Goal: Task Accomplishment & Management: Use online tool/utility

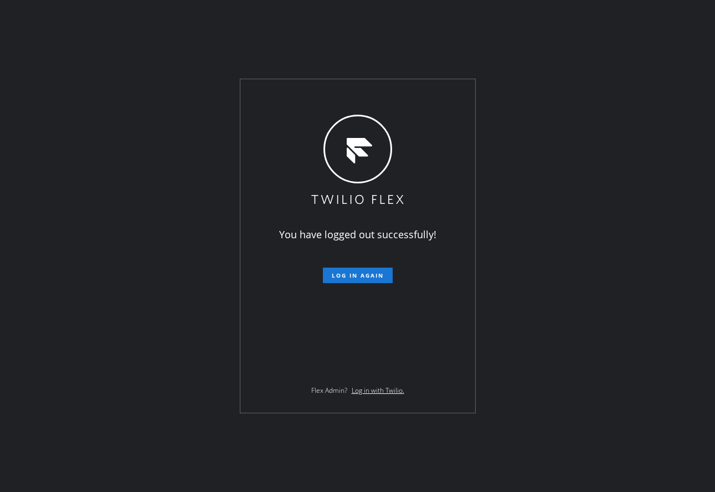
drag, startPoint x: 276, startPoint y: 253, endPoint x: 306, endPoint y: 256, distance: 30.1
click at [276, 253] on div "You have logged out successfully! Log in again Flex Admin? Log in with Twilio." at bounding box center [357, 245] width 235 height 333
click at [351, 276] on span "Log in again" at bounding box center [358, 275] width 52 height 8
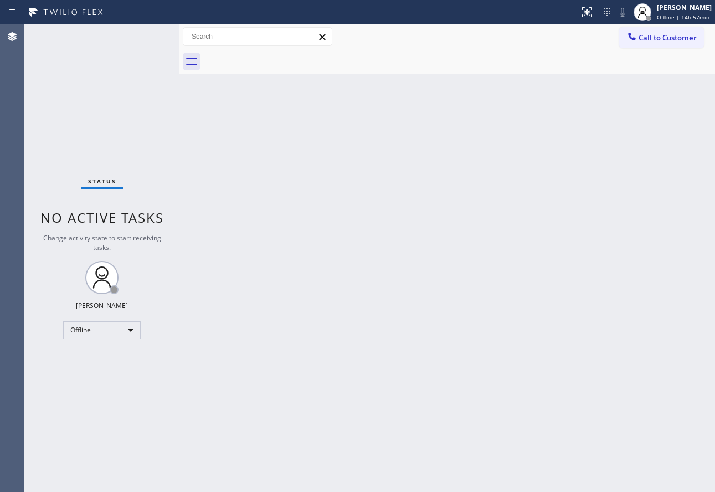
click at [566, 163] on div "Back to Dashboard Change Sender ID Customers Technicians Select a contact Outbo…" at bounding box center [446, 257] width 535 height 467
click at [665, 17] on span "Offline | 14h 58min" at bounding box center [682, 17] width 53 height 8
click at [668, 24] on div "Call to Customer Outbound call Location Search location Your caller id phone nu…" at bounding box center [446, 36] width 535 height 25
click at [672, 13] on div "John Tindoc Offline | 14h 58min" at bounding box center [684, 11] width 60 height 19
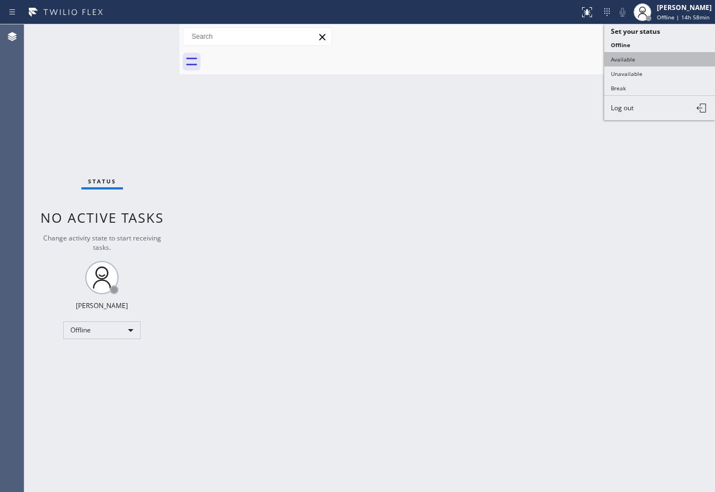
click at [640, 59] on button "Available" at bounding box center [659, 59] width 111 height 14
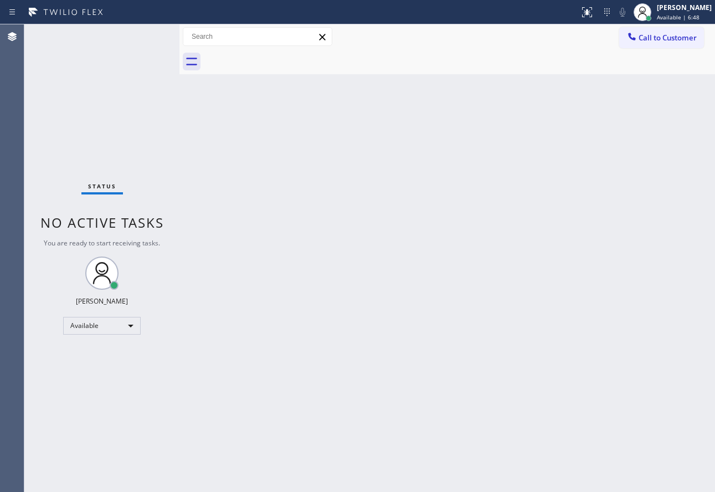
click at [475, 261] on div "Back to Dashboard Change Sender ID Customers Technicians Select a contact Outbo…" at bounding box center [446, 257] width 535 height 467
drag, startPoint x: 368, startPoint y: 173, endPoint x: 364, endPoint y: 162, distance: 11.9
click at [368, 172] on div "Back to Dashboard Change Sender ID Customers Technicians Select a contact Outbo…" at bounding box center [446, 257] width 535 height 467
click at [93, 34] on div "Status No active tasks You are ready to start receiving tasks. John Tindoc Avai…" at bounding box center [101, 257] width 155 height 467
click at [110, 49] on div "Status No active tasks You are ready to start receiving tasks. [PERSON_NAME] Av…" at bounding box center [101, 257] width 155 height 467
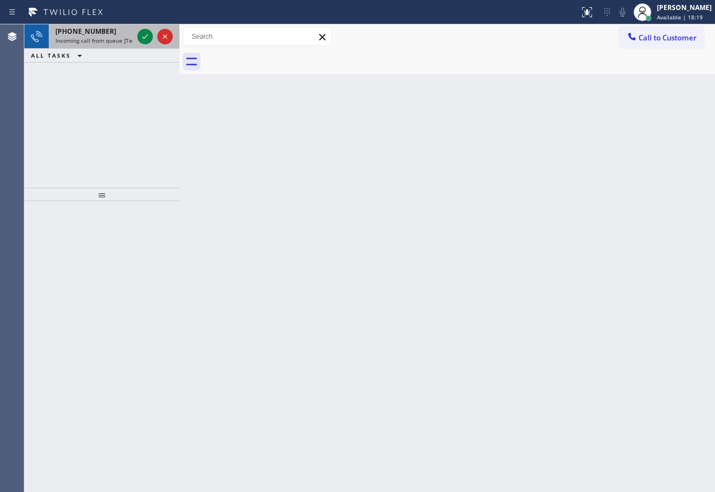
click at [114, 31] on div "+19522888244" at bounding box center [93, 31] width 77 height 9
click at [107, 35] on div "+16502085175" at bounding box center [93, 31] width 77 height 9
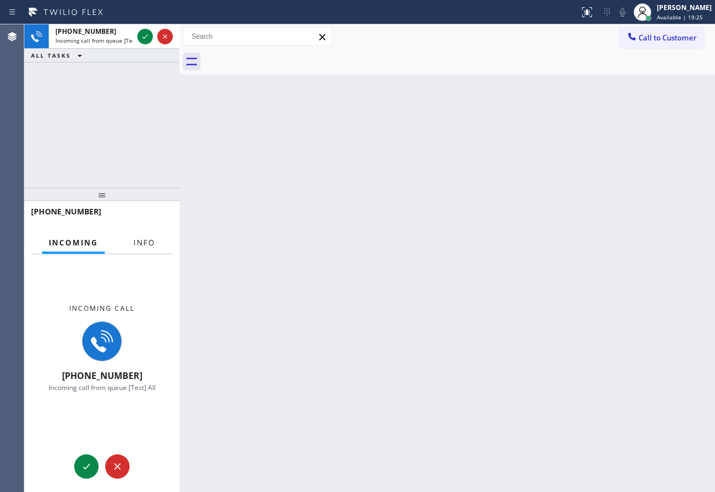
click at [151, 238] on span "Info" at bounding box center [144, 242] width 22 height 10
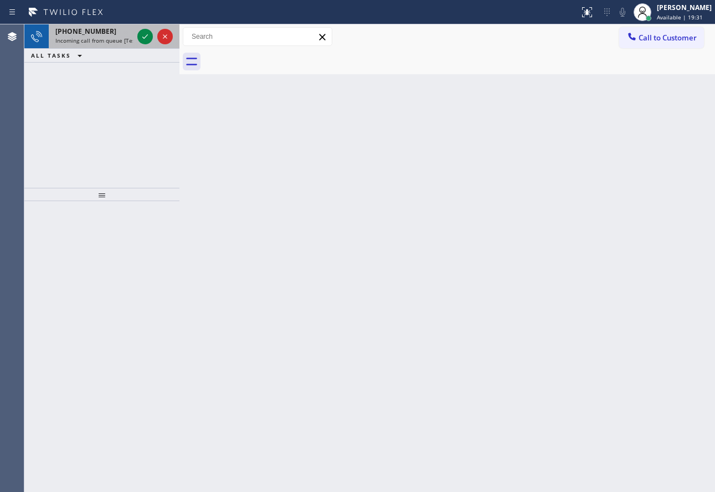
click at [110, 32] on div "+16508630968" at bounding box center [93, 31] width 77 height 9
click at [146, 35] on icon at bounding box center [144, 36] width 13 height 13
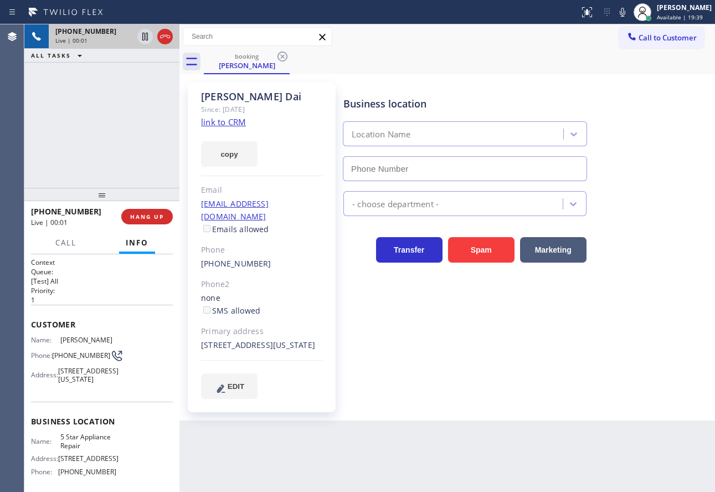
type input "(855) 731-4952"
click at [235, 117] on link "link to CRM" at bounding box center [223, 121] width 45 height 11
click at [162, 220] on span "HANG UP" at bounding box center [147, 217] width 34 height 8
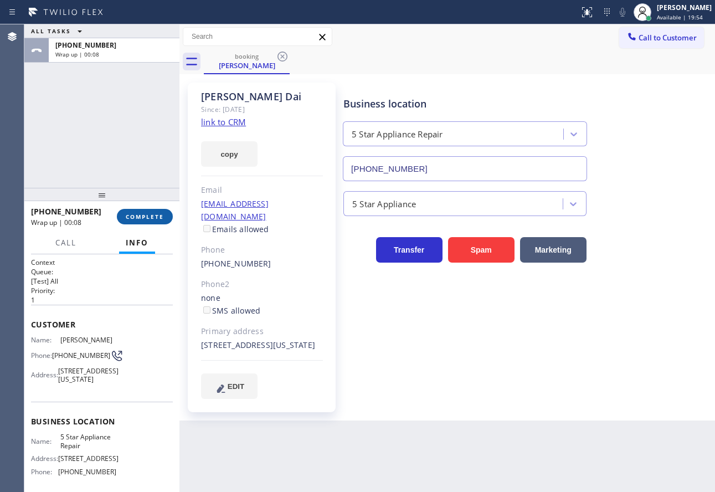
click at [147, 218] on span "COMPLETE" at bounding box center [145, 217] width 38 height 8
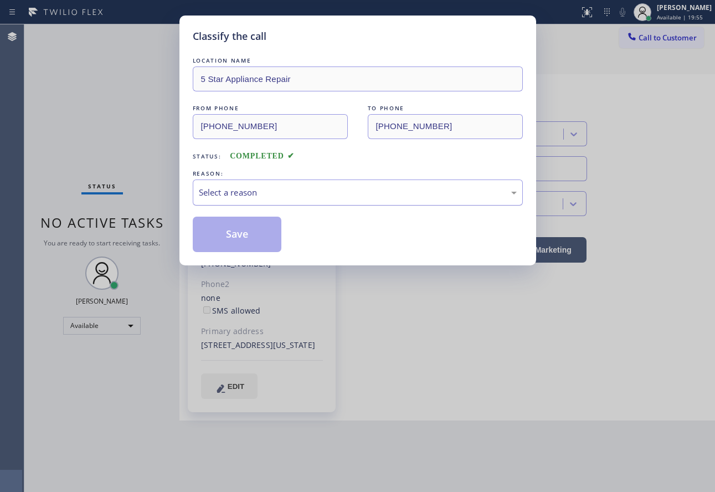
click at [330, 200] on div "Select a reason" at bounding box center [358, 192] width 330 height 26
click at [235, 240] on button "Save" at bounding box center [237, 233] width 89 height 35
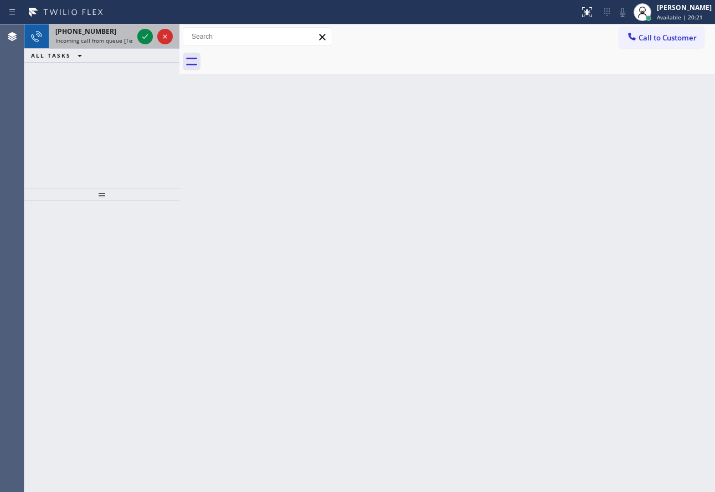
click at [100, 32] on span "+16508630968" at bounding box center [85, 31] width 61 height 9
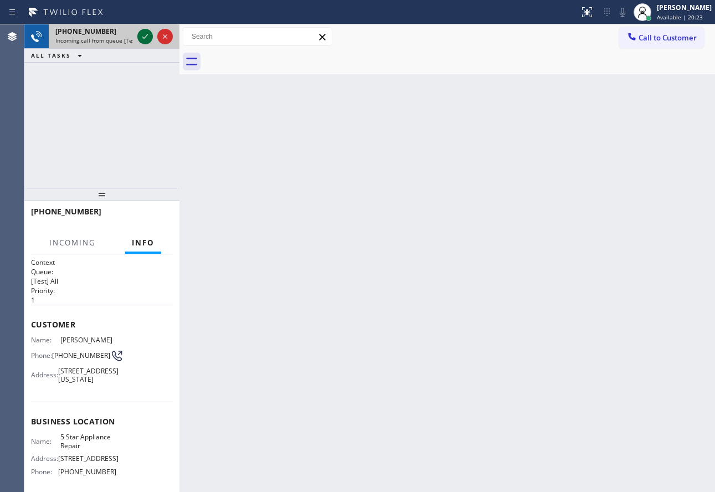
click at [144, 40] on icon at bounding box center [144, 36] width 13 height 13
click at [166, 36] on icon at bounding box center [165, 36] width 10 height 3
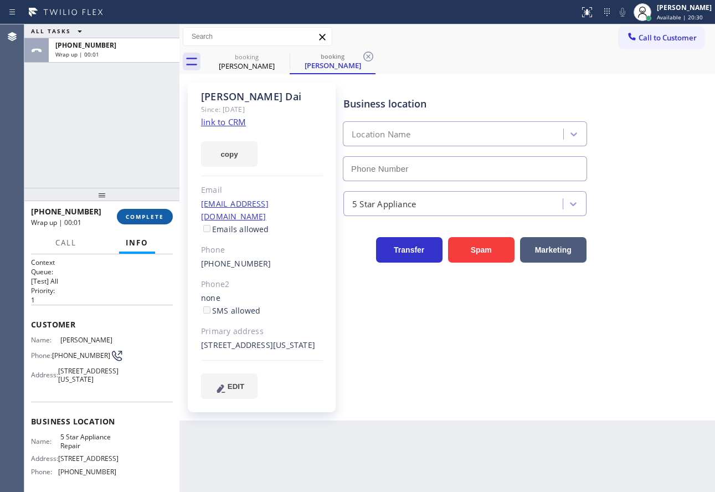
click at [151, 221] on button "COMPLETE" at bounding box center [145, 216] width 56 height 15
type input "(855) 731-4952"
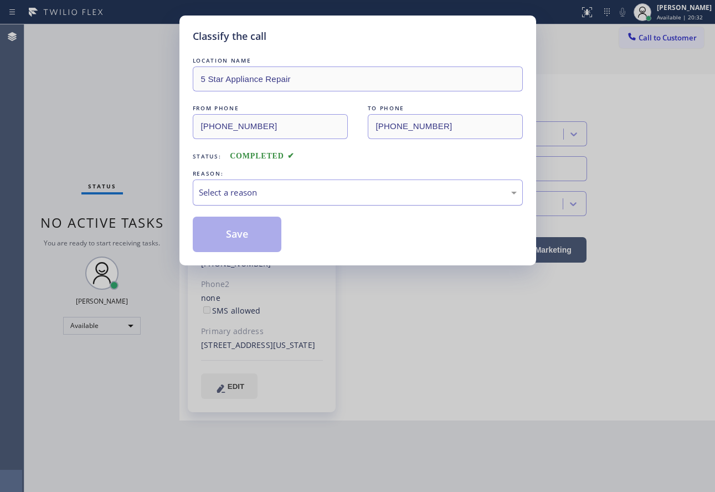
click at [325, 189] on div "Select a reason" at bounding box center [358, 192] width 318 height 13
click at [223, 247] on button "Save" at bounding box center [237, 233] width 89 height 35
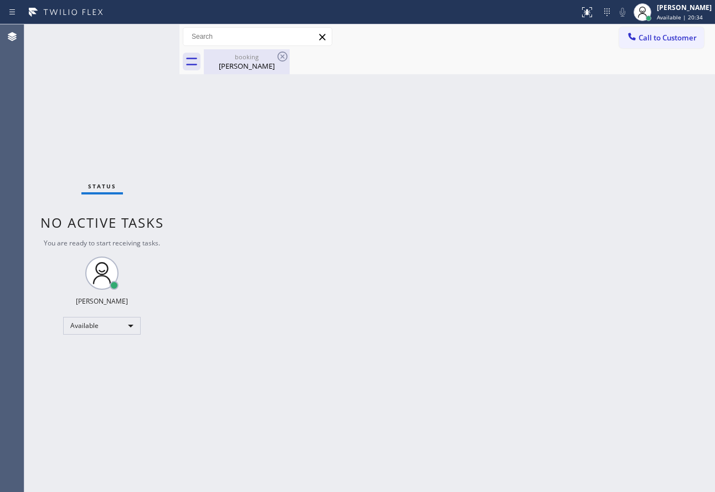
drag, startPoint x: 251, startPoint y: 63, endPoint x: 275, endPoint y: 59, distance: 23.5
click at [251, 62] on div "Jing Dai" at bounding box center [247, 66] width 84 height 10
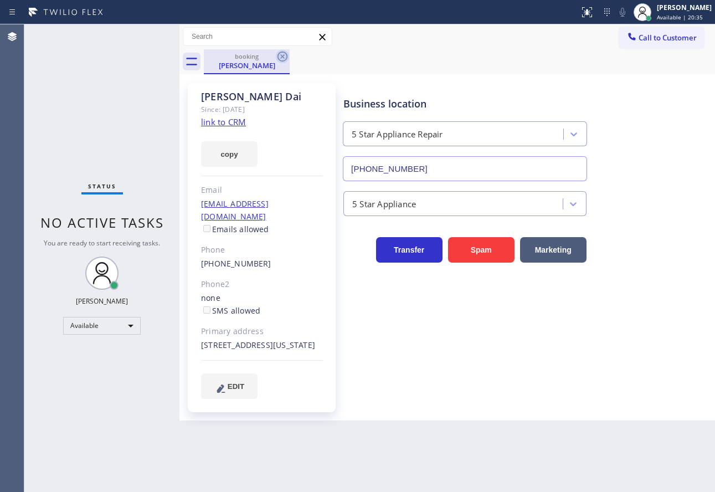
click at [282, 56] on icon at bounding box center [282, 56] width 10 height 10
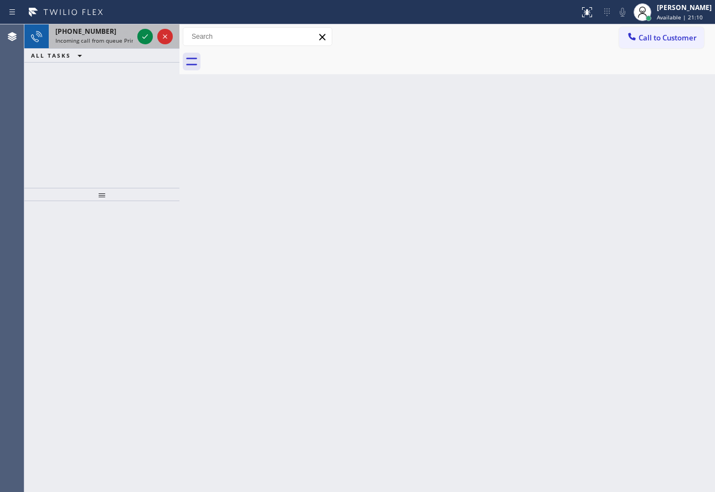
click at [98, 40] on span "Incoming call from queue Primary EL" at bounding box center [103, 41] width 97 height 8
click at [75, 41] on span "Incoming call from queue [Test] All" at bounding box center [101, 41] width 92 height 8
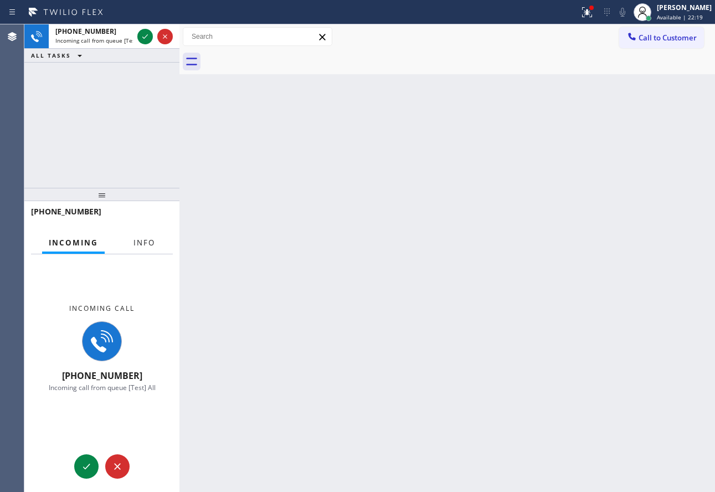
click at [149, 245] on span "Info" at bounding box center [144, 242] width 22 height 10
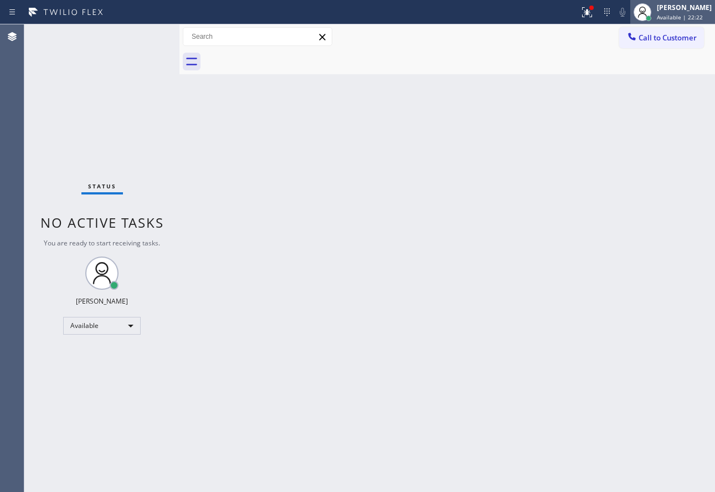
click at [696, 15] on span "Available | 22:22" at bounding box center [679, 17] width 46 height 8
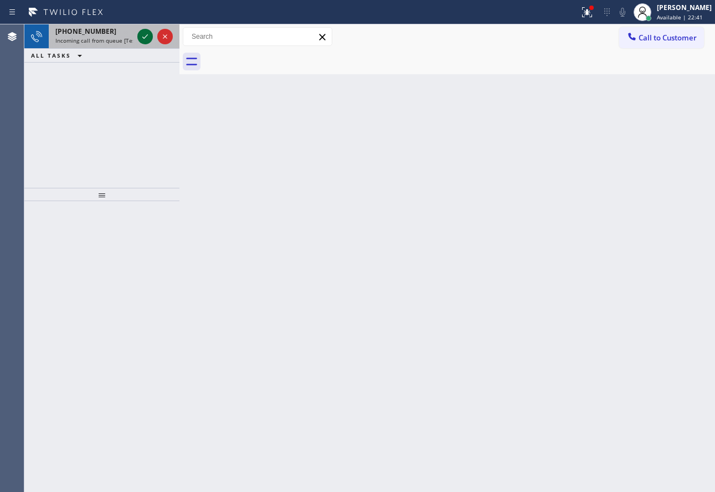
click at [143, 38] on icon at bounding box center [145, 36] width 6 height 4
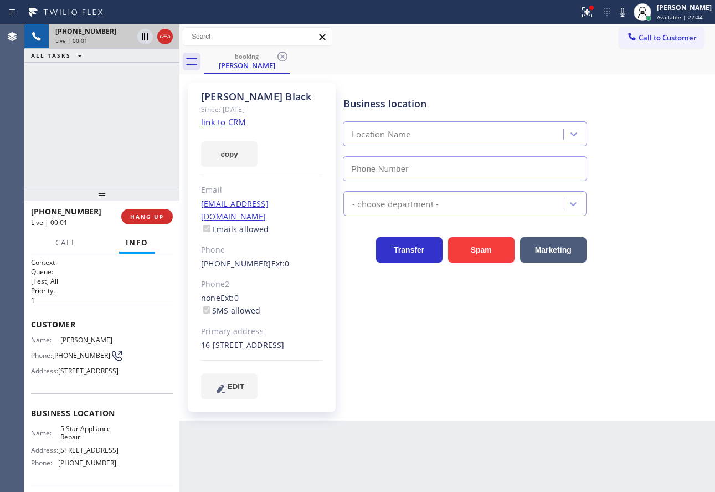
type input "(855) 731-4952"
click at [229, 124] on link "link to CRM" at bounding box center [223, 121] width 45 height 11
click at [629, 14] on icon at bounding box center [622, 12] width 13 height 13
click at [143, 37] on icon at bounding box center [145, 37] width 6 height 8
click at [629, 9] on icon at bounding box center [622, 12] width 13 height 13
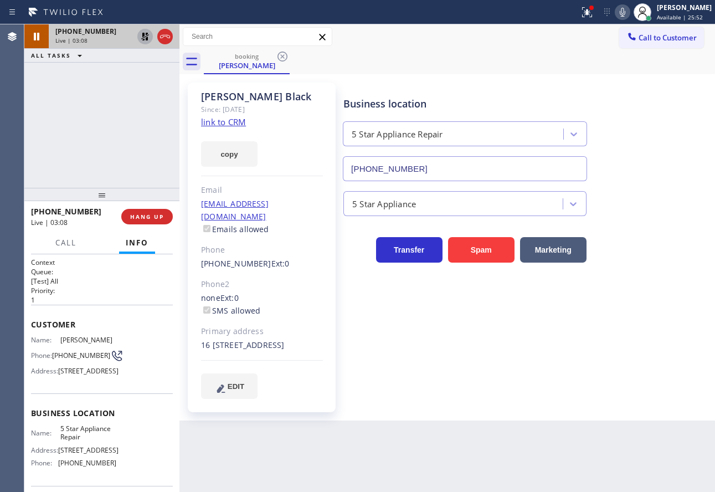
click at [148, 35] on icon at bounding box center [144, 36] width 13 height 13
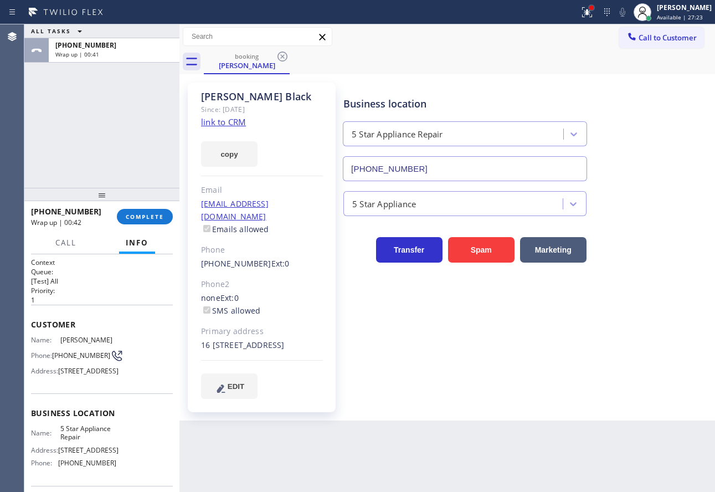
click at [594, 10] on div at bounding box center [591, 7] width 7 height 7
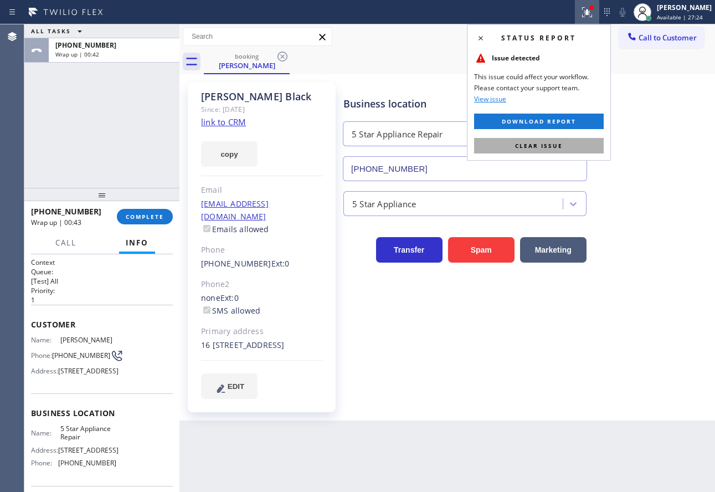
click at [554, 142] on span "Clear issue" at bounding box center [539, 146] width 48 height 8
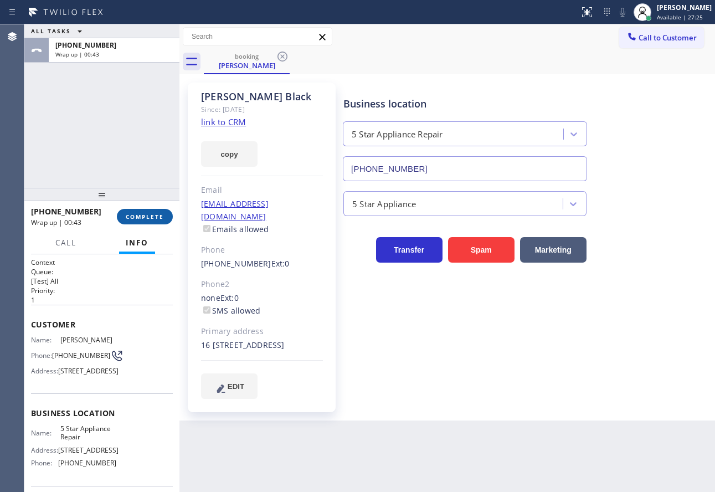
click at [138, 210] on button "COMPLETE" at bounding box center [145, 216] width 56 height 15
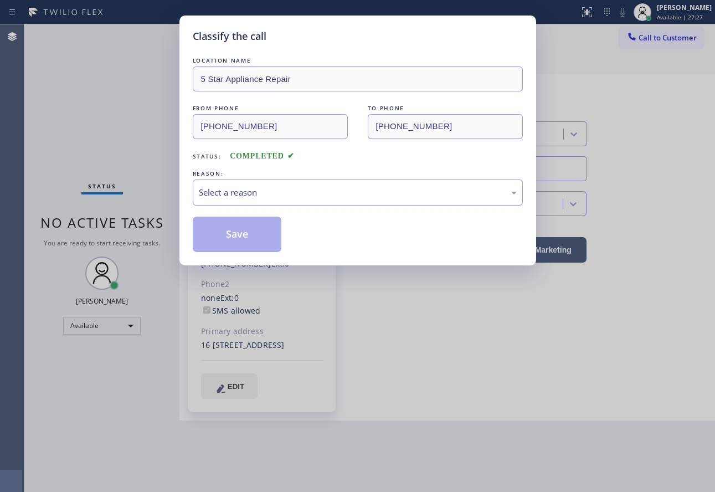
click at [317, 177] on div "REASON:" at bounding box center [358, 174] width 330 height 12
click at [315, 182] on div "Select a reason" at bounding box center [358, 192] width 330 height 26
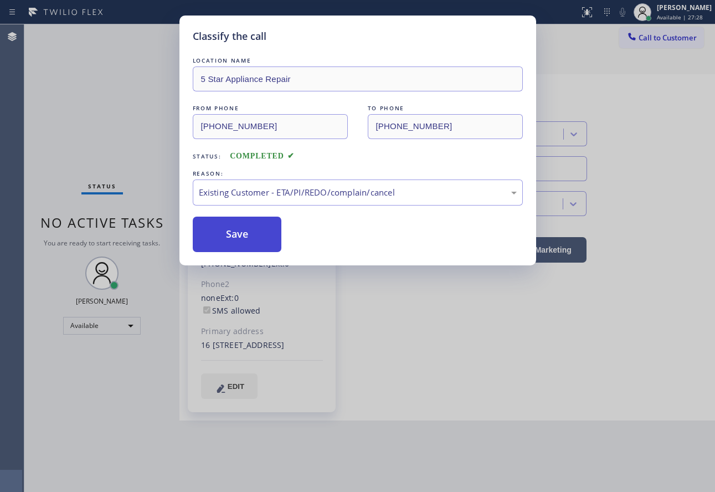
click at [252, 231] on button "Save" at bounding box center [237, 233] width 89 height 35
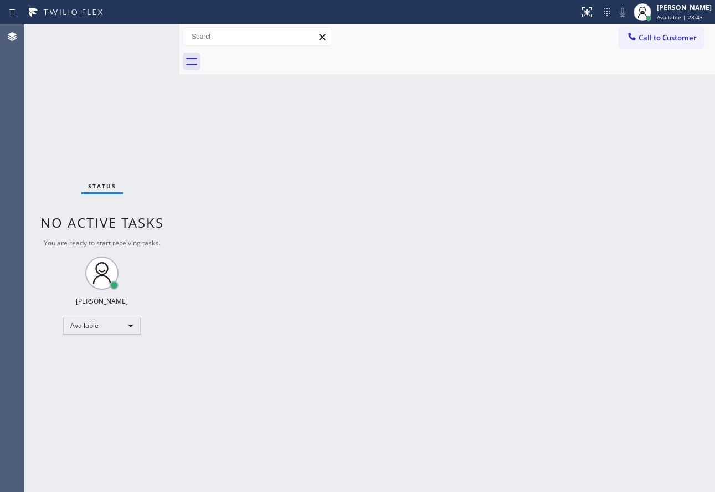
drag, startPoint x: 603, startPoint y: 176, endPoint x: 416, endPoint y: 101, distance: 201.2
click at [593, 174] on div "Back to Dashboard Change Sender ID Customers Technicians Select a contact Outbo…" at bounding box center [446, 257] width 535 height 467
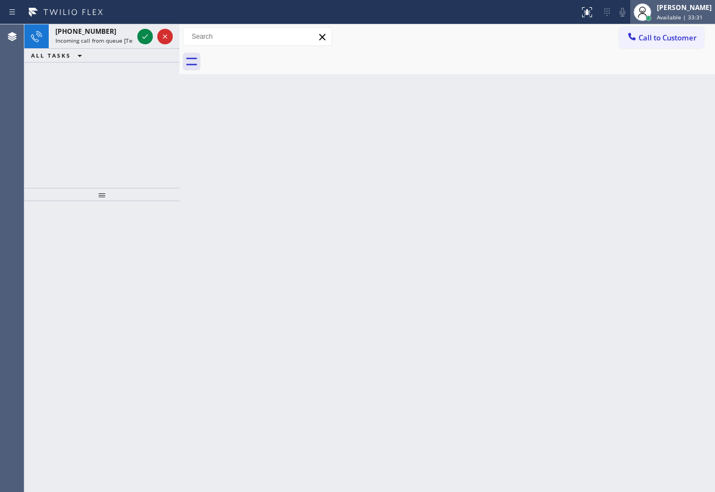
click at [671, 11] on div "[PERSON_NAME]" at bounding box center [683, 7] width 55 height 9
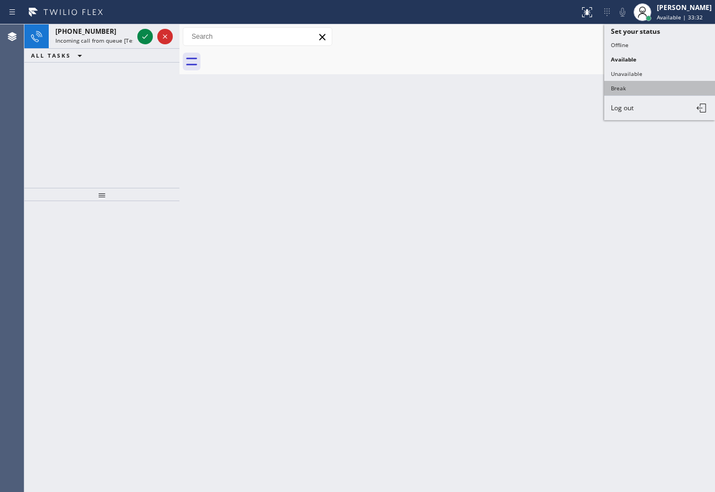
click at [635, 91] on button "Break" at bounding box center [659, 88] width 111 height 14
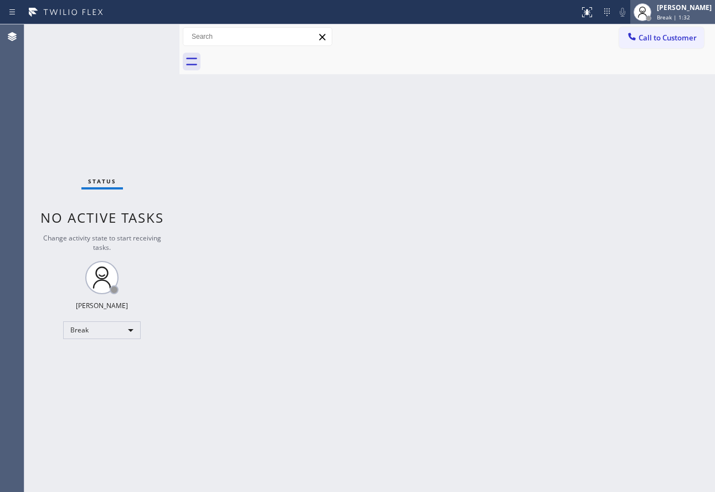
drag, startPoint x: 699, startPoint y: 11, endPoint x: 683, endPoint y: 20, distance: 18.3
click at [697, 11] on div "[PERSON_NAME]" at bounding box center [683, 7] width 55 height 9
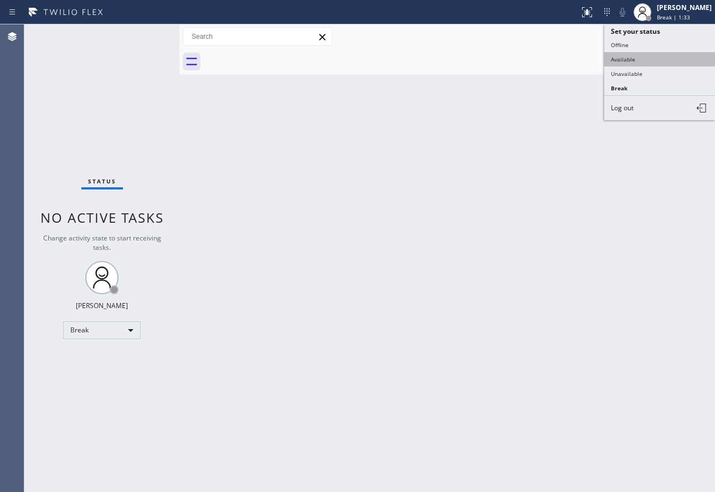
click at [636, 60] on button "Available" at bounding box center [659, 59] width 111 height 14
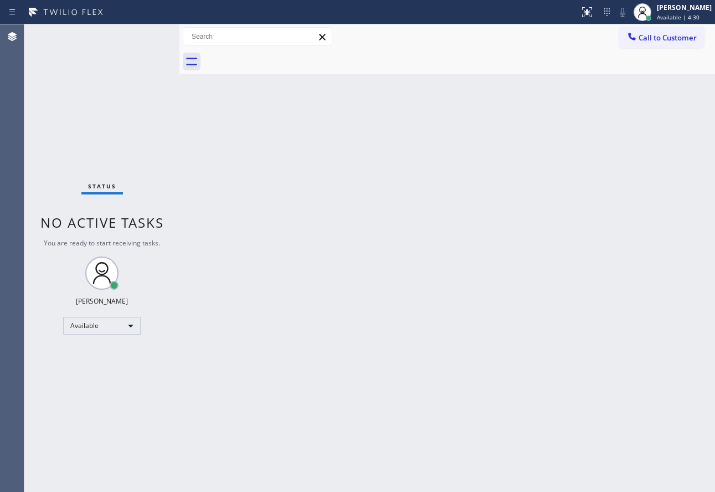
click at [617, 142] on div "Back to Dashboard Change Sender ID Customers Technicians Select a contact Outbo…" at bounding box center [446, 257] width 535 height 467
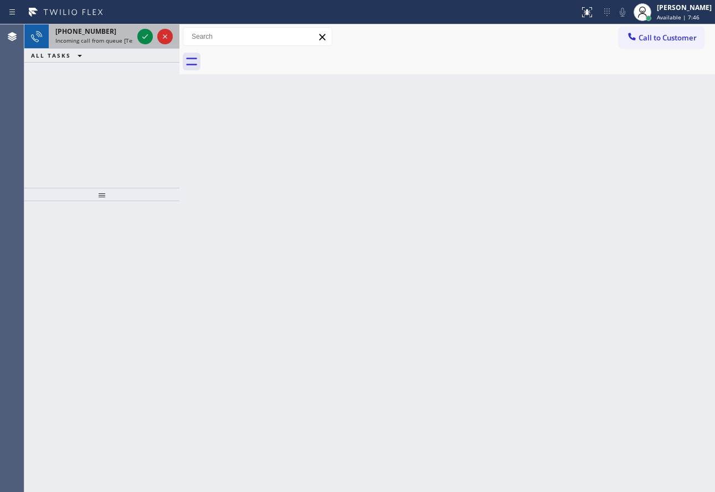
click at [94, 33] on span "+15206193219" at bounding box center [85, 31] width 61 height 9
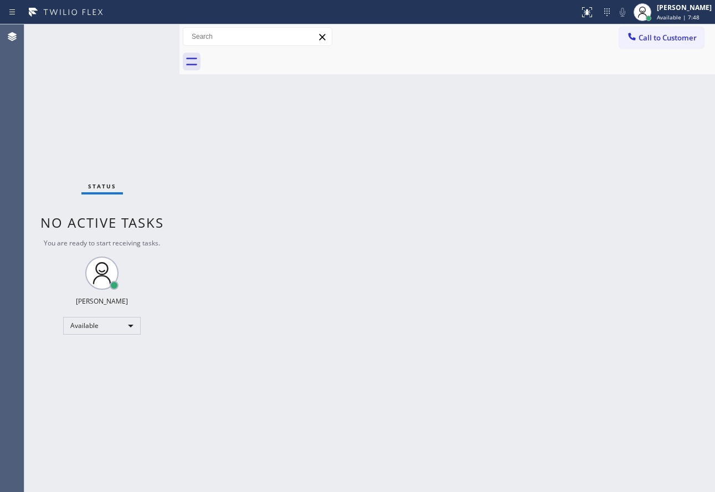
click at [140, 53] on div "Status No active tasks You are ready to start receiving tasks. [PERSON_NAME] Av…" at bounding box center [101, 257] width 155 height 467
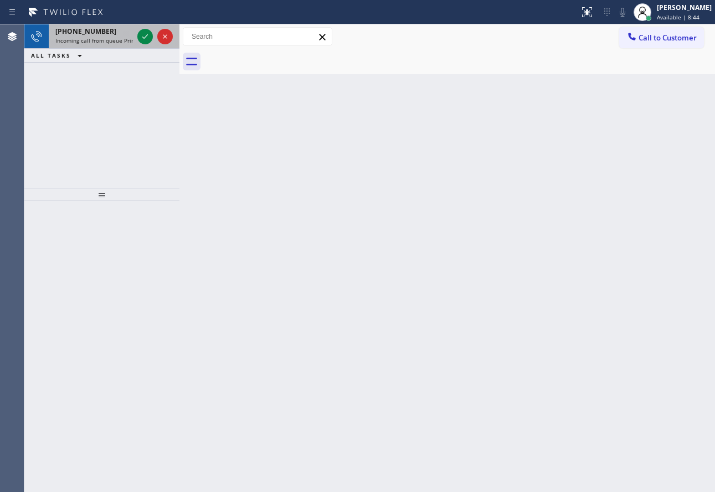
click at [77, 34] on span "+16262352048" at bounding box center [85, 31] width 61 height 9
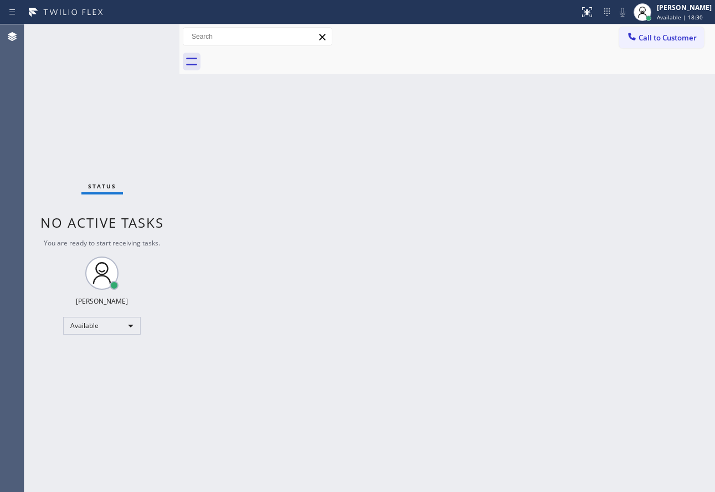
click at [484, 206] on div "Back to Dashboard Change Sender ID Customers Technicians Select a contact Outbo…" at bounding box center [446, 257] width 535 height 467
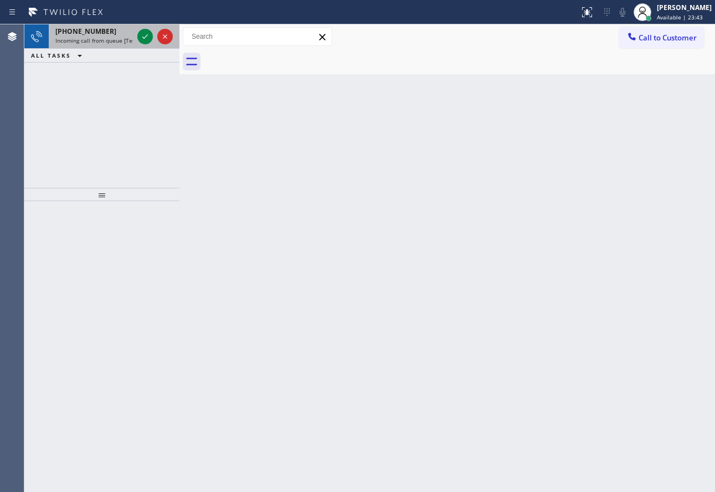
click at [108, 37] on span "Incoming call from queue [Test] All" at bounding box center [101, 41] width 92 height 8
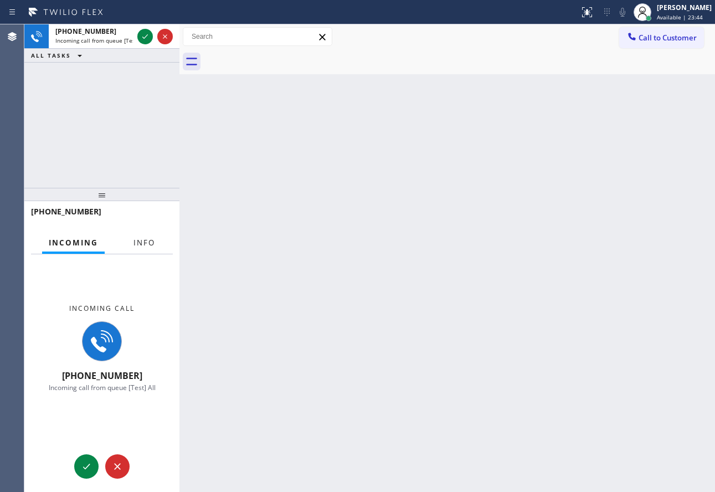
click at [142, 242] on span "Info" at bounding box center [144, 242] width 22 height 10
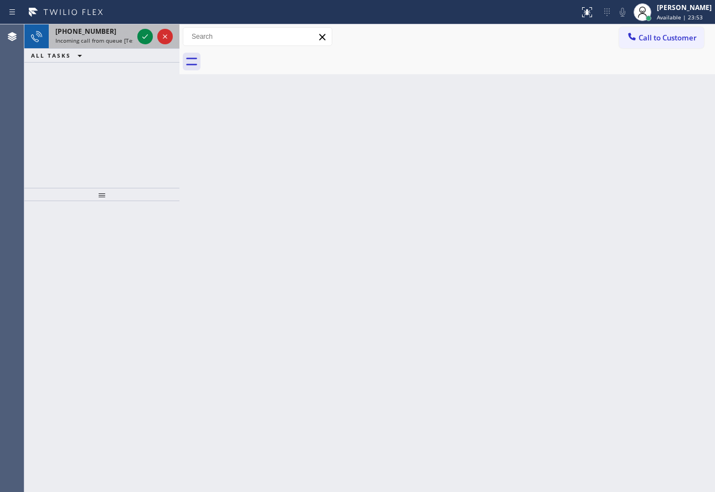
click at [119, 37] on span "Incoming call from queue [Test] All" at bounding box center [101, 41] width 92 height 8
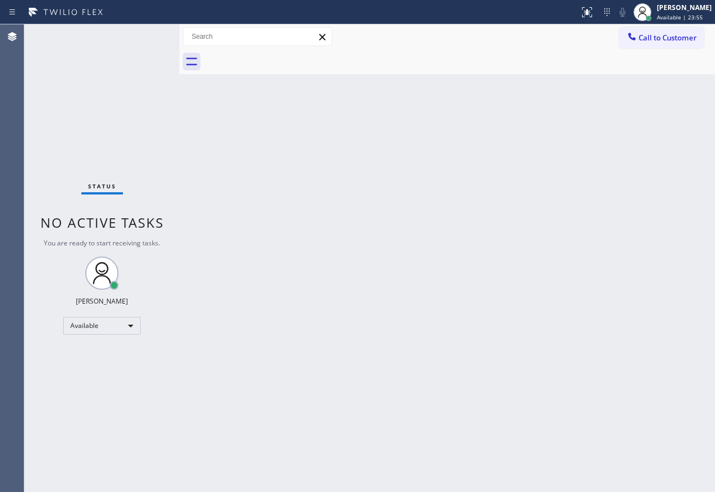
drag, startPoint x: 143, startPoint y: 48, endPoint x: 116, endPoint y: 75, distance: 38.0
click at [138, 52] on div "Status No active tasks You are ready to start receiving tasks. [PERSON_NAME] Av…" at bounding box center [101, 257] width 155 height 467
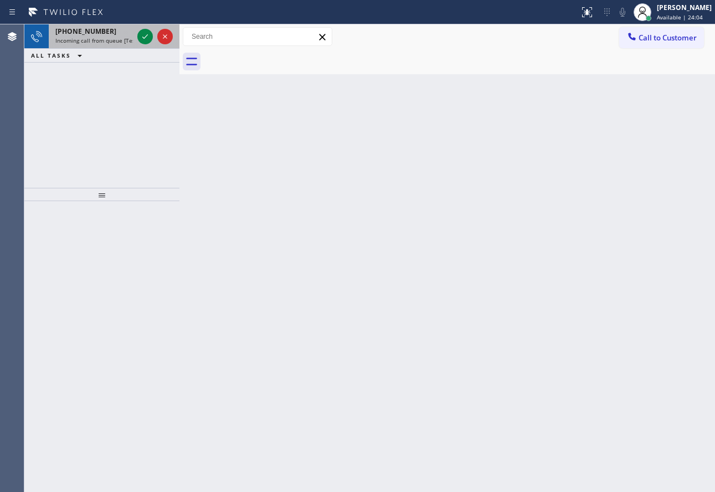
drag, startPoint x: 103, startPoint y: 36, endPoint x: 138, endPoint y: 29, distance: 36.0
click at [106, 34] on div "[PHONE_NUMBER] Incoming call from queue [Test] All" at bounding box center [92, 36] width 86 height 24
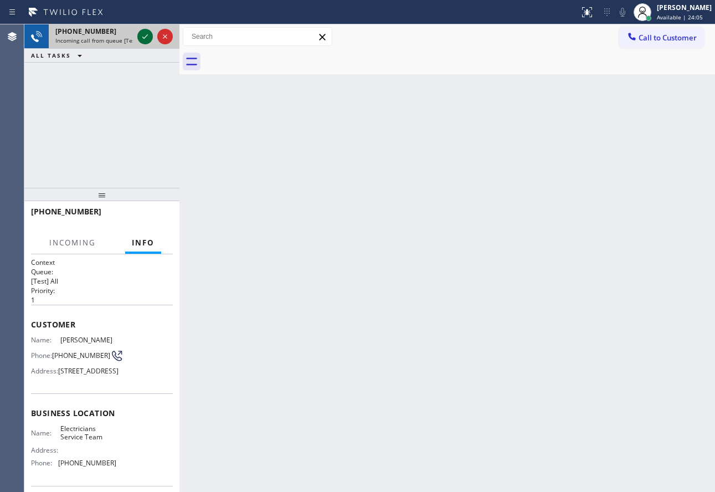
click at [143, 35] on icon at bounding box center [144, 36] width 13 height 13
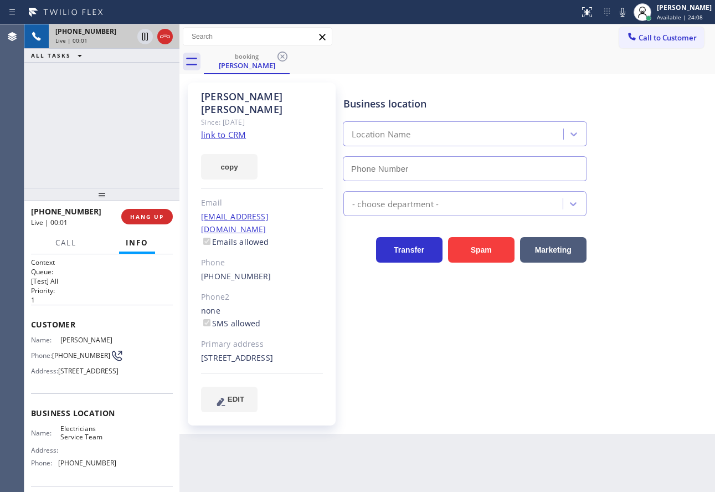
type input "[PHONE_NUMBER]"
click at [229, 129] on link "link to CRM" at bounding box center [223, 134] width 45 height 11
click at [629, 15] on icon at bounding box center [622, 12] width 13 height 13
click at [629, 10] on icon at bounding box center [622, 12] width 13 height 13
click at [629, 13] on icon at bounding box center [622, 12] width 13 height 13
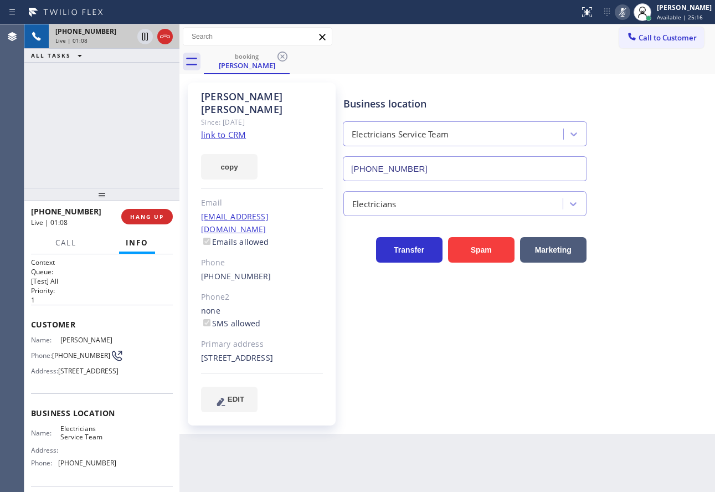
click at [626, 13] on rect at bounding box center [622, 11] width 8 height 8
click at [625, 11] on icon at bounding box center [622, 12] width 6 height 9
click at [629, 11] on icon at bounding box center [622, 12] width 13 height 13
click at [625, 13] on icon at bounding box center [622, 12] width 6 height 9
click at [629, 13] on icon at bounding box center [622, 12] width 13 height 13
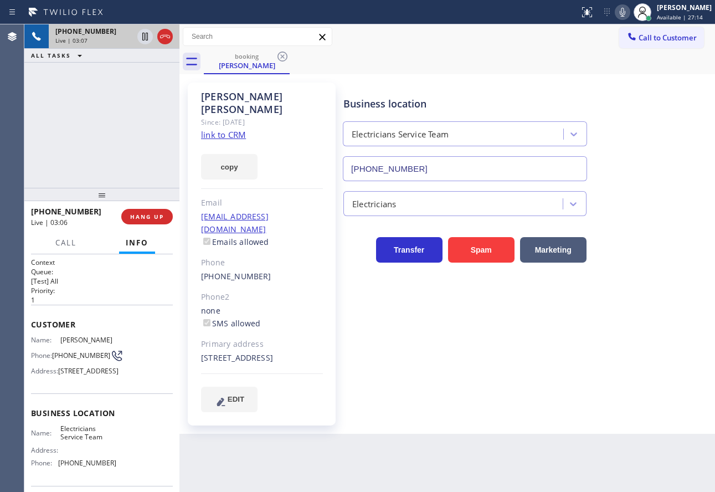
click at [629, 15] on icon at bounding box center [622, 12] width 13 height 13
click at [143, 38] on icon at bounding box center [144, 36] width 13 height 13
click at [629, 12] on icon at bounding box center [622, 12] width 13 height 13
click at [144, 37] on icon at bounding box center [144, 36] width 13 height 13
click at [70, 375] on span "216 W Prospect St, Ventura, CA 93001" at bounding box center [88, 370] width 60 height 8
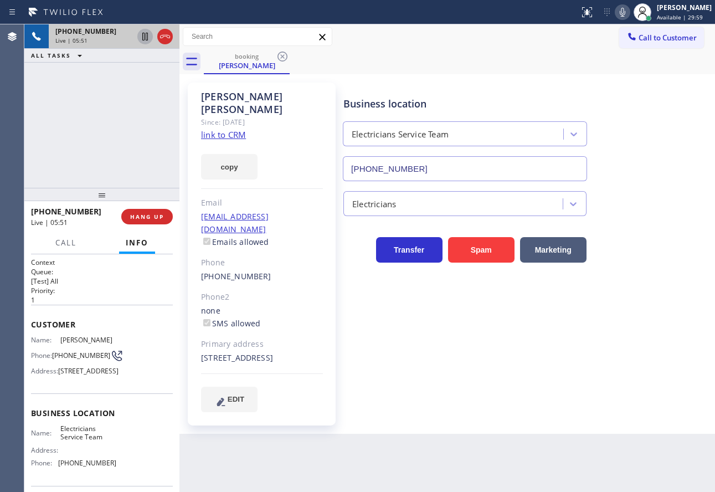
click at [70, 375] on span "216 W Prospect St, Ventura, CA 93001" at bounding box center [88, 370] width 60 height 8
copy span "93001"
click at [546, 60] on div "booking Cole Engel" at bounding box center [459, 61] width 511 height 25
click at [66, 248] on button "Call" at bounding box center [66, 243] width 34 height 22
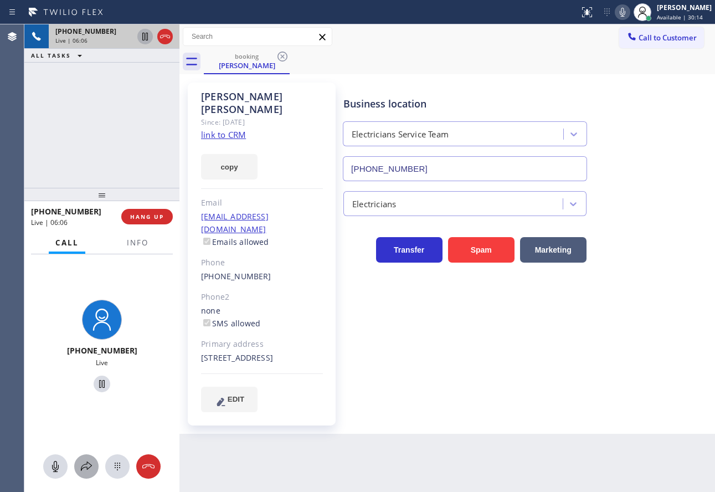
click at [84, 474] on button at bounding box center [86, 466] width 24 height 24
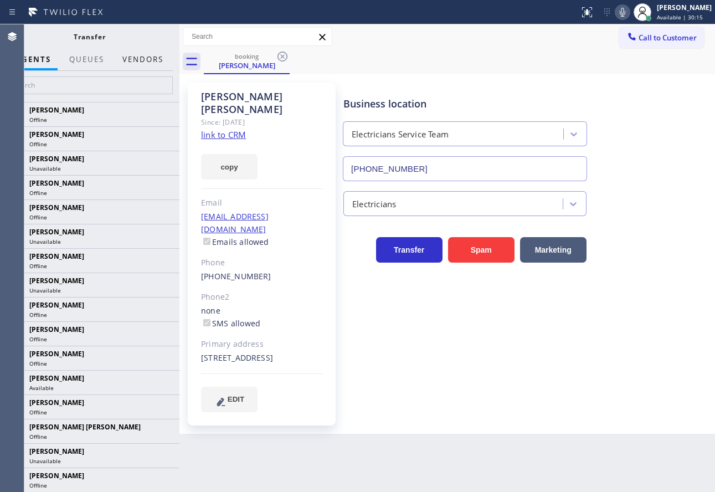
click at [146, 56] on button "Vendors" at bounding box center [143, 60] width 54 height 22
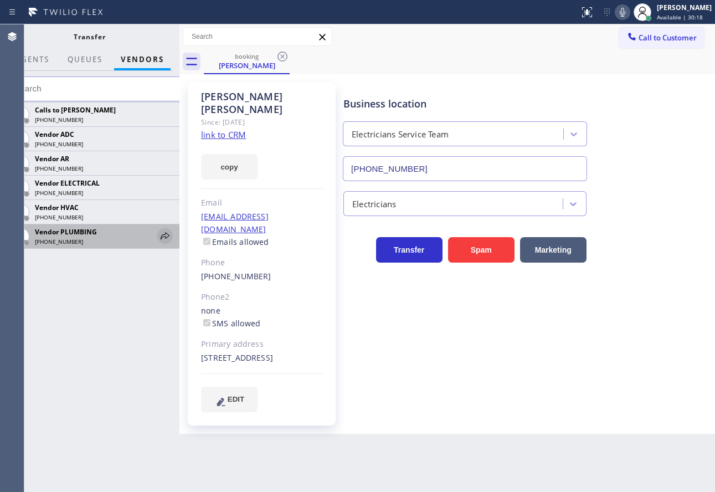
click at [163, 236] on icon at bounding box center [164, 235] width 13 height 13
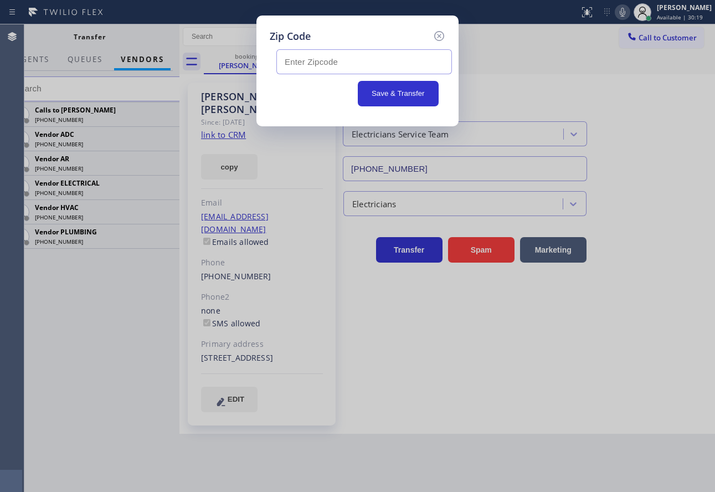
click at [311, 60] on input "text" at bounding box center [363, 61] width 175 height 25
paste input "93001"
type input "93001"
click at [399, 95] on button "Save & Transfer" at bounding box center [398, 93] width 81 height 25
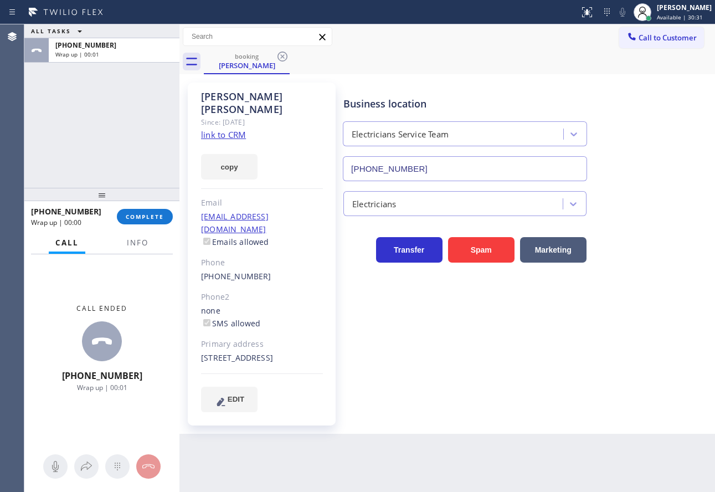
click at [157, 236] on div "Call Info" at bounding box center [102, 243] width 142 height 22
click at [138, 241] on span "Info" at bounding box center [138, 242] width 22 height 10
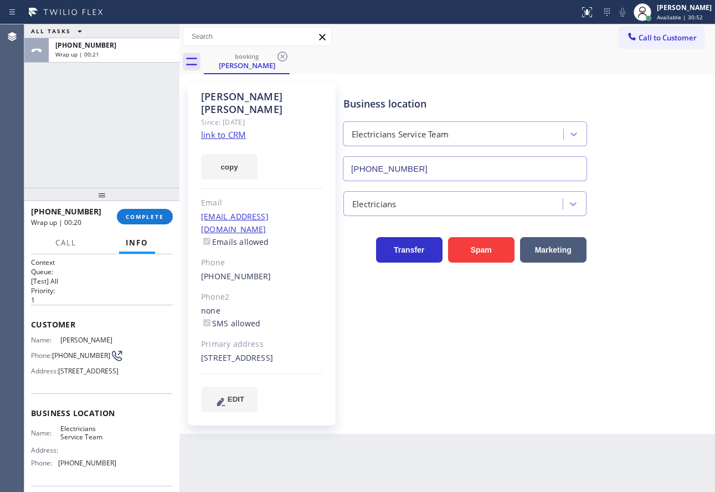
click at [70, 354] on span "(805) 585-0509" at bounding box center [81, 355] width 58 height 8
click at [87, 467] on span "(888) 553-8605" at bounding box center [87, 462] width 58 height 8
click at [87, 472] on div "Name: Electricians Service Team Address: Phone: (888) 553-8605" at bounding box center [73, 448] width 85 height 48
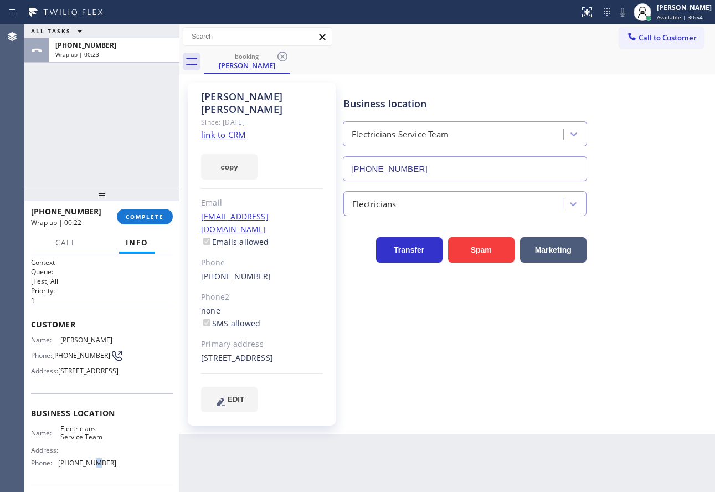
click at [87, 472] on div "Name: Electricians Service Team Address: Phone: (888) 553-8605" at bounding box center [73, 448] width 85 height 48
copy span "(888) 553-8605"
click at [136, 221] on button "COMPLETE" at bounding box center [145, 216] width 56 height 15
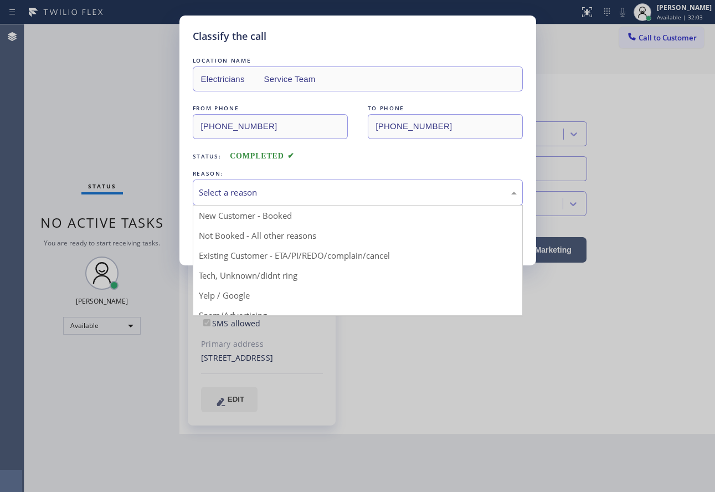
click at [304, 194] on div "Select a reason" at bounding box center [358, 192] width 318 height 13
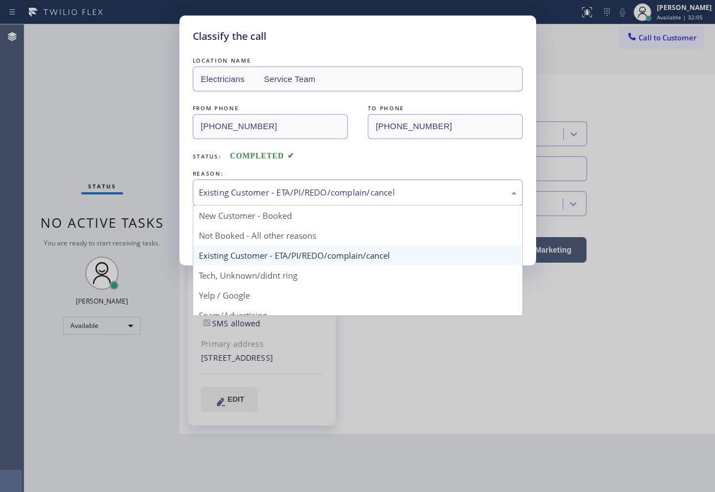
click at [253, 192] on div "Existing Customer - ETA/PI/REDO/complain/cancel" at bounding box center [358, 192] width 318 height 13
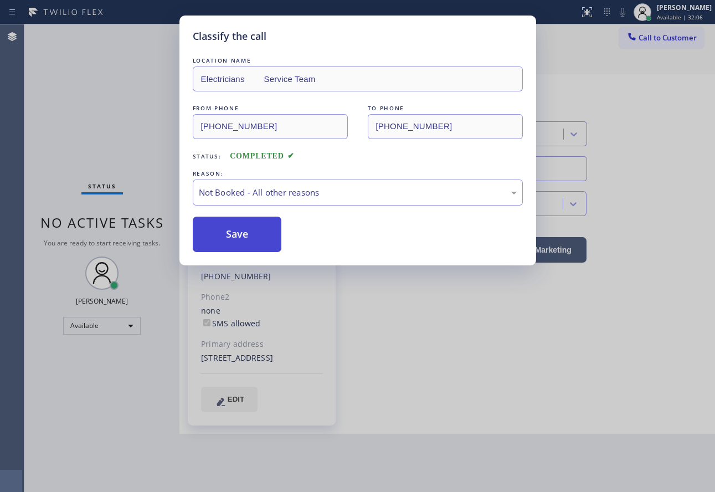
click at [245, 224] on button "Save" at bounding box center [237, 233] width 89 height 35
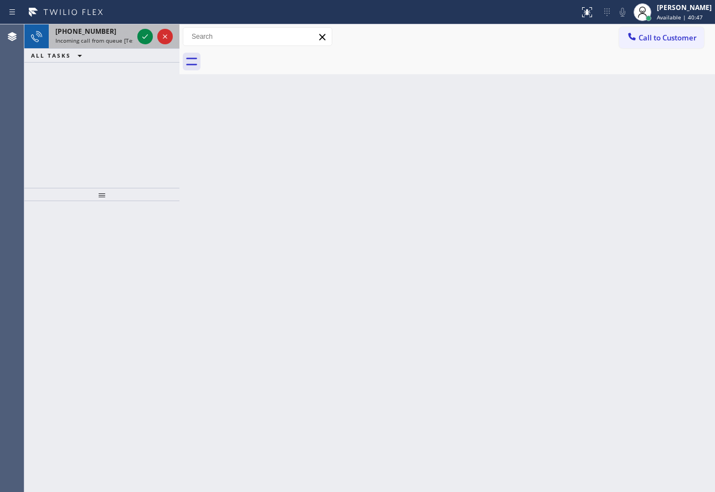
click at [104, 34] on div "+16193521783" at bounding box center [93, 31] width 77 height 9
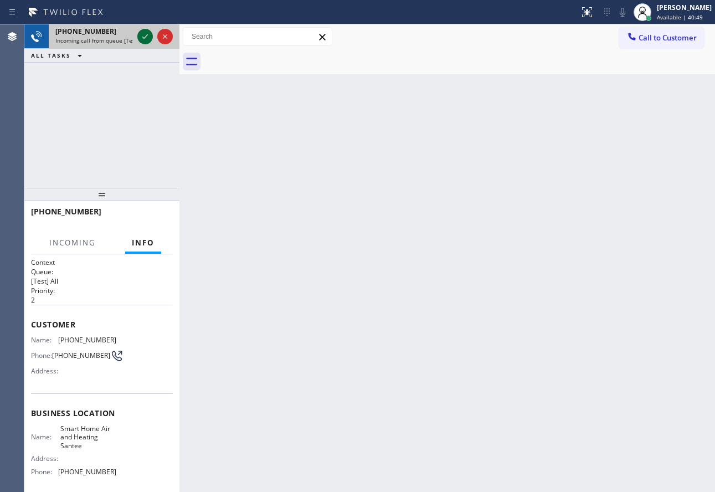
click at [144, 34] on icon at bounding box center [144, 36] width 13 height 13
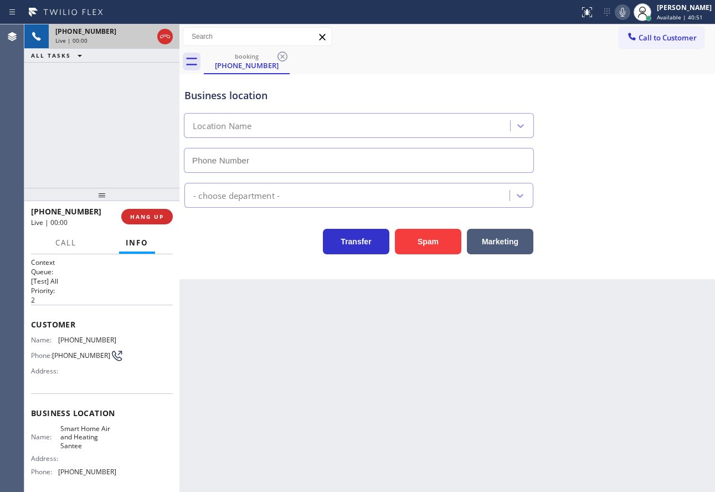
type input "(619) 489-9242"
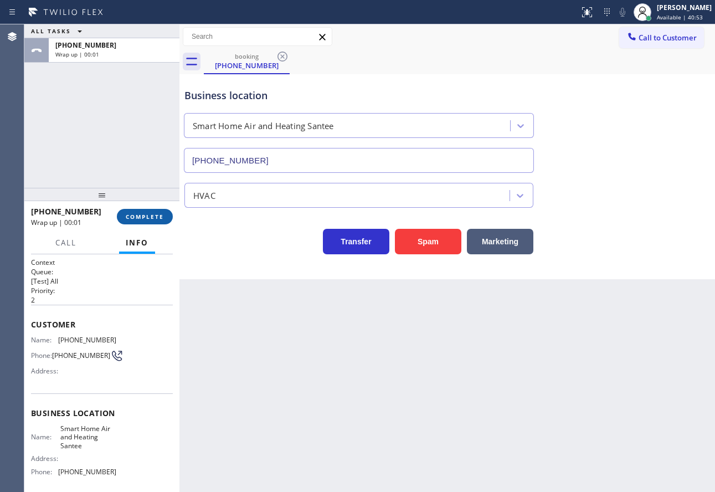
click at [151, 216] on span "COMPLETE" at bounding box center [145, 217] width 38 height 8
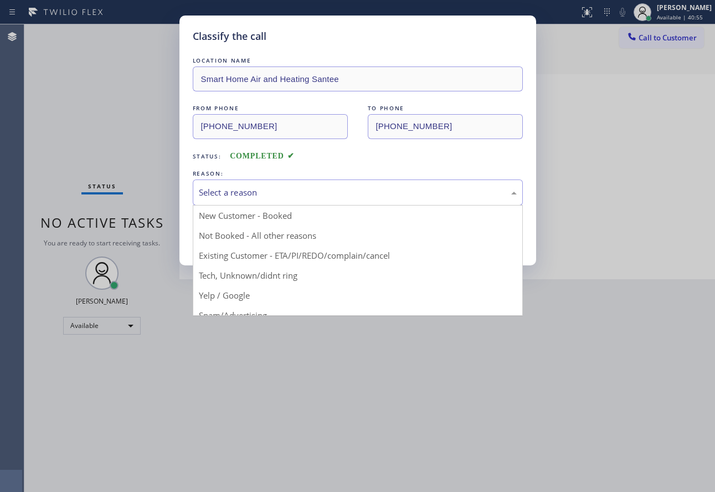
click at [259, 191] on div "Select a reason" at bounding box center [358, 192] width 318 height 13
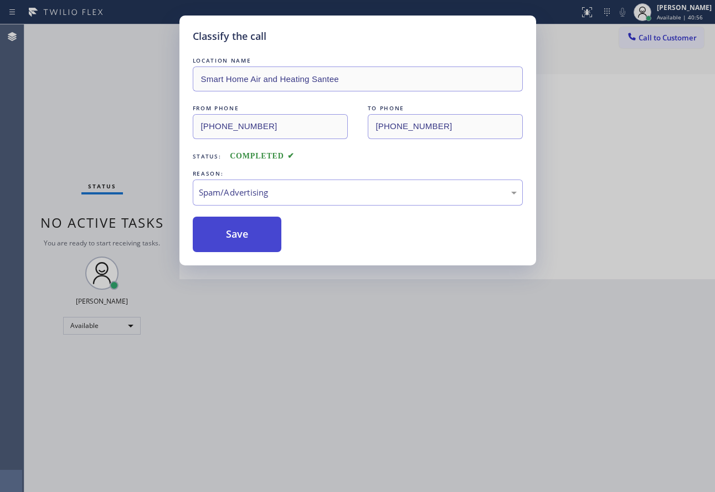
click at [237, 233] on button "Save" at bounding box center [237, 233] width 89 height 35
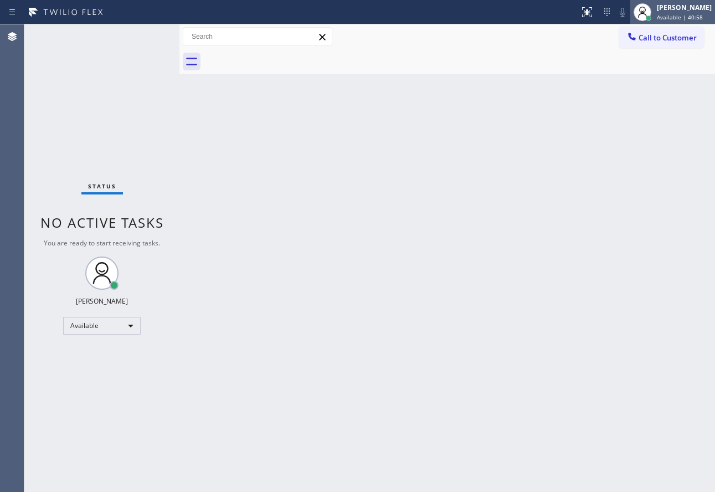
click at [676, 13] on div "John Tindoc Available | 40:58" at bounding box center [684, 11] width 60 height 19
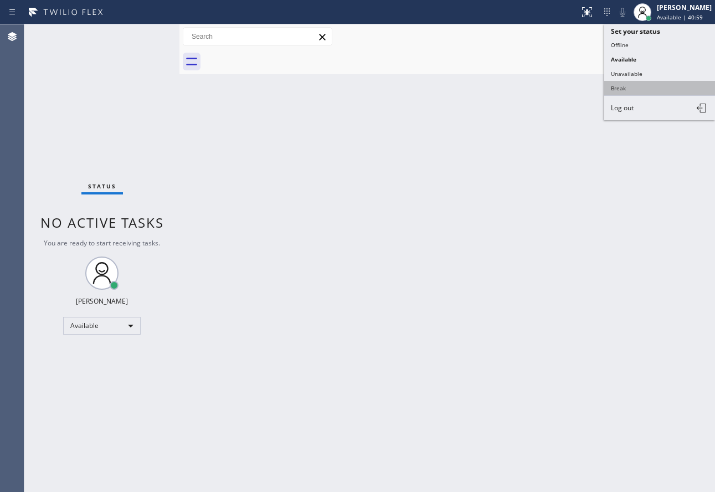
click at [623, 90] on button "Break" at bounding box center [659, 88] width 111 height 14
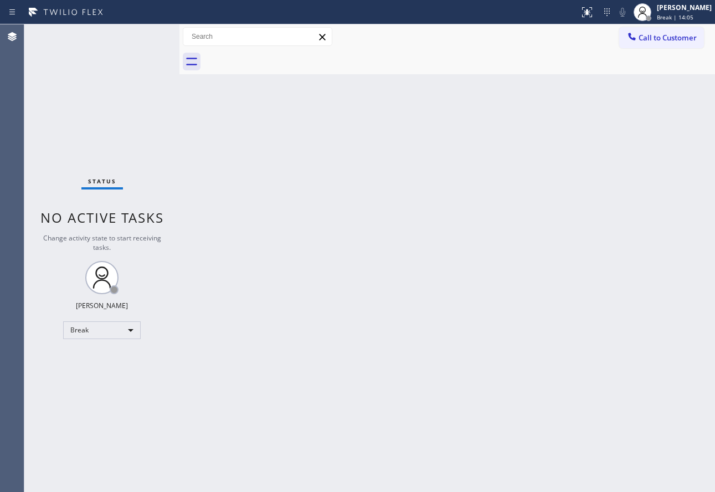
click at [431, 375] on div "Back to Dashboard Change Sender ID Customers Technicians Select a contact Outbo…" at bounding box center [446, 257] width 535 height 467
click at [681, 13] on div "John Tindoc Break | 14:26" at bounding box center [684, 11] width 60 height 19
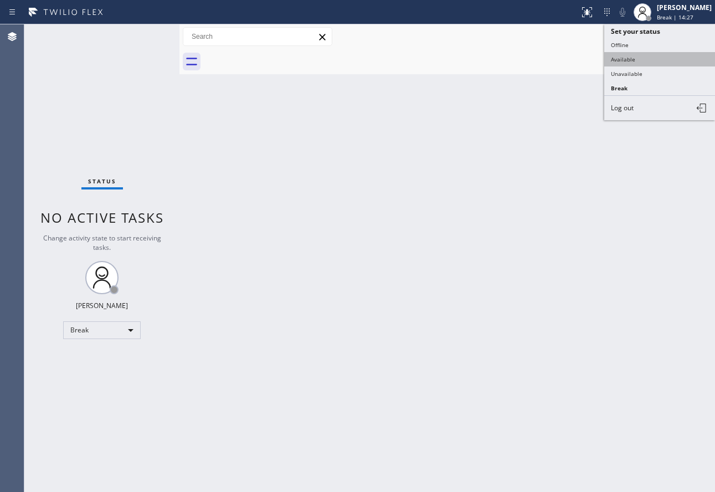
click at [623, 59] on button "Available" at bounding box center [659, 59] width 111 height 14
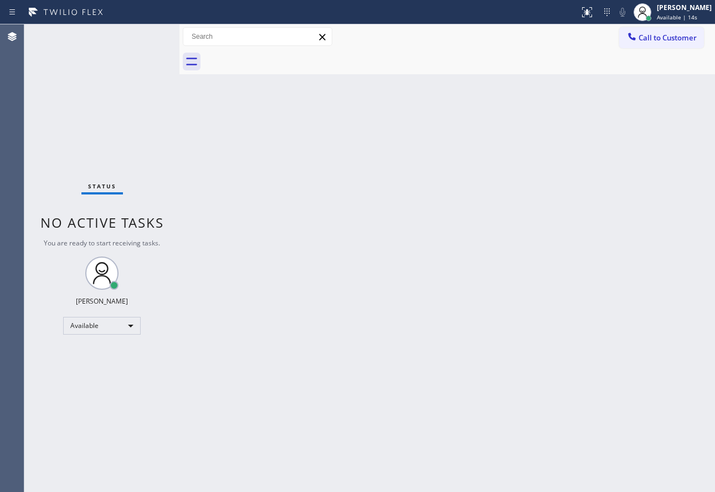
click at [432, 382] on div "Back to Dashboard Change Sender ID Customers Technicians Select a contact Outbo…" at bounding box center [446, 257] width 535 height 467
click at [410, 343] on div "Back to Dashboard Change Sender ID Customers Technicians Select a contact Outbo…" at bounding box center [446, 257] width 535 height 467
click at [428, 211] on div "Back to Dashboard Change Sender ID Customers Technicians Select a contact Outbo…" at bounding box center [446, 257] width 535 height 467
click at [239, 189] on div "Back to Dashboard Change Sender ID Customers Technicians Select a contact Outbo…" at bounding box center [446, 257] width 535 height 467
click at [553, 195] on div "Back to Dashboard Change Sender ID Customers Technicians Select a contact Outbo…" at bounding box center [446, 257] width 535 height 467
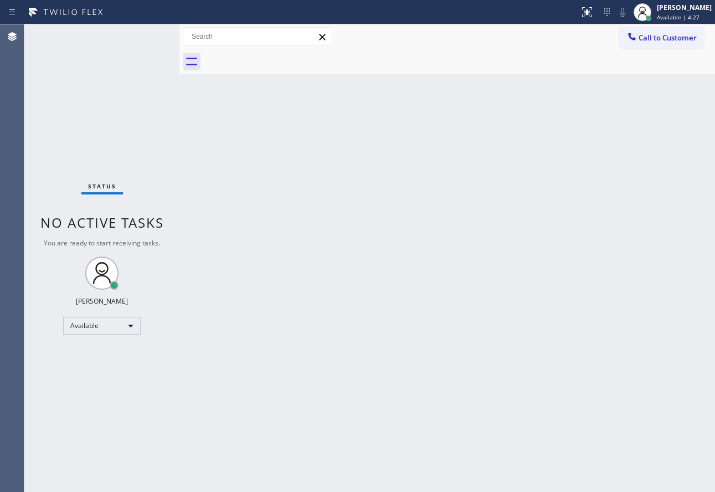
click at [556, 291] on div "Back to Dashboard Change Sender ID Customers Technicians Select a contact Outbo…" at bounding box center [446, 257] width 535 height 467
click at [475, 286] on div "Back to Dashboard Change Sender ID Customers Technicians Select a contact Outbo…" at bounding box center [446, 257] width 535 height 467
click at [396, 296] on div "Back to Dashboard Change Sender ID Customers Technicians Select a contact Outbo…" at bounding box center [446, 257] width 535 height 467
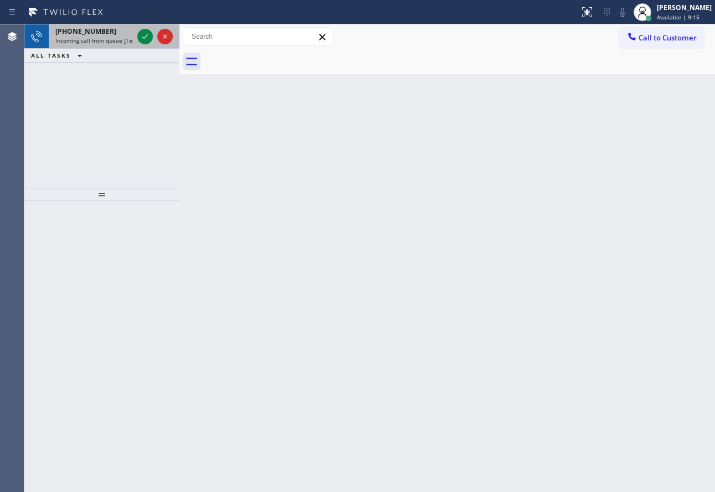
click at [113, 33] on div "[PHONE_NUMBER]" at bounding box center [93, 31] width 77 height 9
click at [103, 45] on div "[PHONE_NUMBER] Incoming call from queue [Test] All" at bounding box center [92, 36] width 86 height 24
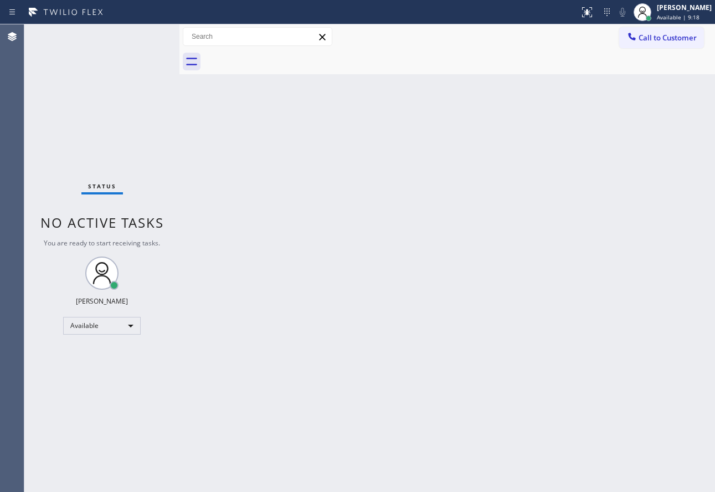
click at [157, 39] on div "Status No active tasks You are ready to start receiving tasks. [PERSON_NAME] Av…" at bounding box center [101, 257] width 155 height 467
click at [477, 267] on div "Back to Dashboard Change Sender ID Customers Technicians Select a contact Outbo…" at bounding box center [446, 257] width 535 height 467
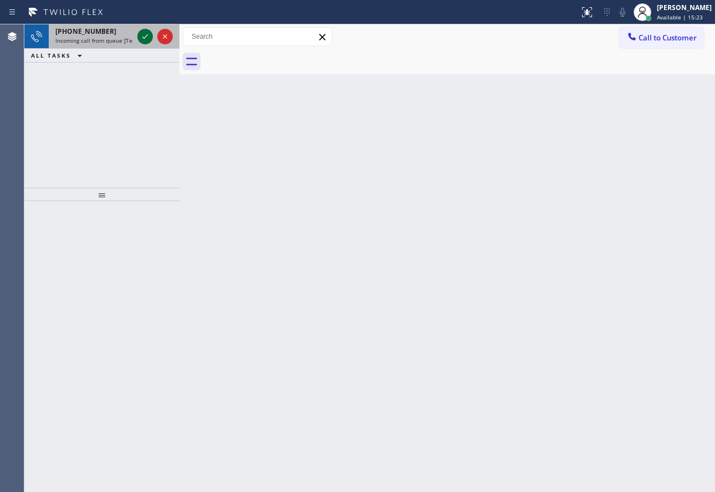
click at [142, 38] on icon at bounding box center [144, 36] width 13 height 13
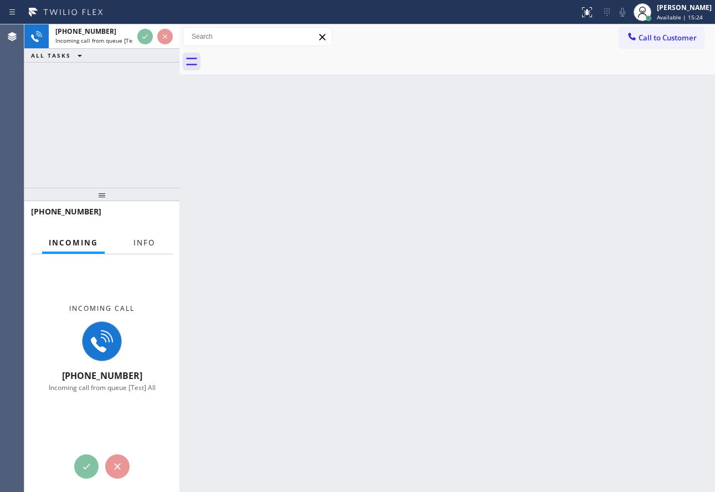
click at [146, 250] on button "Info" at bounding box center [144, 243] width 35 height 22
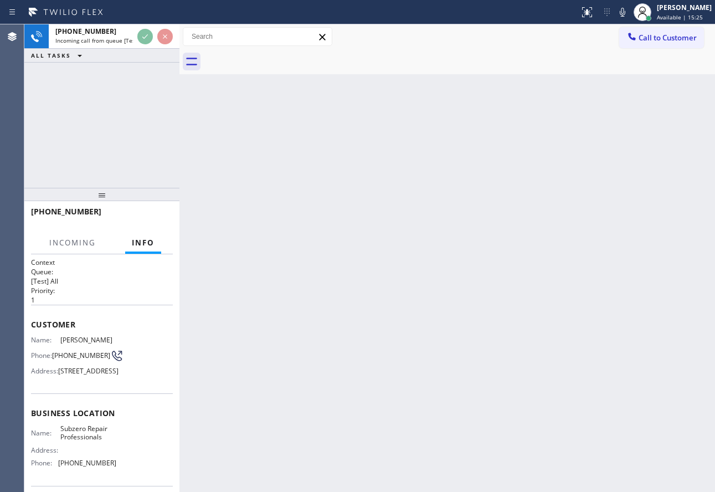
scroll to position [55, 0]
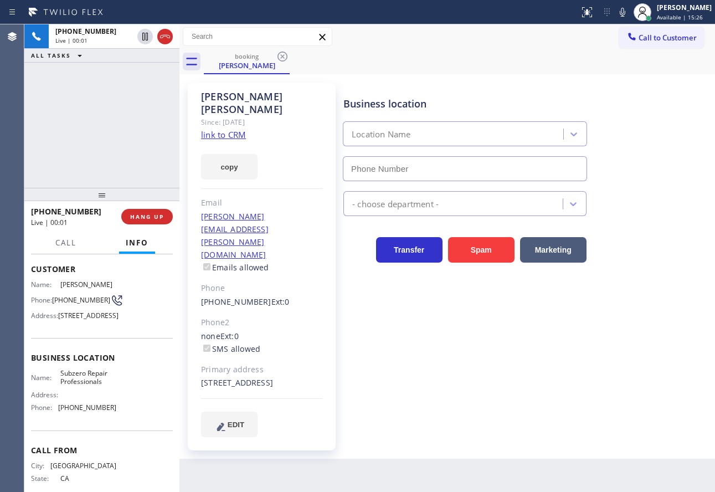
type input "[PHONE_NUMBER]"
click at [229, 129] on link "link to CRM" at bounding box center [223, 134] width 45 height 11
click at [135, 221] on button "HANG UP" at bounding box center [146, 216] width 51 height 15
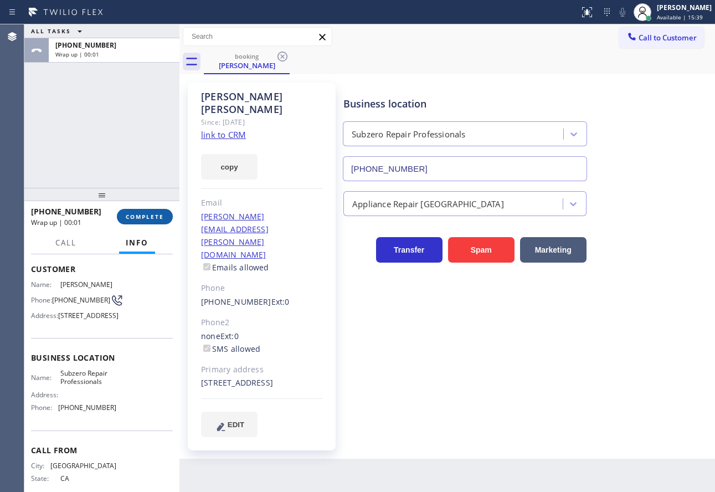
click at [119, 219] on button "COMPLETE" at bounding box center [145, 216] width 56 height 15
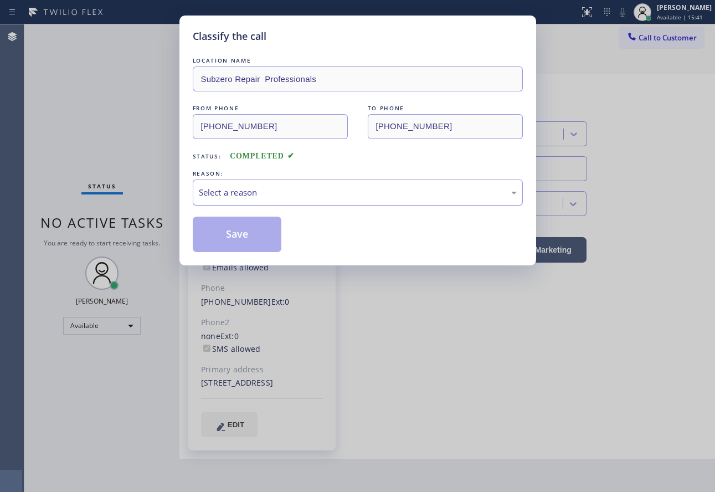
click at [317, 196] on div "Select a reason" at bounding box center [358, 192] width 318 height 13
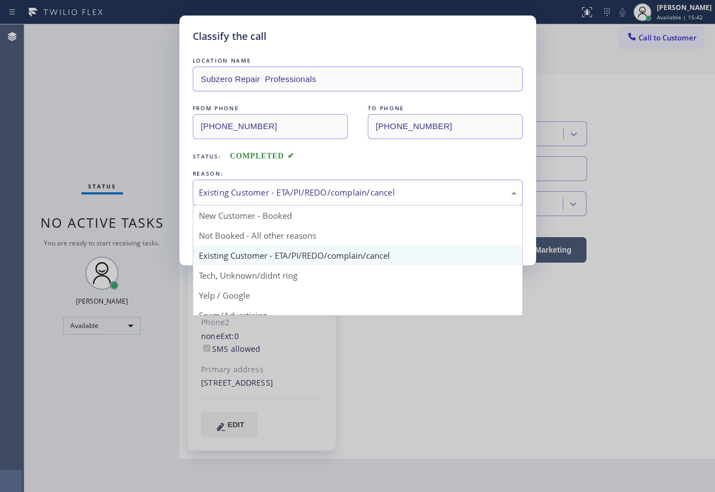
click at [301, 197] on div "Existing Customer - ETA/PI/REDO/complain/cancel" at bounding box center [358, 192] width 318 height 13
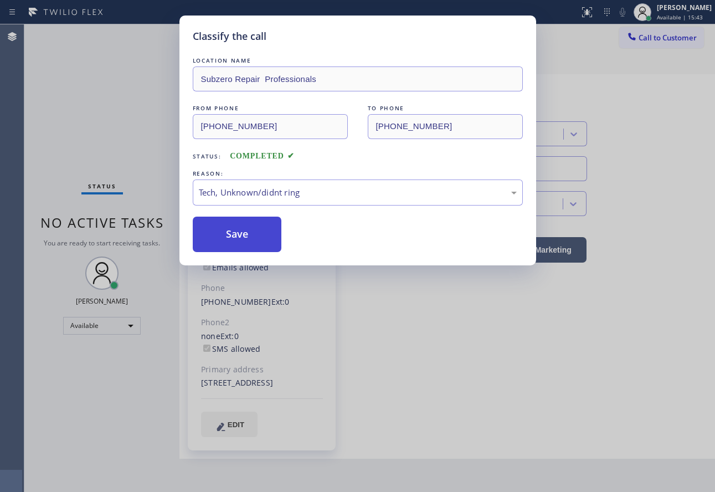
drag, startPoint x: 245, startPoint y: 272, endPoint x: 241, endPoint y: 242, distance: 29.7
click at [241, 242] on button "Save" at bounding box center [237, 233] width 89 height 35
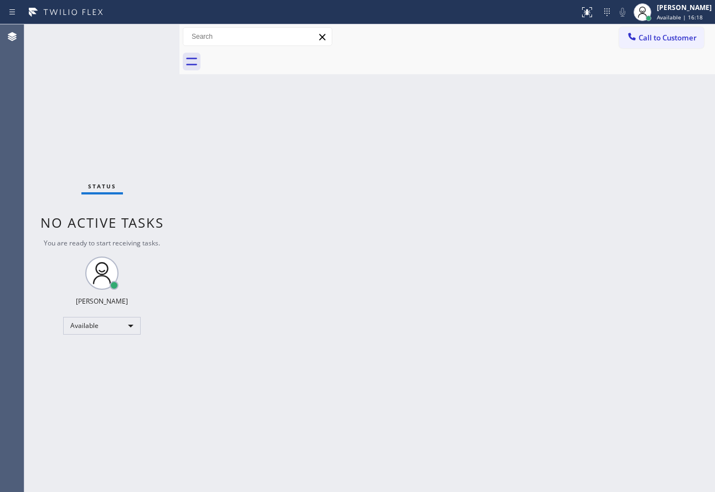
click at [413, 319] on div "Back to Dashboard Change Sender ID Customers Technicians Select a contact Outbo…" at bounding box center [446, 257] width 535 height 467
click at [460, 286] on div "Back to Dashboard Change Sender ID Customers Technicians Select a contact Outbo…" at bounding box center [446, 257] width 535 height 467
click at [363, 337] on div "Back to Dashboard Change Sender ID Customers Technicians Select a contact Outbo…" at bounding box center [446, 257] width 535 height 467
click at [362, 368] on div "Back to Dashboard Change Sender ID Customers Technicians Select a contact Outbo…" at bounding box center [446, 257] width 535 height 467
click at [389, 300] on div "Back to Dashboard Change Sender ID Customers Technicians Select a contact Outbo…" at bounding box center [446, 257] width 535 height 467
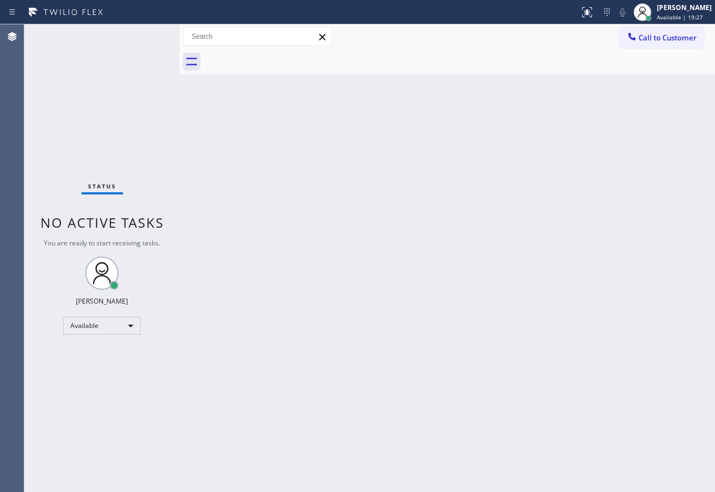
click at [389, 300] on div "Back to Dashboard Change Sender ID Customers Technicians Select a contact Outbo…" at bounding box center [446, 257] width 535 height 467
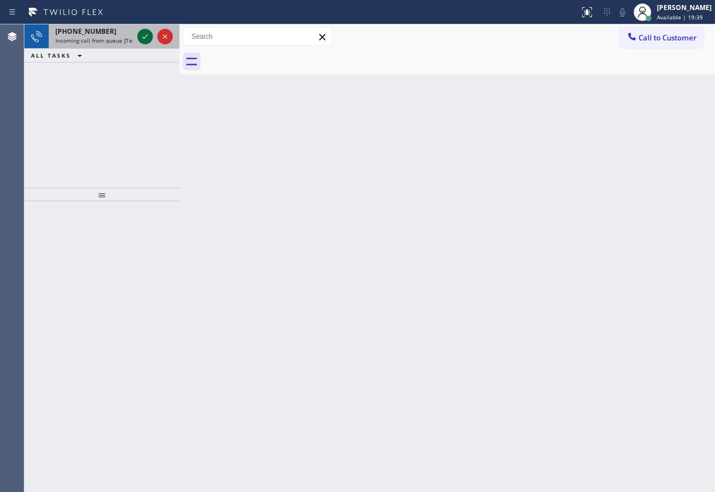
click at [144, 36] on icon at bounding box center [144, 36] width 13 height 13
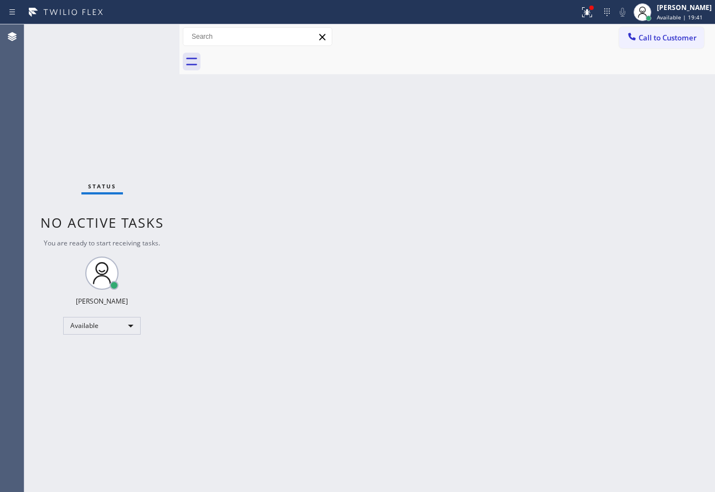
click at [141, 69] on div "Status No active tasks You are ready to start receiving tasks. [PERSON_NAME] Av…" at bounding box center [101, 257] width 155 height 467
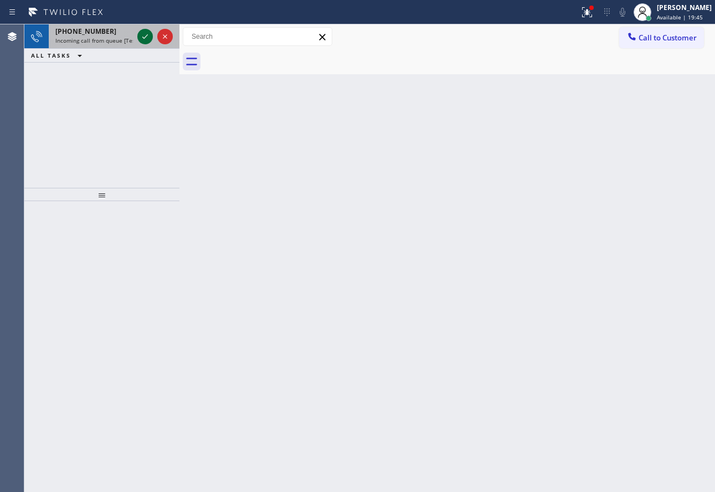
click at [147, 37] on icon at bounding box center [144, 36] width 13 height 13
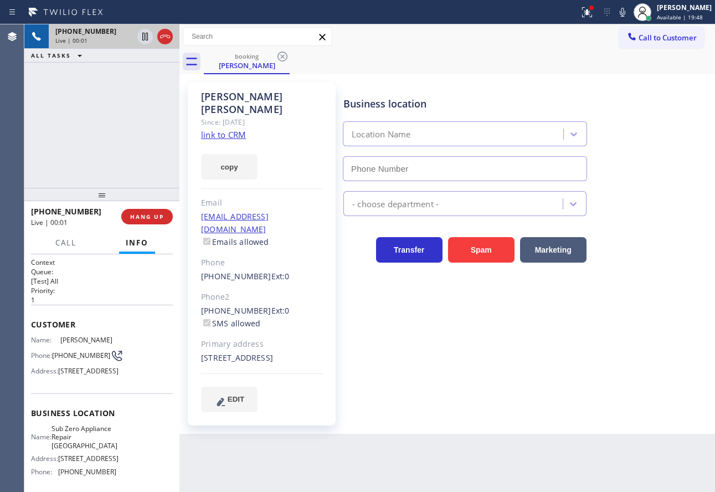
type input "[PHONE_NUMBER]"
click at [229, 129] on link "link to CRM" at bounding box center [223, 134] width 45 height 11
click at [629, 13] on icon at bounding box center [622, 12] width 13 height 13
click at [146, 32] on icon at bounding box center [144, 36] width 13 height 13
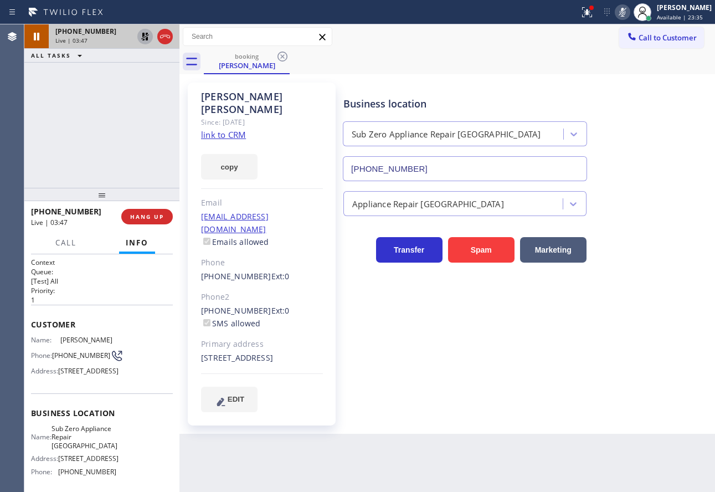
click at [625, 12] on icon at bounding box center [622, 12] width 6 height 9
click at [144, 36] on icon at bounding box center [145, 37] width 8 height 8
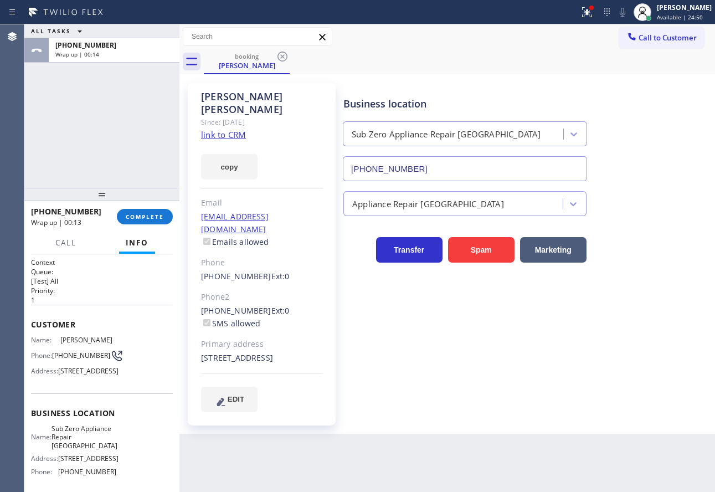
drag, startPoint x: 161, startPoint y: 221, endPoint x: 160, endPoint y: 228, distance: 6.7
click at [161, 223] on button "COMPLETE" at bounding box center [145, 216] width 56 height 15
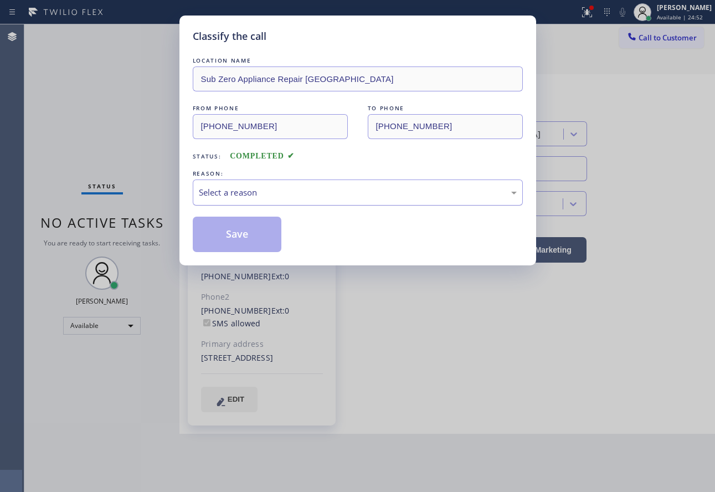
click at [316, 182] on div "Select a reason" at bounding box center [358, 192] width 330 height 26
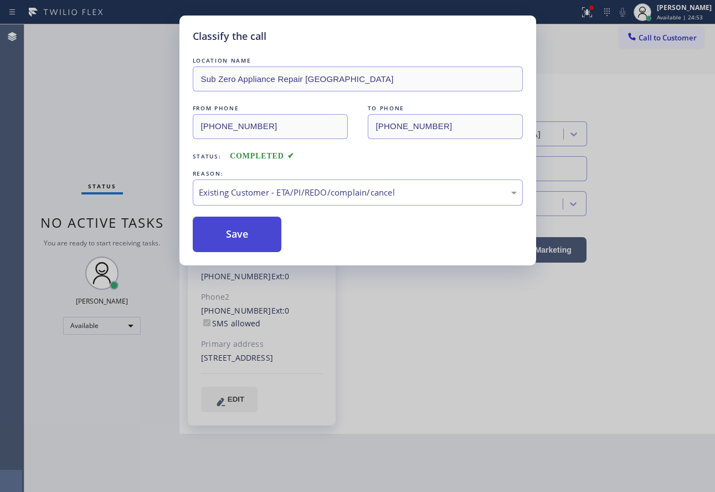
click at [254, 246] on button "Save" at bounding box center [237, 233] width 89 height 35
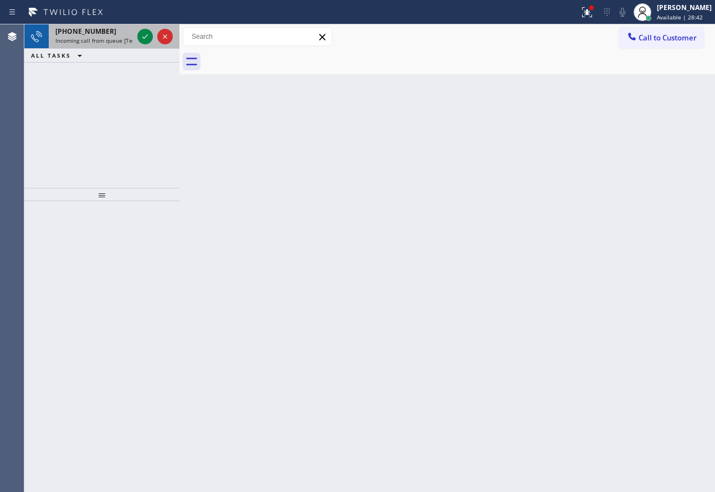
click at [89, 44] on div "[PHONE_NUMBER] Incoming call from queue [Test] All" at bounding box center [92, 36] width 86 height 24
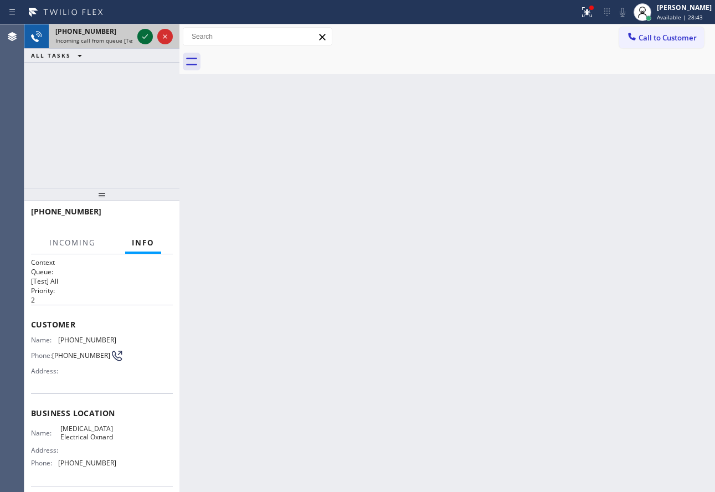
click at [142, 37] on icon at bounding box center [144, 36] width 13 height 13
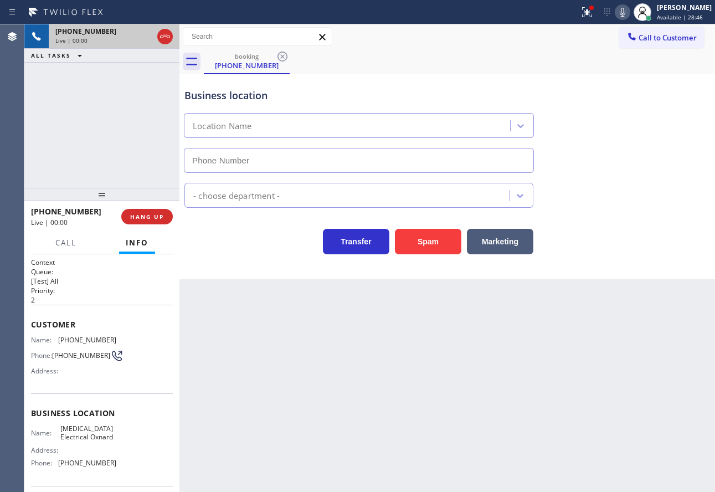
type input "[PHONE_NUMBER]"
click at [606, 213] on div "Transfer Spam Marketing" at bounding box center [447, 231] width 530 height 46
click at [570, 203] on div "Electricians" at bounding box center [447, 192] width 530 height 29
click at [214, 231] on div "Transfer Spam Marketing" at bounding box center [358, 238] width 353 height 31
click at [167, 216] on button "HANG UP" at bounding box center [146, 216] width 51 height 15
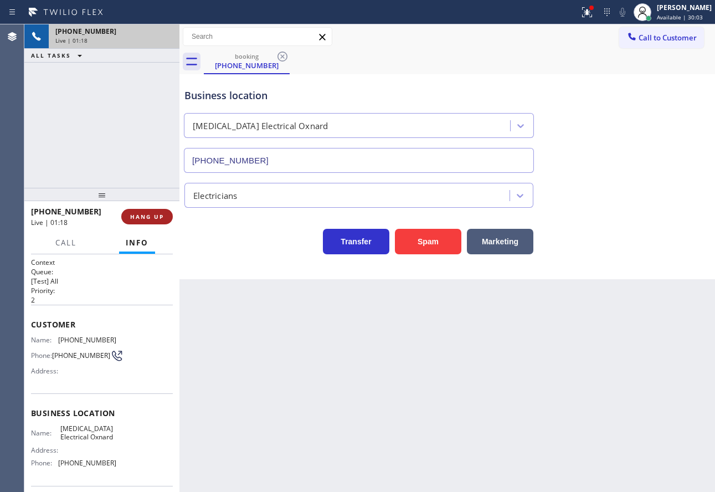
click at [167, 216] on button "HANG UP" at bounding box center [146, 216] width 51 height 15
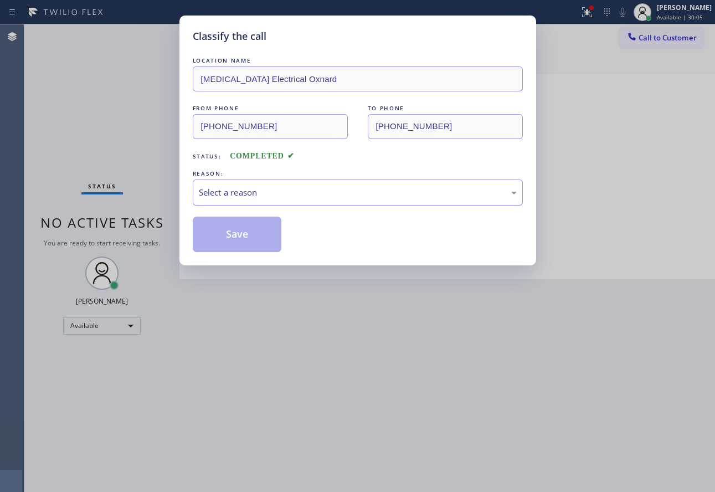
click at [233, 195] on div "Select a reason" at bounding box center [358, 192] width 318 height 13
click at [229, 245] on button "Save" at bounding box center [237, 233] width 89 height 35
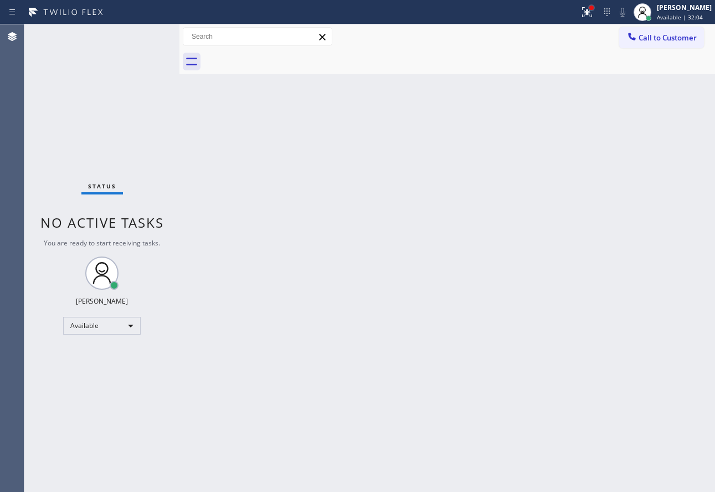
click at [593, 8] on div at bounding box center [591, 8] width 4 height 4
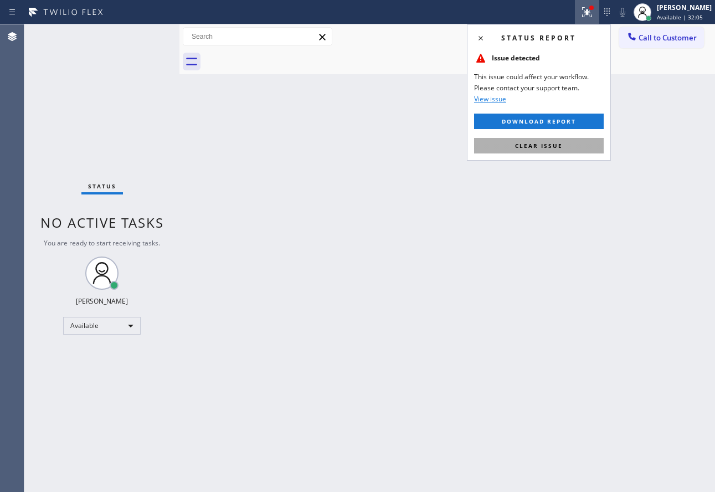
click at [549, 149] on button "Clear issue" at bounding box center [539, 145] width 130 height 15
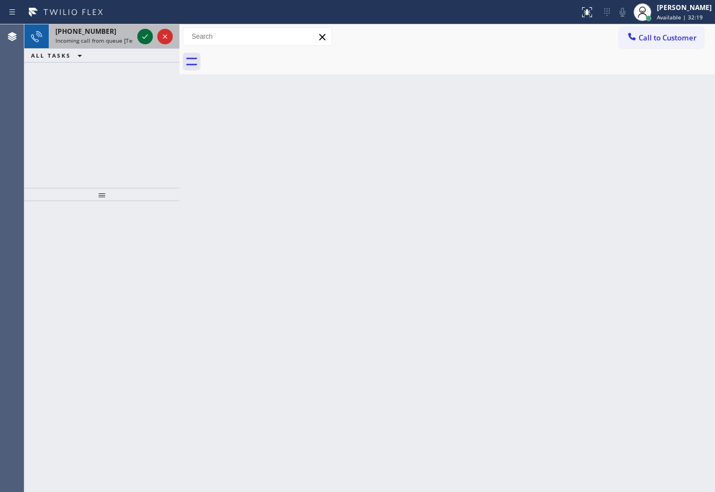
click at [142, 32] on icon at bounding box center [144, 36] width 13 height 13
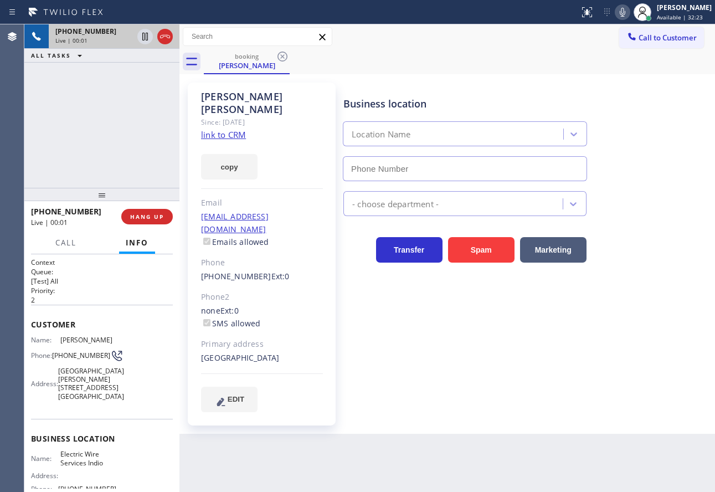
type input "[PHONE_NUMBER]"
click at [218, 129] on link "link to CRM" at bounding box center [223, 134] width 45 height 11
click at [453, 93] on div "Business location Electric Wire Services Indio [PHONE_NUMBER]" at bounding box center [464, 133] width 247 height 96
click at [676, 219] on div "Transfer Spam Marketing" at bounding box center [526, 239] width 371 height 46
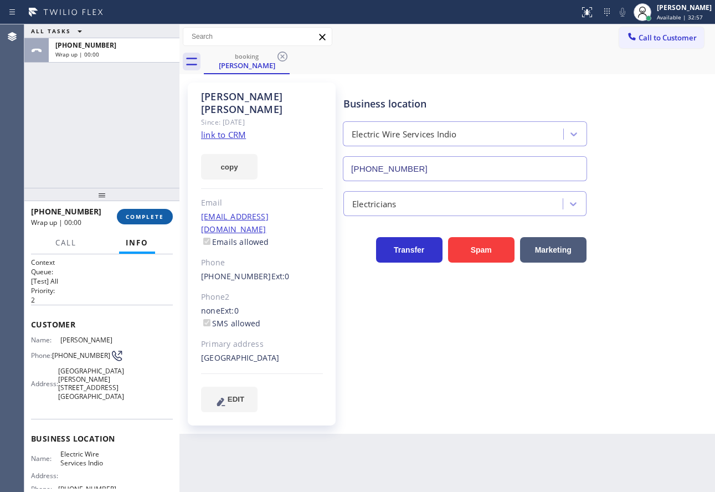
click at [136, 219] on span "COMPLETE" at bounding box center [145, 217] width 38 height 8
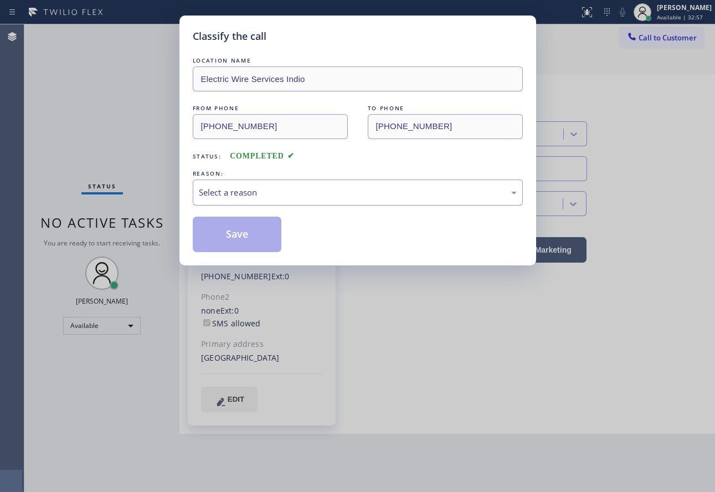
click at [374, 194] on div "Select a reason" at bounding box center [358, 192] width 318 height 13
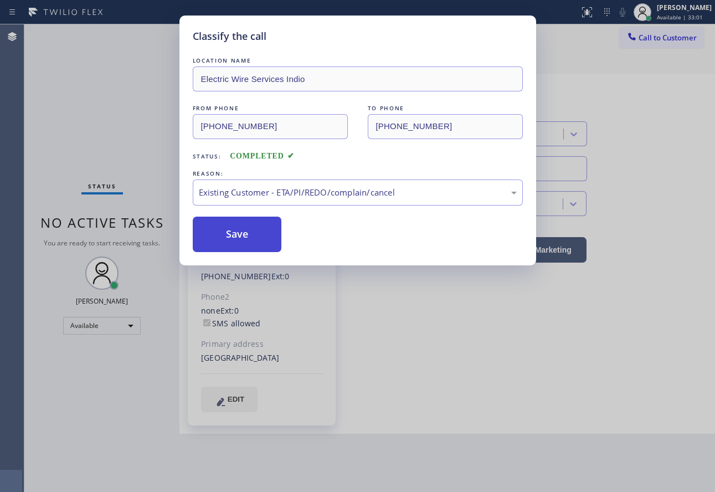
click at [241, 233] on button "Save" at bounding box center [237, 233] width 89 height 35
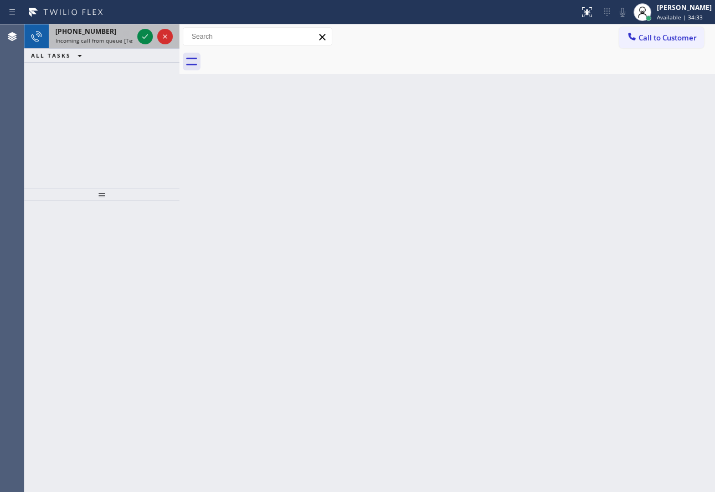
click at [107, 37] on span "Incoming call from queue [Test] All" at bounding box center [101, 41] width 92 height 8
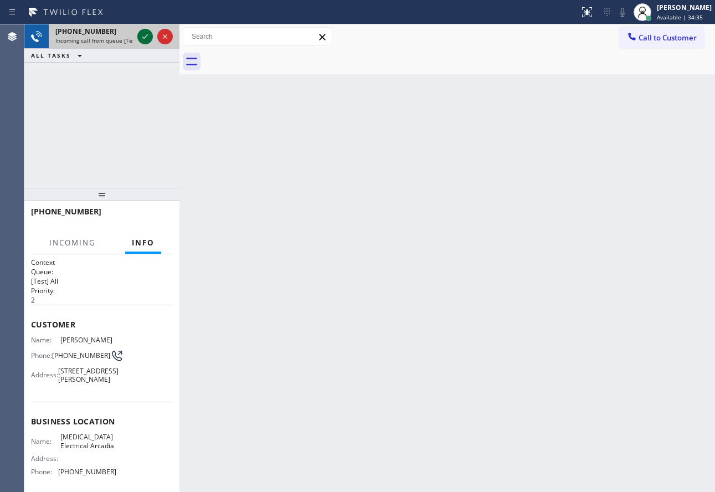
click at [145, 38] on icon at bounding box center [145, 36] width 6 height 4
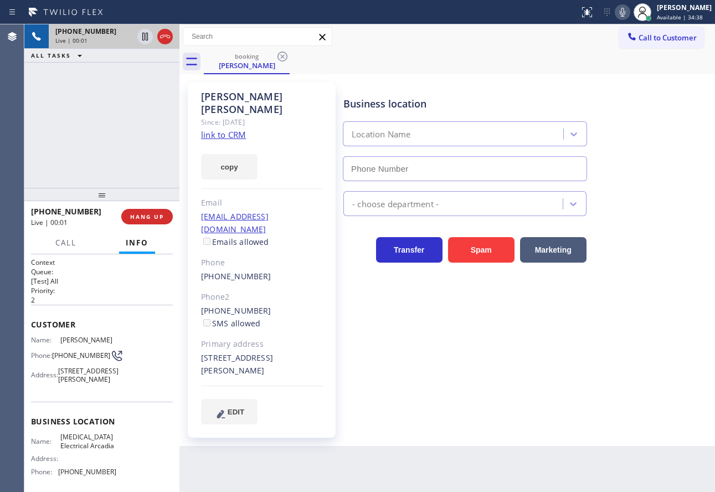
type input "[PHONE_NUMBER]"
click at [236, 129] on link "link to CRM" at bounding box center [223, 134] width 45 height 11
click at [629, 11] on icon at bounding box center [622, 12] width 13 height 13
click at [152, 217] on span "HANG UP" at bounding box center [147, 217] width 34 height 8
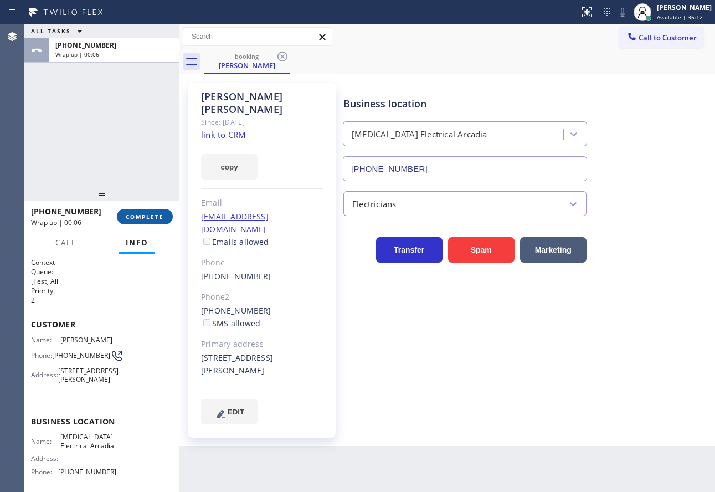
click at [152, 216] on span "COMPLETE" at bounding box center [145, 217] width 38 height 8
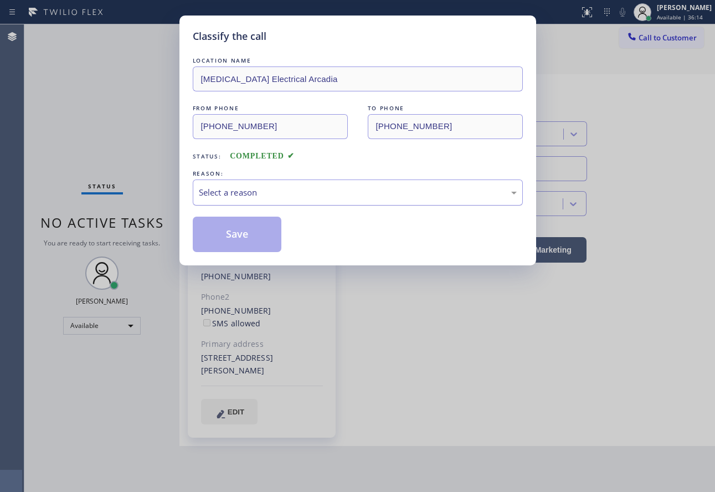
click at [332, 194] on div "Select a reason" at bounding box center [358, 192] width 318 height 13
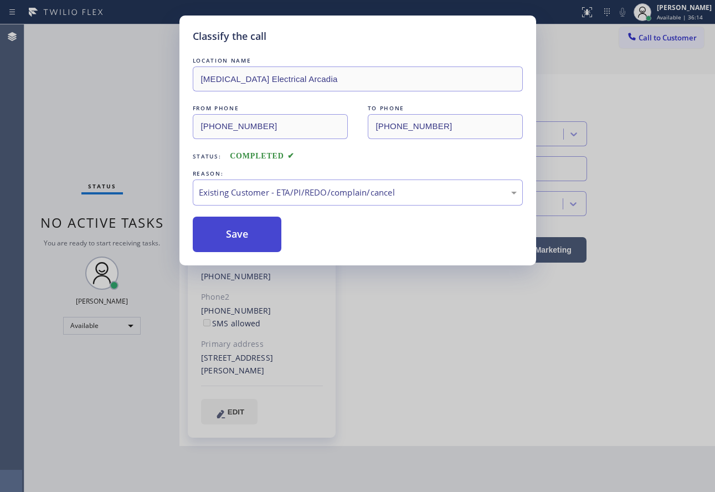
click at [242, 243] on button "Save" at bounding box center [237, 233] width 89 height 35
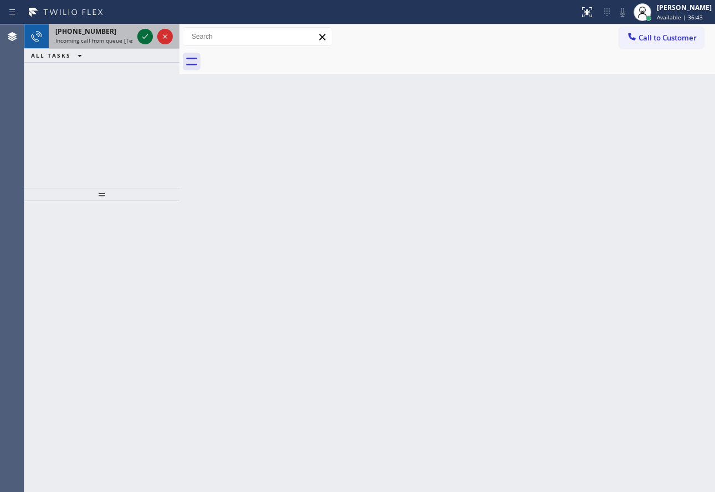
click at [144, 33] on icon at bounding box center [144, 36] width 13 height 13
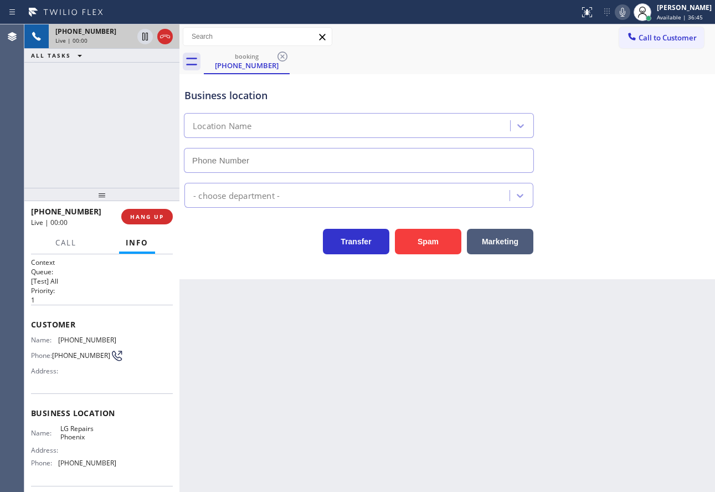
type input "[PHONE_NUMBER]"
click at [629, 13] on icon at bounding box center [622, 12] width 13 height 13
click at [629, 12] on icon at bounding box center [622, 12] width 13 height 13
click at [629, 10] on icon at bounding box center [622, 12] width 13 height 13
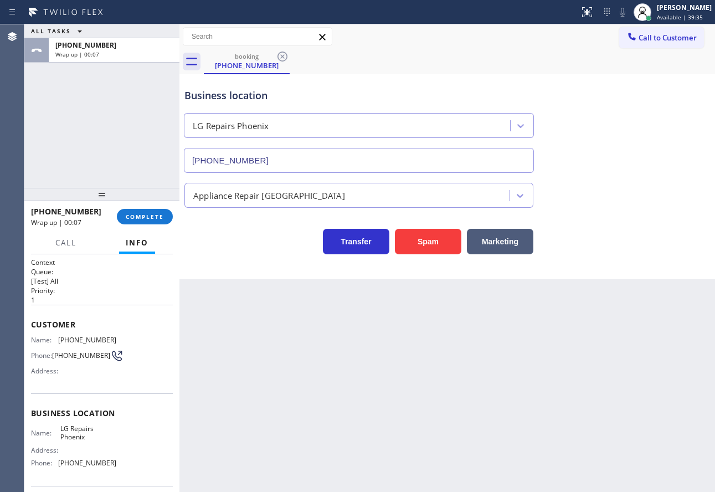
click at [89, 466] on span "[PHONE_NUMBER]" at bounding box center [87, 462] width 58 height 8
click at [89, 465] on span "[PHONE_NUMBER]" at bounding box center [87, 462] width 58 height 8
copy span "[PHONE_NUMBER]"
click at [73, 353] on span "[PHONE_NUMBER]" at bounding box center [81, 355] width 58 height 8
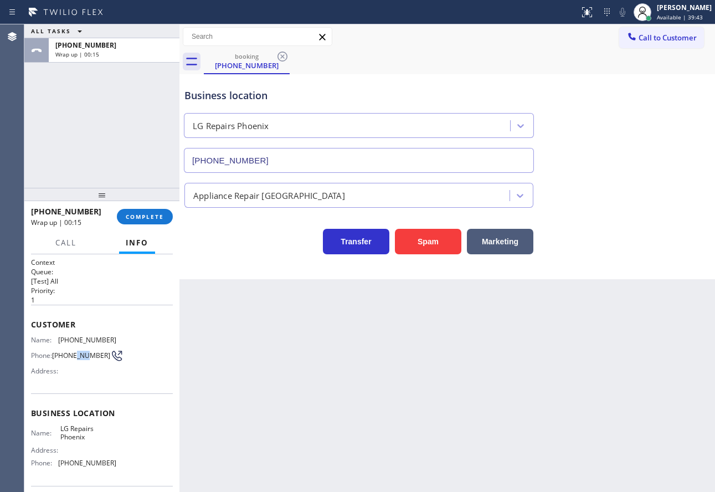
click at [73, 353] on span "[PHONE_NUMBER]" at bounding box center [81, 355] width 58 height 8
copy div "[PHONE_NUMBER]"
click at [137, 210] on button "COMPLETE" at bounding box center [145, 216] width 56 height 15
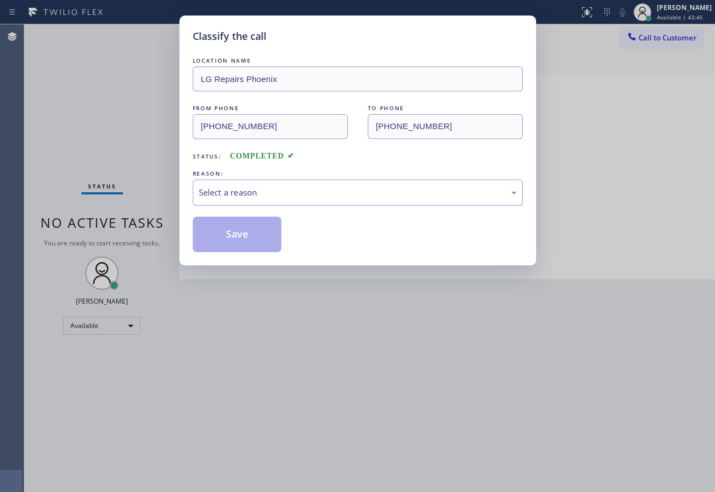
click at [333, 185] on div "Select a reason" at bounding box center [358, 192] width 330 height 26
click at [239, 231] on button "Save" at bounding box center [237, 233] width 89 height 35
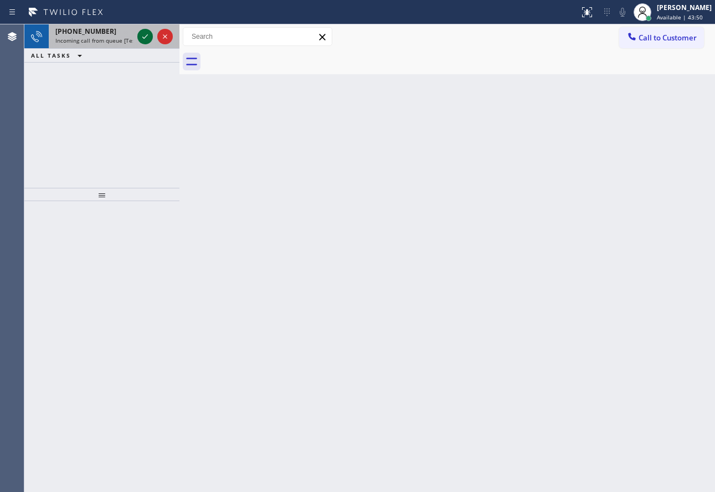
click at [140, 40] on icon at bounding box center [144, 36] width 13 height 13
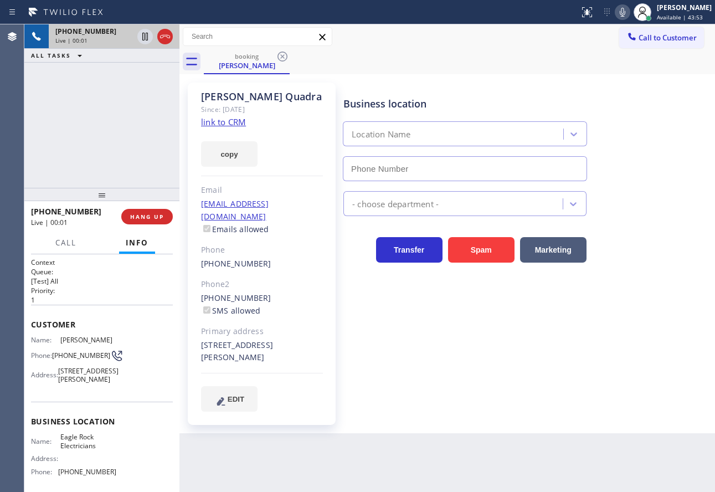
type input "[PHONE_NUMBER]"
click at [215, 125] on link "link to CRM" at bounding box center [223, 121] width 45 height 11
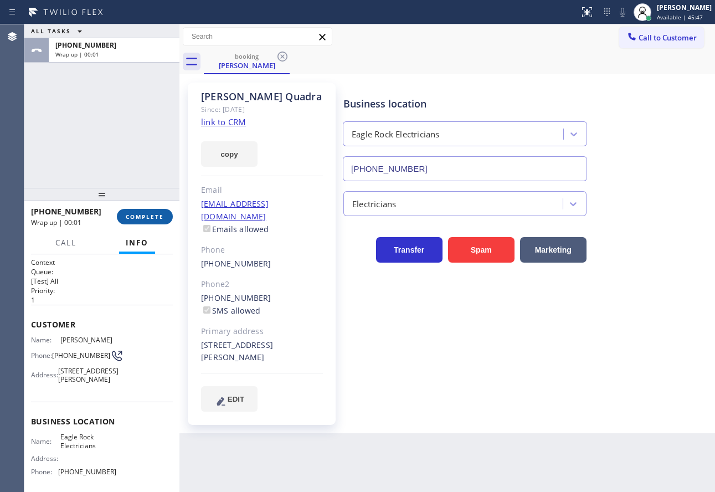
click at [135, 216] on span "COMPLETE" at bounding box center [145, 217] width 38 height 8
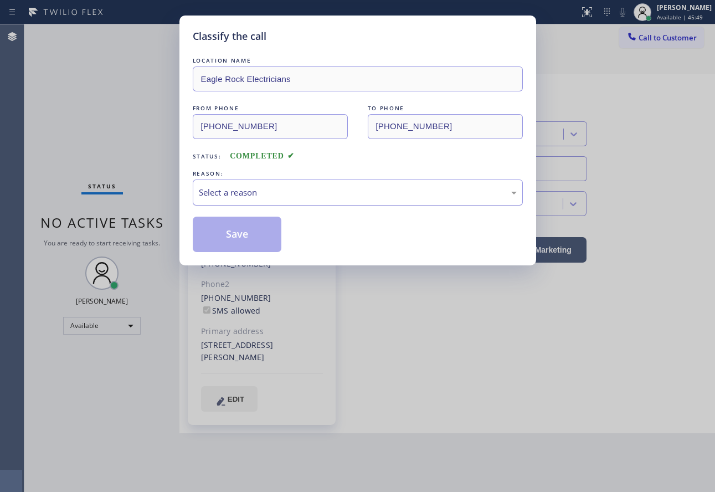
click at [272, 198] on div "Select a reason" at bounding box center [358, 192] width 318 height 13
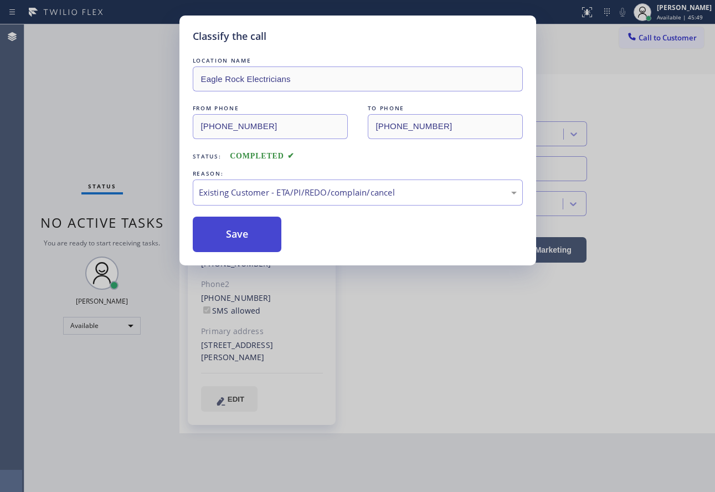
click at [237, 232] on button "Save" at bounding box center [237, 233] width 89 height 35
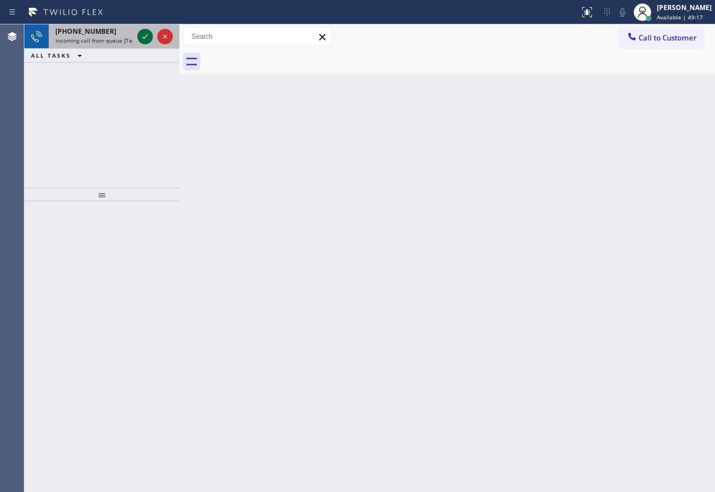
click at [139, 37] on icon at bounding box center [144, 36] width 13 height 13
click at [141, 37] on icon at bounding box center [144, 36] width 13 height 13
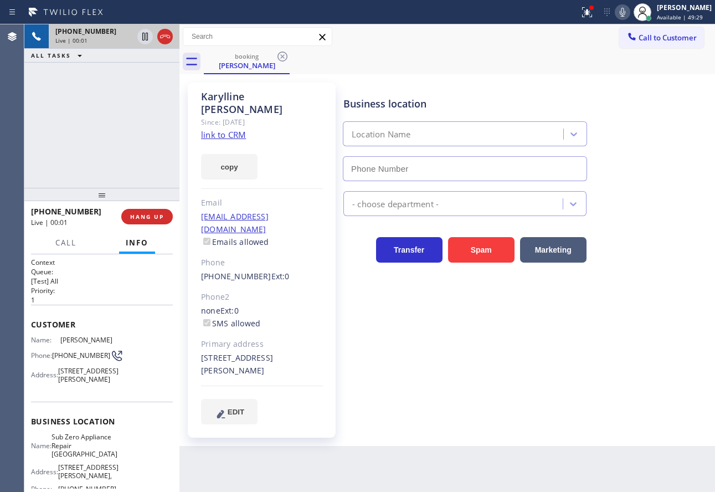
type input "[PHONE_NUMBER]"
click at [230, 129] on link "link to CRM" at bounding box center [223, 134] width 45 height 11
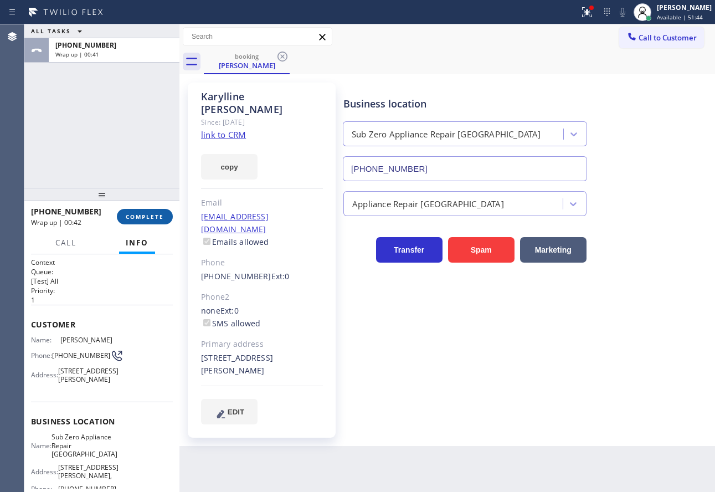
click at [162, 213] on span "COMPLETE" at bounding box center [145, 217] width 38 height 8
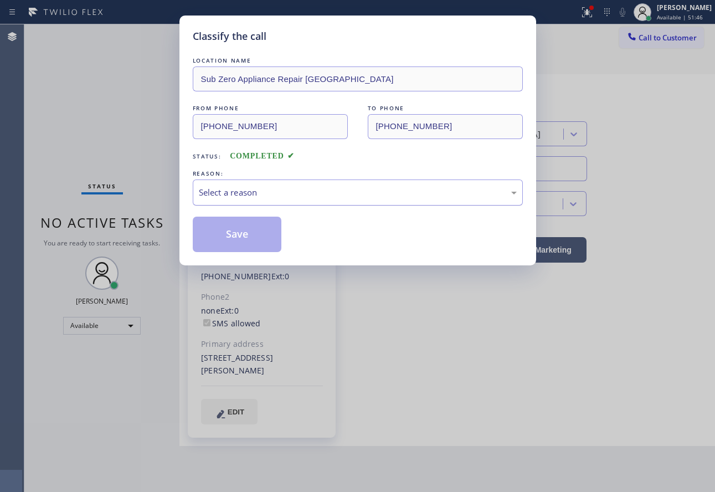
click at [270, 192] on div "Select a reason" at bounding box center [358, 192] width 318 height 13
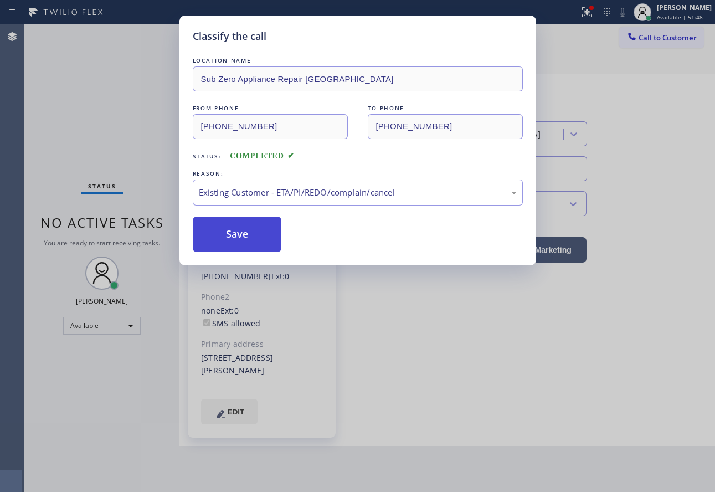
click at [231, 236] on button "Save" at bounding box center [237, 233] width 89 height 35
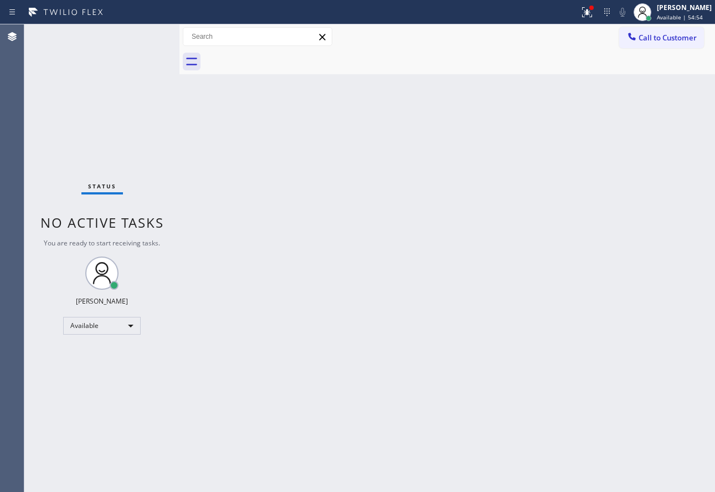
click at [146, 42] on div "Status No active tasks You are ready to start receiving tasks. [PERSON_NAME] Av…" at bounding box center [101, 257] width 155 height 467
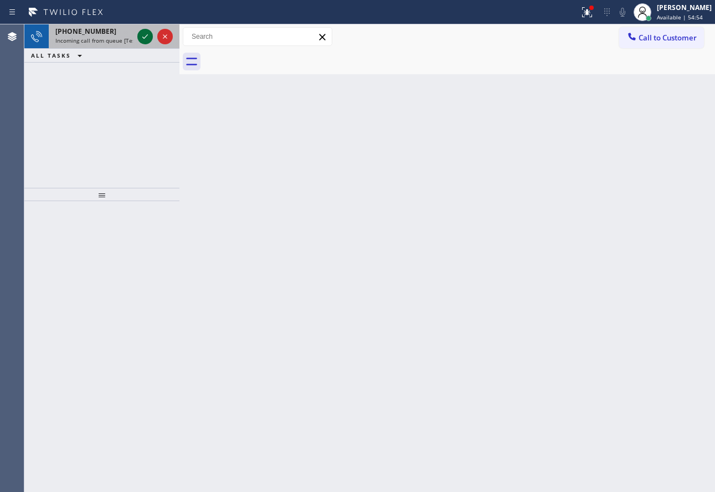
click at [146, 41] on icon at bounding box center [144, 36] width 13 height 13
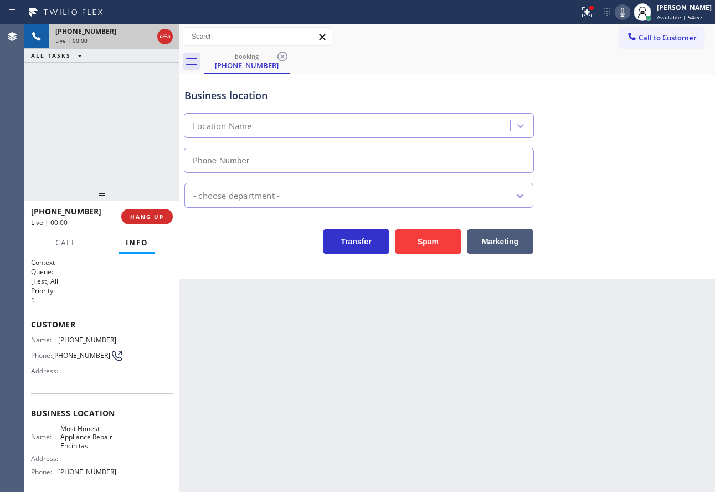
type input "[PHONE_NUMBER]"
click at [609, 236] on div "Transfer Spam Marketing" at bounding box center [447, 236] width 530 height 35
click at [147, 212] on button "HANG UP" at bounding box center [146, 216] width 51 height 15
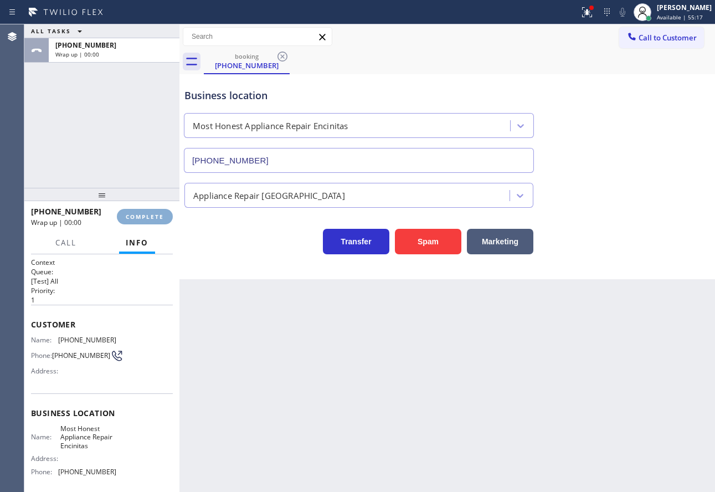
click at [147, 212] on button "COMPLETE" at bounding box center [145, 216] width 56 height 15
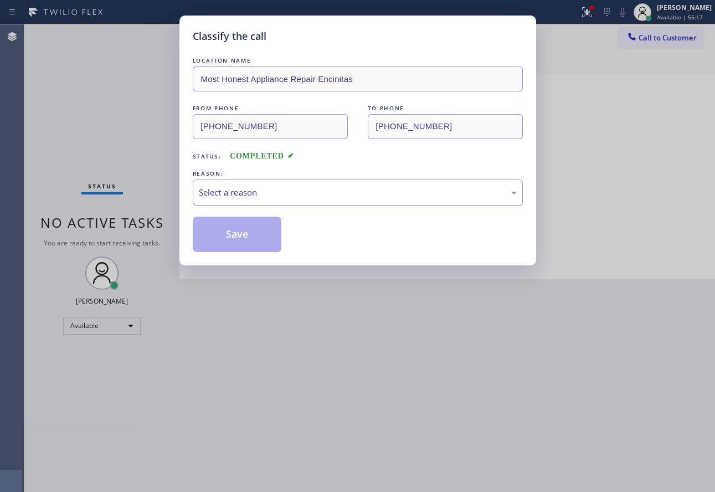
click at [235, 189] on div "Select a reason" at bounding box center [358, 192] width 318 height 13
click at [246, 234] on button "Save" at bounding box center [237, 233] width 89 height 35
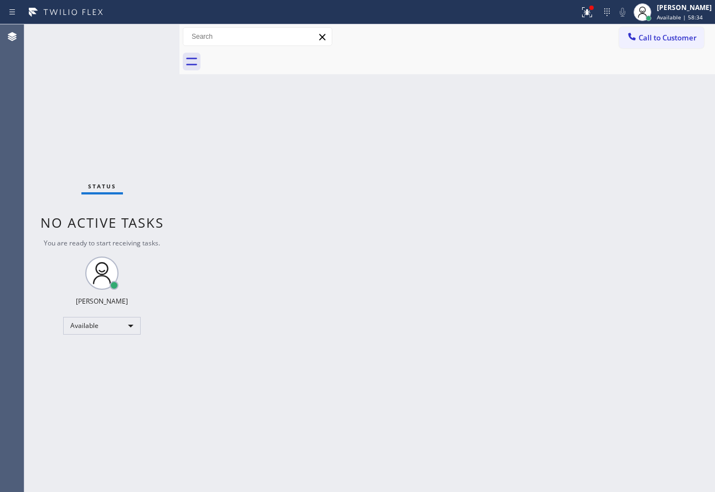
click at [147, 35] on div "Status No active tasks You are ready to start receiving tasks. [PERSON_NAME] Av…" at bounding box center [101, 257] width 155 height 467
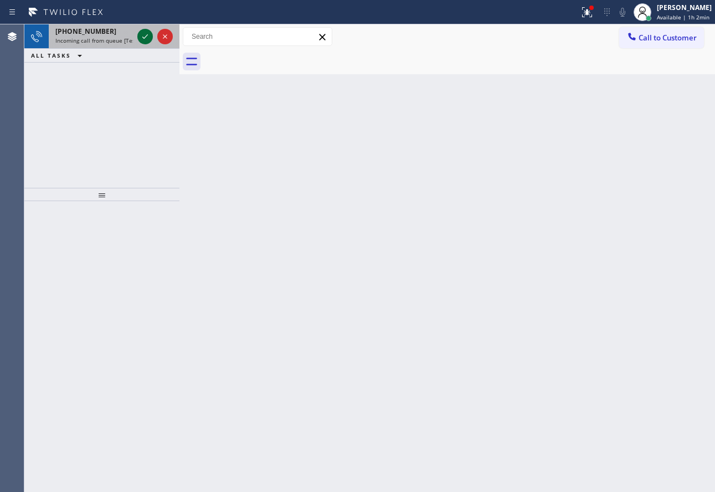
click at [143, 35] on icon at bounding box center [144, 36] width 13 height 13
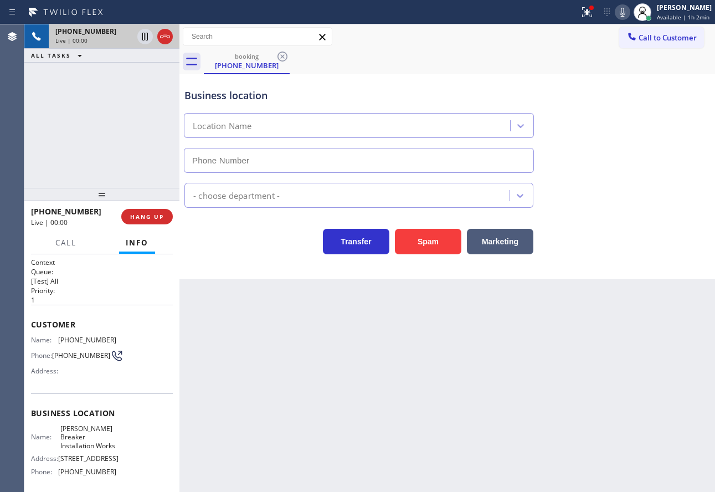
type input "[PHONE_NUMBER]"
click at [627, 7] on icon at bounding box center [622, 12] width 13 height 13
click at [141, 40] on icon at bounding box center [144, 36] width 13 height 13
click at [625, 15] on icon at bounding box center [622, 12] width 6 height 9
click at [140, 35] on icon at bounding box center [144, 36] width 13 height 13
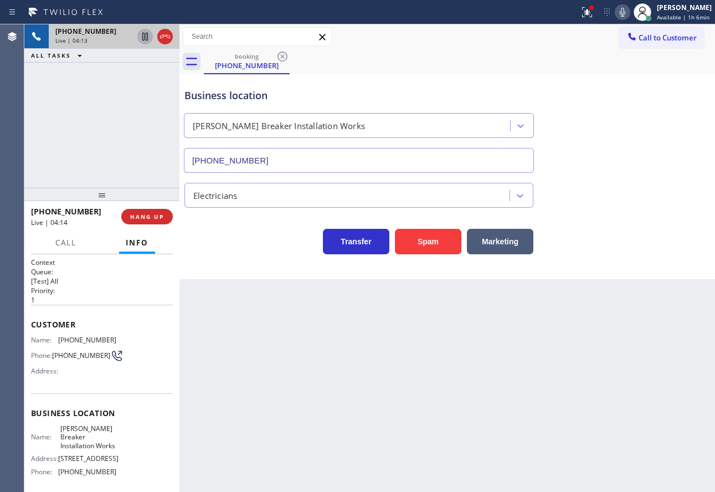
click at [91, 339] on span "[PHONE_NUMBER]" at bounding box center [87, 339] width 58 height 8
copy span "[PHONE_NUMBER]"
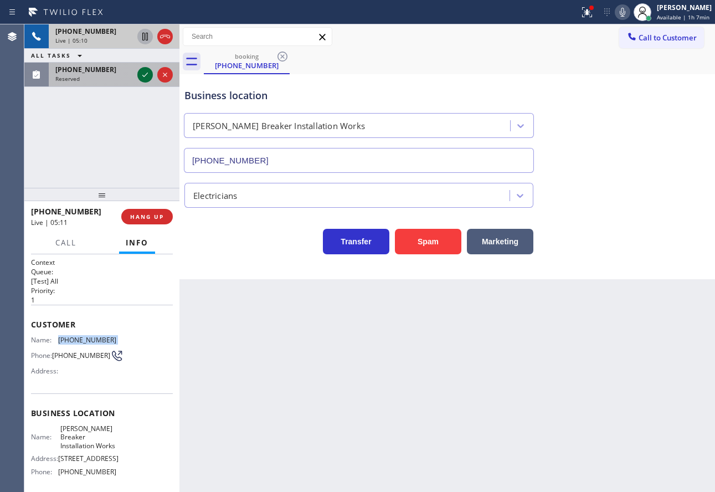
click at [143, 77] on icon at bounding box center [144, 74] width 13 height 13
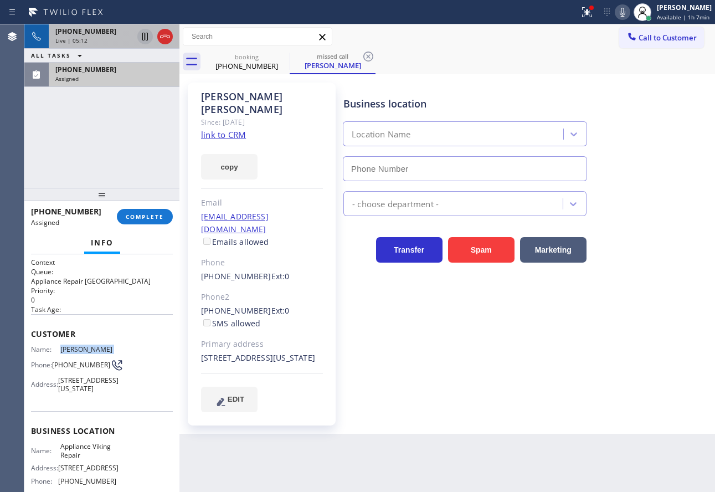
type input "[PHONE_NUMBER]"
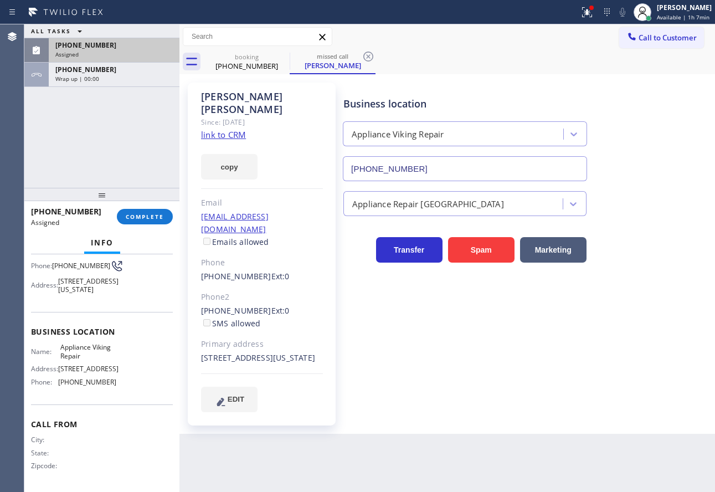
scroll to position [55, 0]
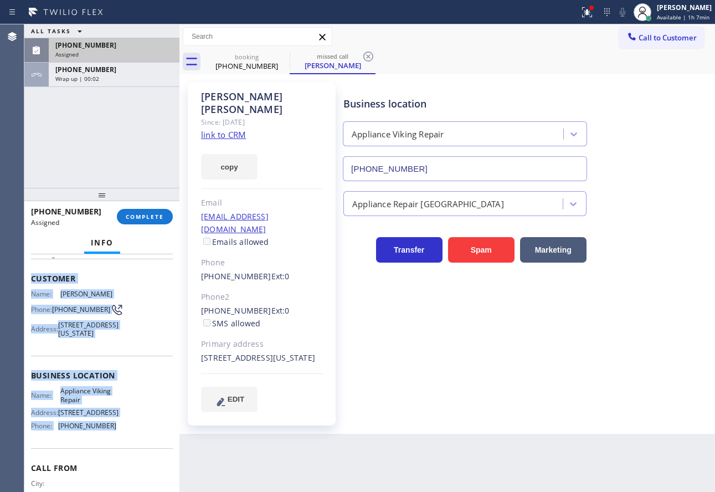
drag, startPoint x: 108, startPoint y: 454, endPoint x: 30, endPoint y: 284, distance: 187.3
click at [30, 284] on div "Context Queue: Appliance Repair High End Priority: 0 Task Age: Customer Name: […" at bounding box center [101, 372] width 155 height 237
copy div "Customer Name: [PERSON_NAME] Phone: [PHONE_NUMBER] Address: [STREET_ADDRESS][US…"
click at [137, 215] on span "COMPLETE" at bounding box center [145, 217] width 38 height 8
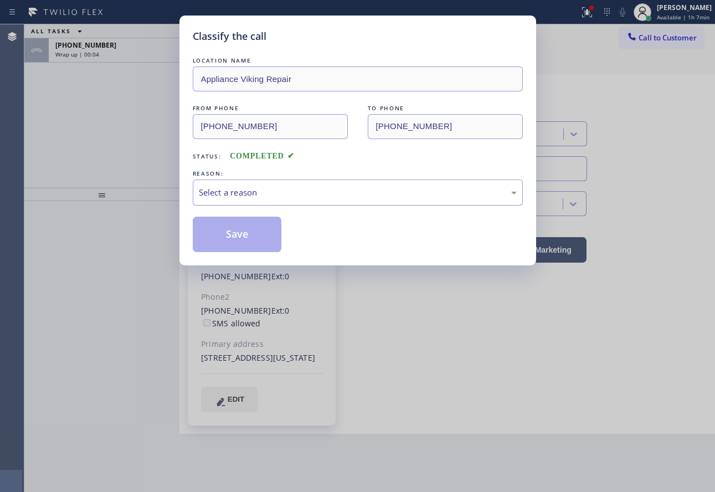
click at [349, 191] on div "Select a reason" at bounding box center [358, 192] width 318 height 13
click at [237, 237] on button "Save" at bounding box center [237, 233] width 89 height 35
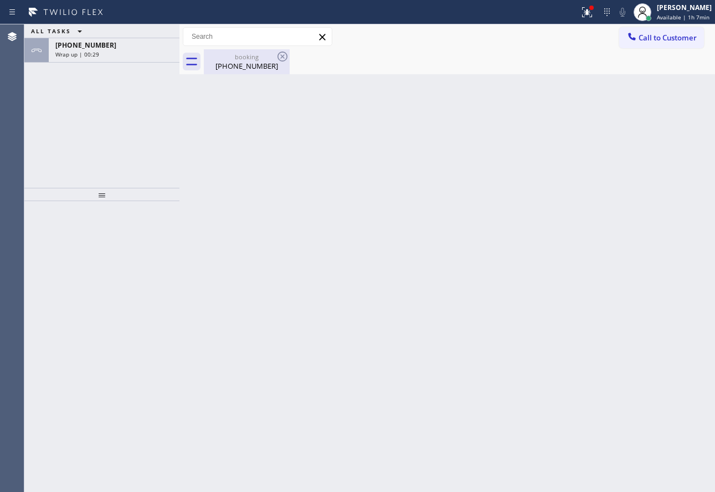
drag, startPoint x: 241, startPoint y: 67, endPoint x: 226, endPoint y: 70, distance: 15.7
click at [241, 68] on div "[PHONE_NUMBER]" at bounding box center [247, 66] width 84 height 10
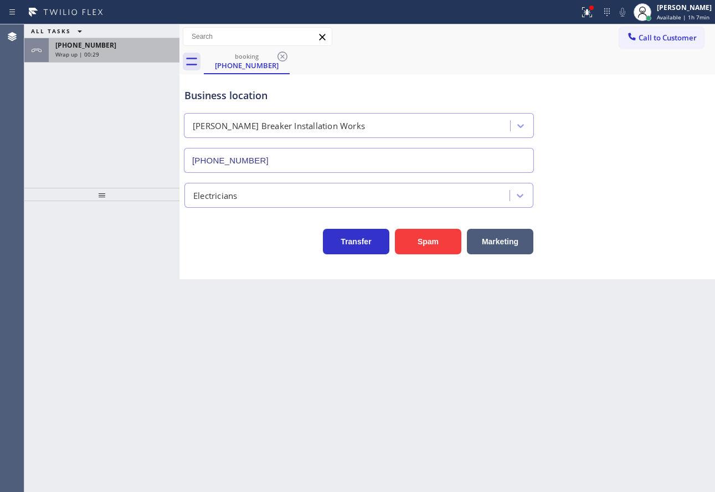
click at [141, 59] on div "[PHONE_NUMBER] Wrap up | 00:29" at bounding box center [112, 50] width 126 height 24
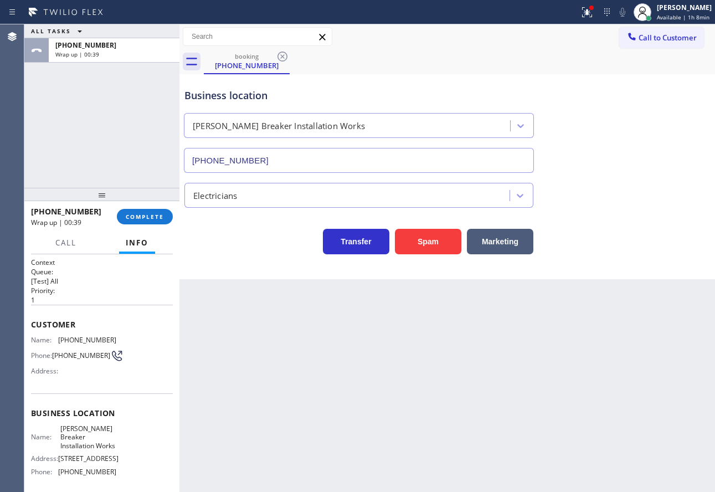
click at [92, 339] on span "[PHONE_NUMBER]" at bounding box center [87, 339] width 58 height 8
copy span "[PHONE_NUMBER]"
click at [84, 475] on span "[PHONE_NUMBER]" at bounding box center [87, 471] width 58 height 8
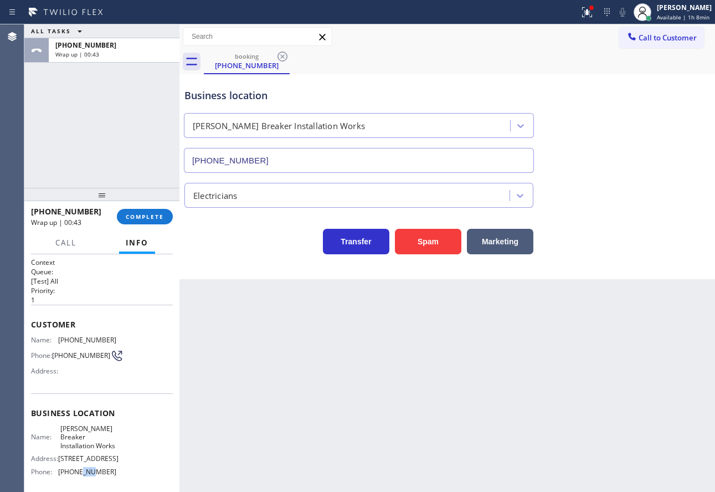
click at [84, 475] on span "[PHONE_NUMBER]" at bounding box center [87, 471] width 58 height 8
copy span "[PHONE_NUMBER]"
click at [673, 13] on span "Available | 1h 8min" at bounding box center [682, 17] width 53 height 8
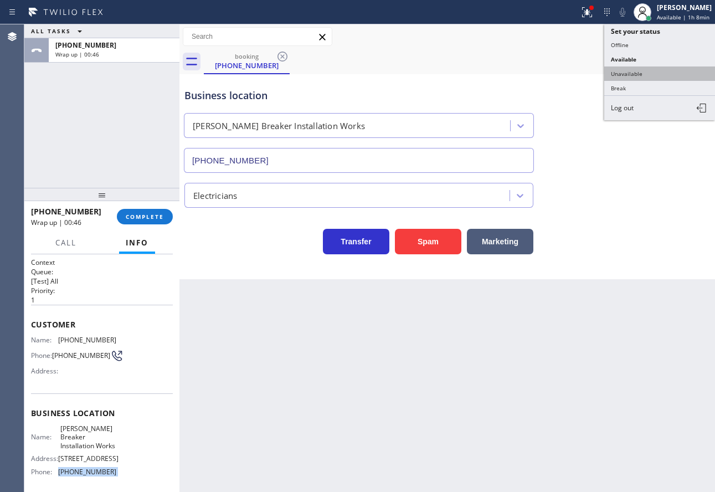
click at [634, 77] on button "Unavailable" at bounding box center [659, 73] width 111 height 14
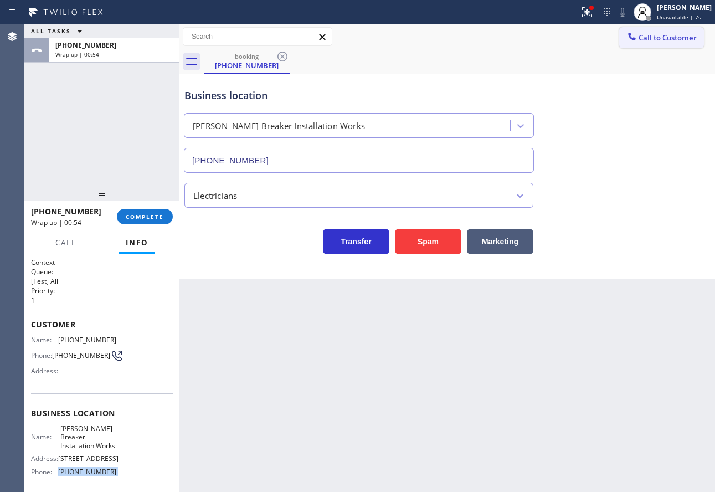
click at [643, 35] on span "Call to Customer" at bounding box center [667, 38] width 58 height 10
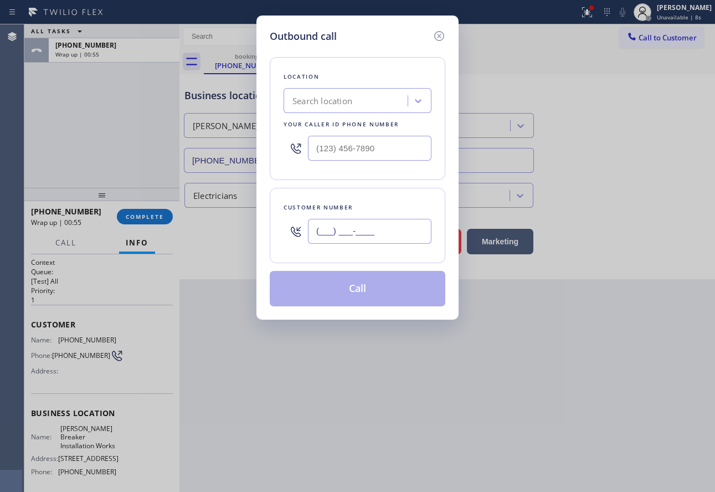
click at [362, 225] on input "(___) ___-____" at bounding box center [369, 231] width 123 height 25
paste input "657) 216-6792"
type input "[PHONE_NUMBER]"
click at [356, 146] on input "(___) ___-____" at bounding box center [369, 148] width 123 height 25
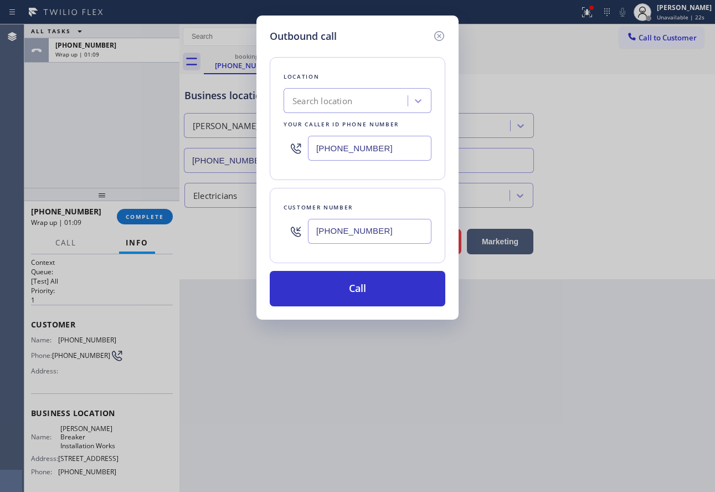
drag, startPoint x: 374, startPoint y: 147, endPoint x: 309, endPoint y: 157, distance: 66.1
click at [309, 157] on input "[PHONE_NUMBER]" at bounding box center [369, 148] width 123 height 25
type input "[PHONE_NUMBER]"
drag, startPoint x: 374, startPoint y: 231, endPoint x: 262, endPoint y: 229, distance: 111.8
click at [279, 230] on div "Customer number [PHONE_NUMBER]" at bounding box center [357, 225] width 175 height 75
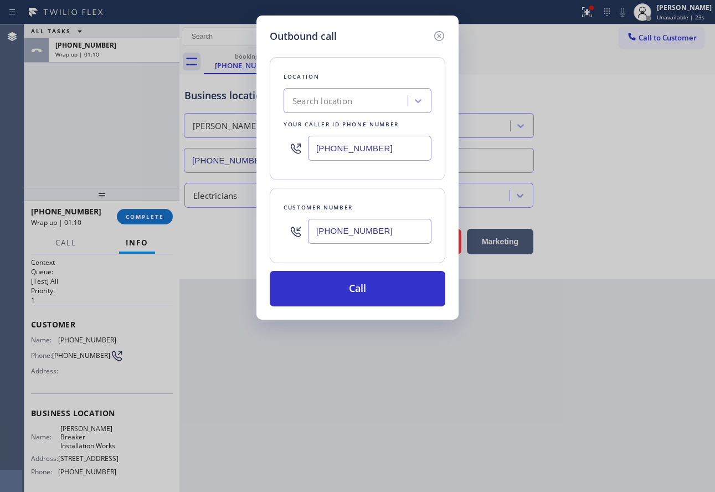
paste input "562) 569-5920"
type input "[PHONE_NUMBER]"
drag, startPoint x: 384, startPoint y: 148, endPoint x: 290, endPoint y: 156, distance: 93.9
click at [290, 156] on div "[PHONE_NUMBER]" at bounding box center [357, 148] width 148 height 36
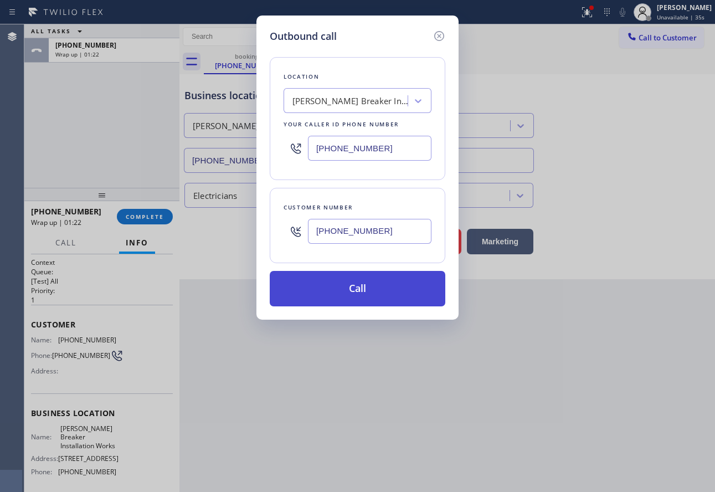
type input "[PHONE_NUMBER]"
click at [359, 287] on button "Call" at bounding box center [357, 288] width 175 height 35
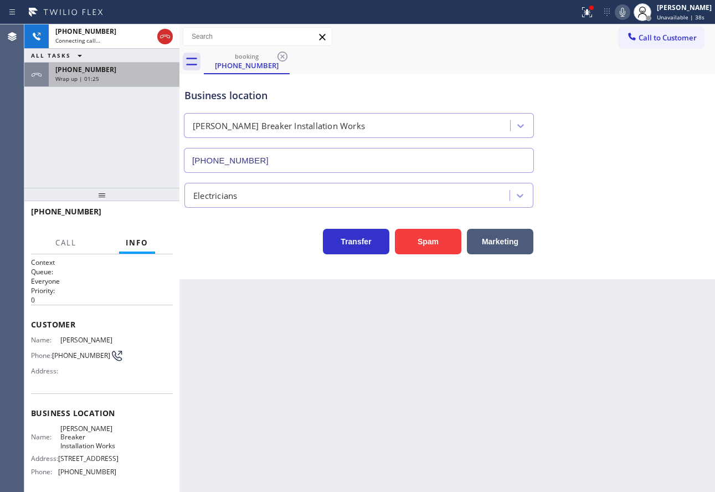
click at [115, 73] on div "[PHONE_NUMBER]" at bounding box center [113, 69] width 117 height 9
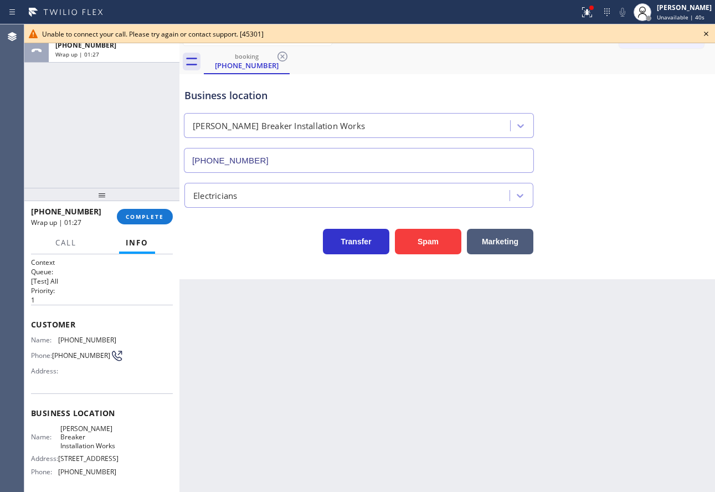
click at [706, 31] on icon at bounding box center [705, 33] width 13 height 13
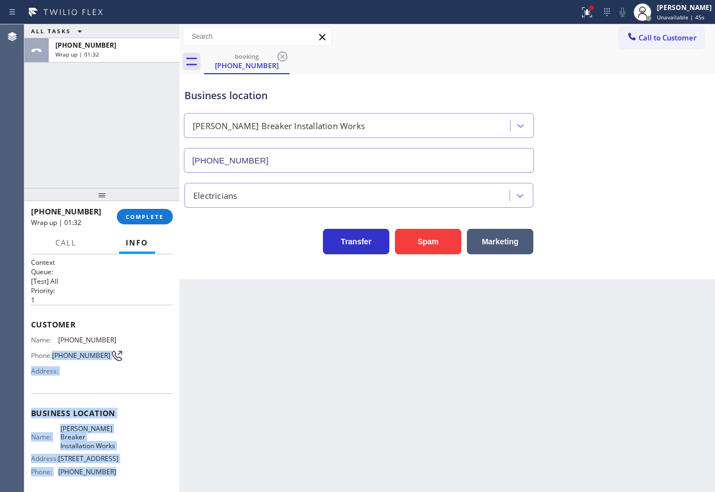
drag, startPoint x: 116, startPoint y: 484, endPoint x: 54, endPoint y: 355, distance: 143.4
click at [54, 355] on div "Context Queue: [Test] All Priority: 1 Customer Name: [PHONE_NUMBER] Phone: [PHO…" at bounding box center [102, 417] width 142 height 320
copy div "[PHONE_NUMBER] Address: Business location Name: [PERSON_NAME] Installation Work…"
click at [152, 217] on span "COMPLETE" at bounding box center [145, 217] width 38 height 8
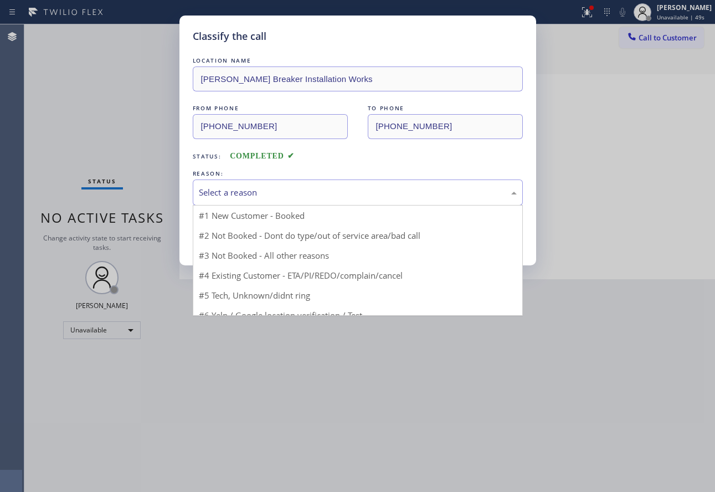
click at [229, 191] on div "Select a reason" at bounding box center [358, 192] width 318 height 13
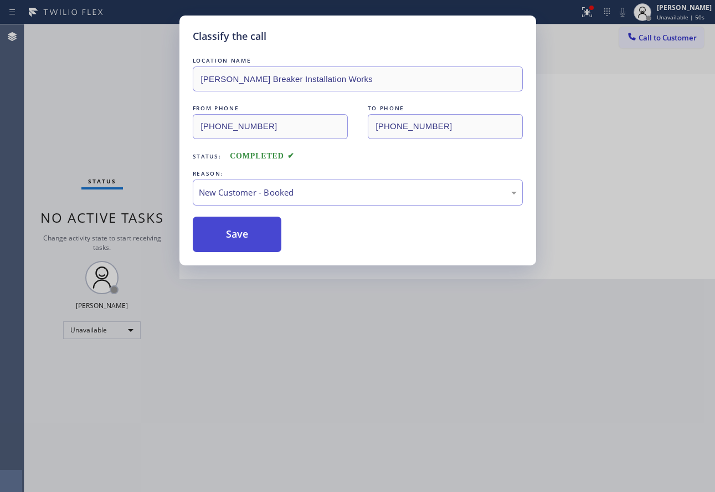
click at [228, 224] on button "Save" at bounding box center [237, 233] width 89 height 35
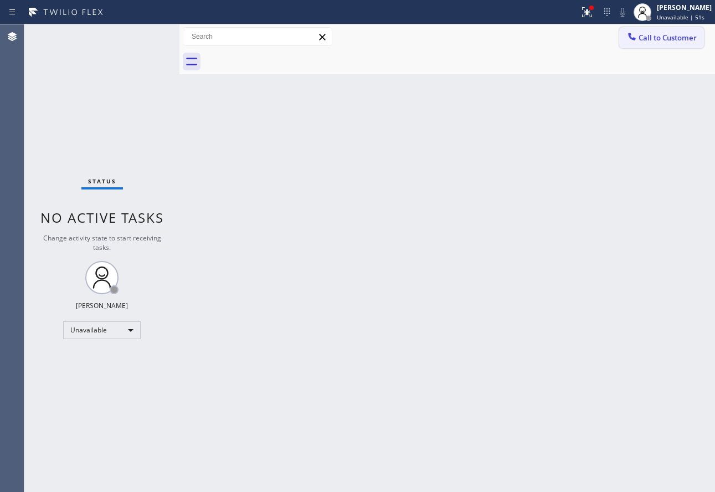
click at [658, 39] on span "Call to Customer" at bounding box center [667, 38] width 58 height 10
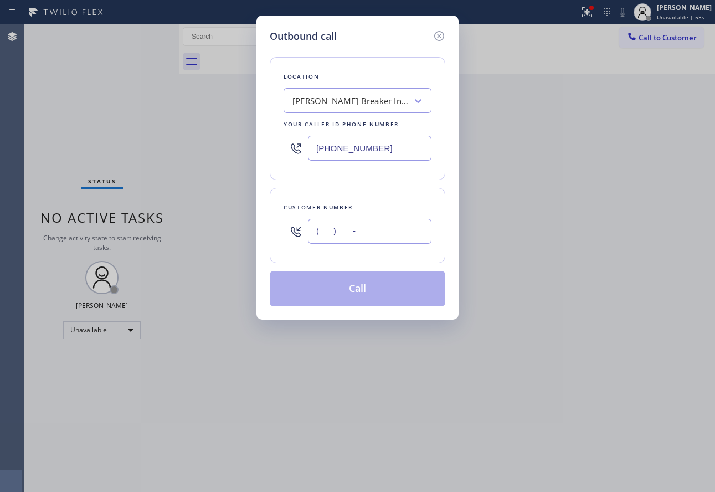
click at [380, 229] on input "(___) ___-____" at bounding box center [369, 231] width 123 height 25
paste input "562) 569-5920"
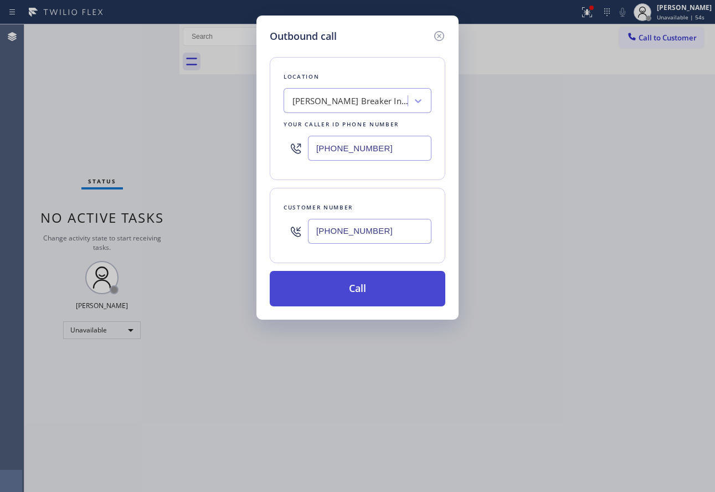
click at [360, 279] on button "Call" at bounding box center [357, 288] width 175 height 35
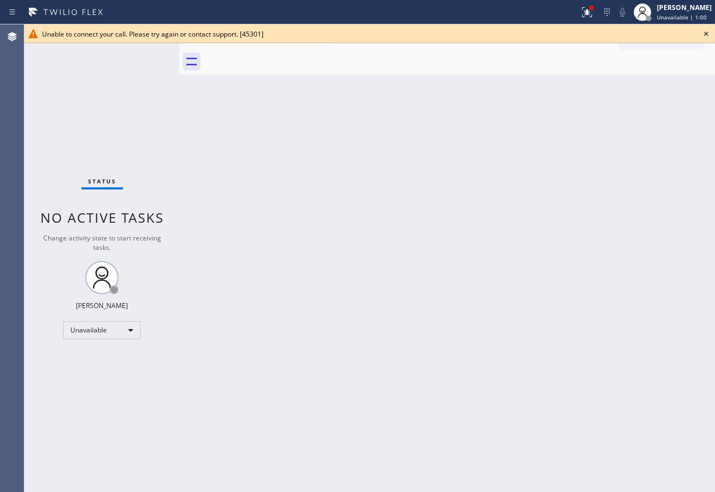
click at [704, 35] on icon at bounding box center [705, 33] width 13 height 13
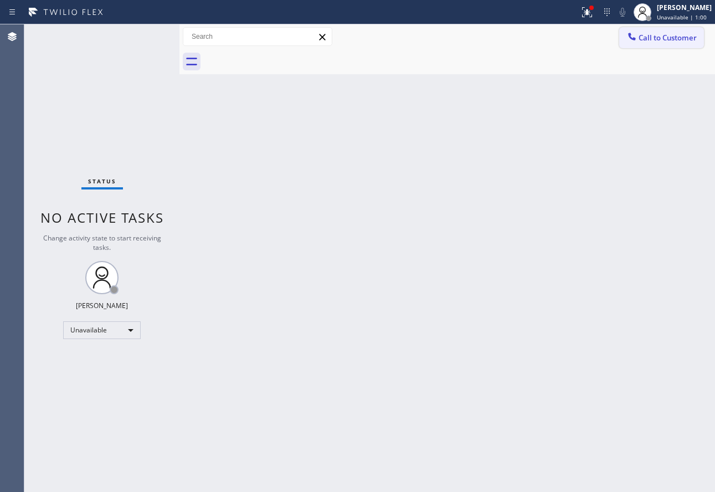
click at [664, 41] on span "Call to Customer" at bounding box center [667, 38] width 58 height 10
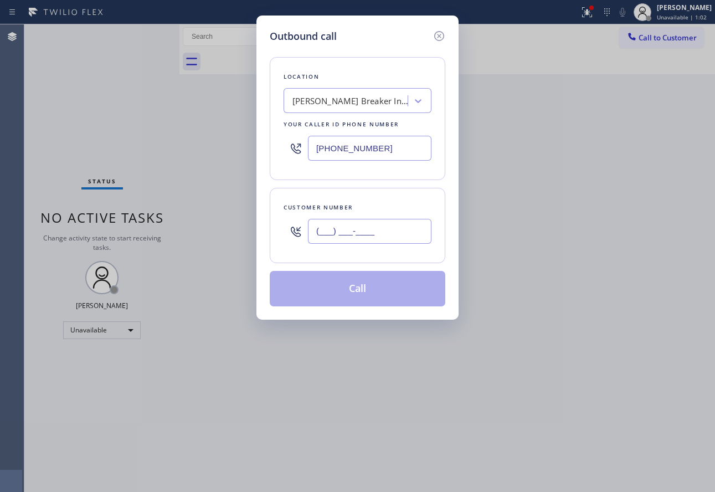
click at [395, 232] on input "(___) ___-____" at bounding box center [369, 231] width 123 height 25
paste input "562) 569-5920"
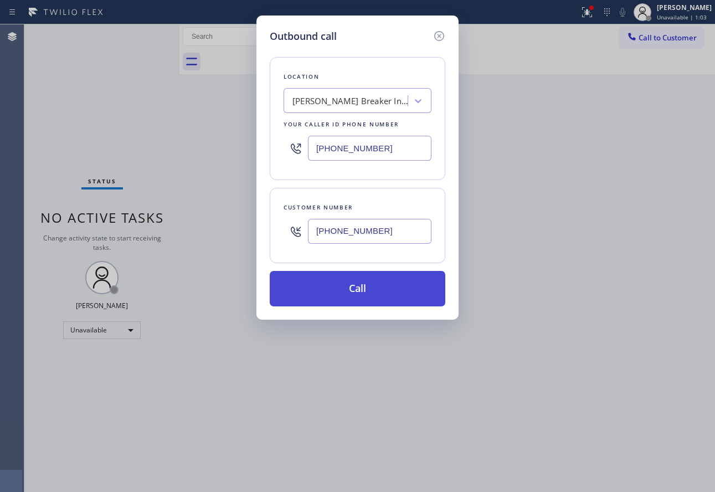
type input "[PHONE_NUMBER]"
click at [373, 291] on button "Call" at bounding box center [357, 288] width 175 height 35
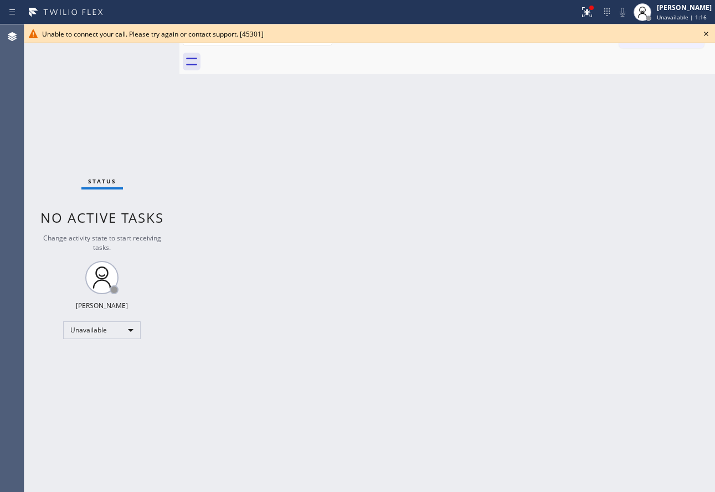
click at [707, 33] on icon at bounding box center [705, 33] width 13 height 13
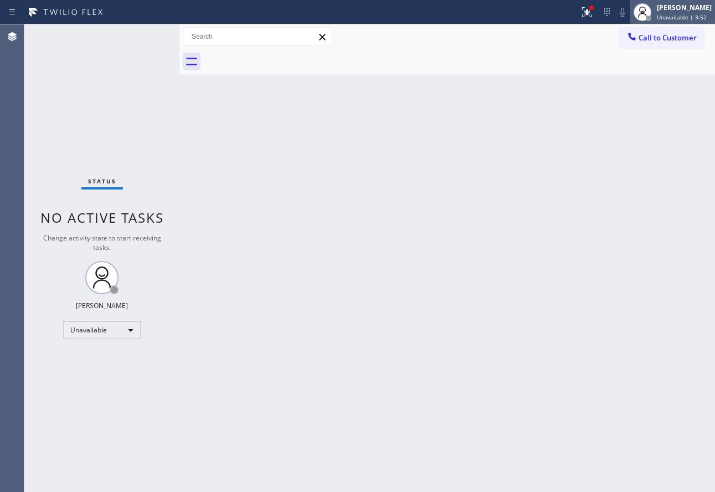
click at [673, 9] on div "[PERSON_NAME]" at bounding box center [683, 7] width 55 height 9
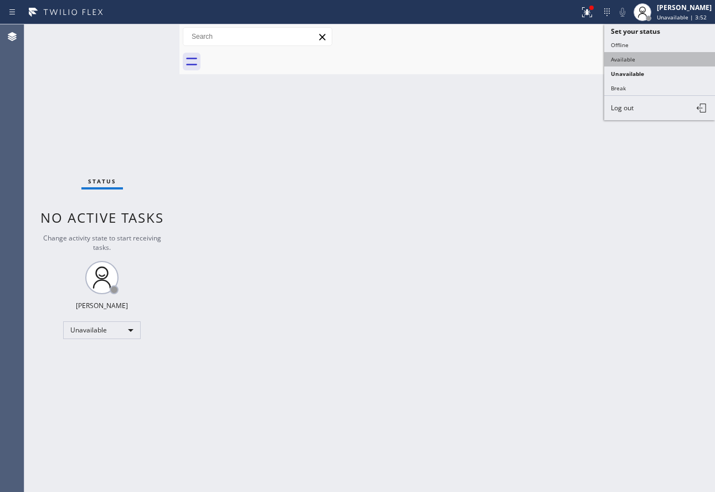
click at [641, 59] on button "Available" at bounding box center [659, 59] width 111 height 14
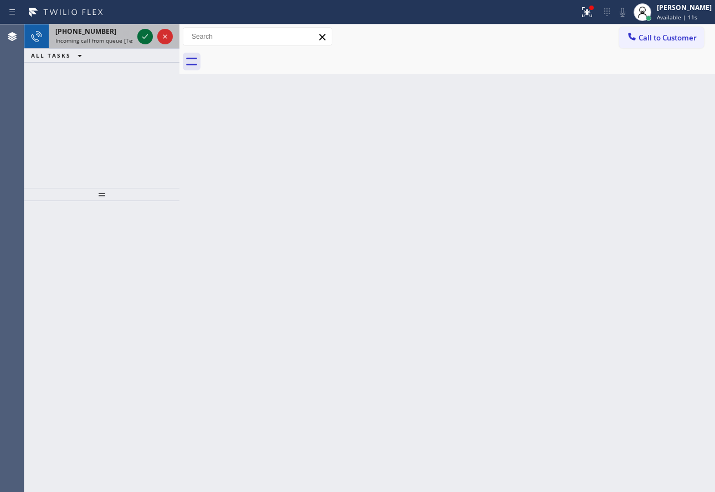
click at [146, 41] on icon at bounding box center [144, 36] width 13 height 13
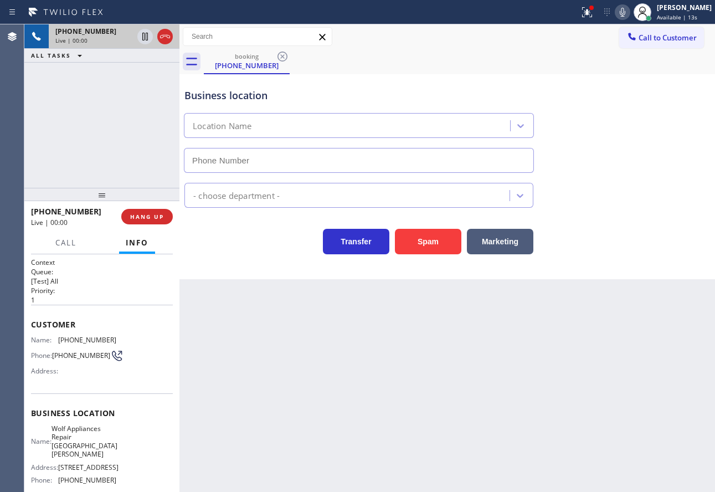
type input "[PHONE_NUMBER]"
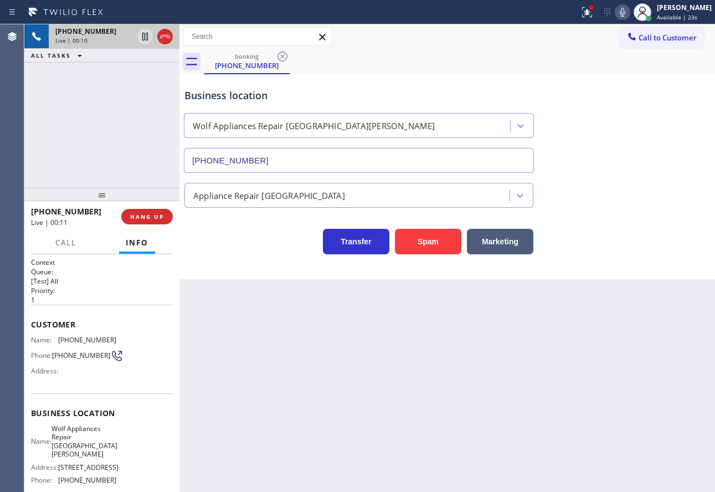
click at [265, 268] on div "Business location Wolf Appliances Repair [GEOGRAPHIC_DATA][PERSON_NAME] [PHONE_…" at bounding box center [446, 176] width 535 height 205
click at [452, 242] on button "Spam" at bounding box center [428, 241] width 66 height 25
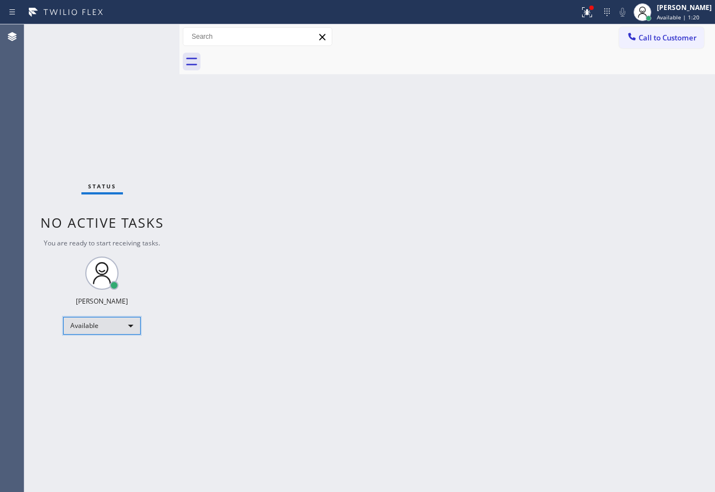
click at [99, 325] on div "Available" at bounding box center [101, 326] width 77 height 18
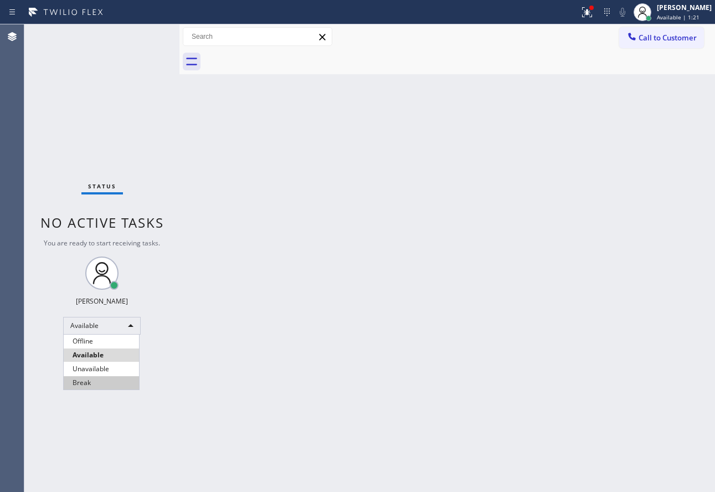
click at [88, 379] on li "Break" at bounding box center [101, 382] width 75 height 13
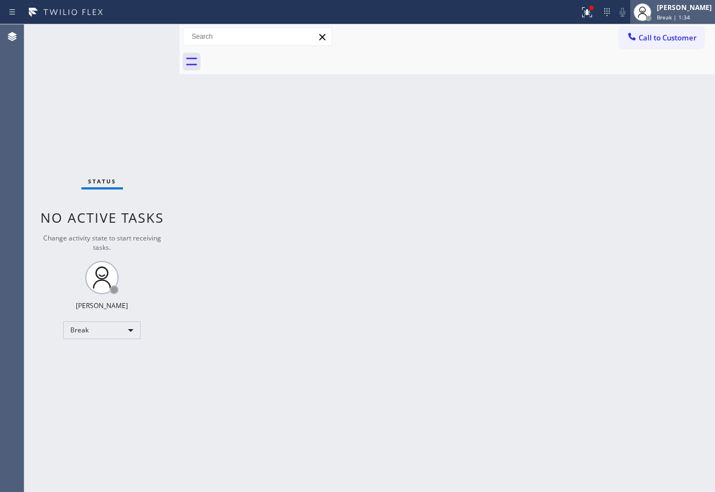
click at [677, 13] on div "[PERSON_NAME] Break | 1:34" at bounding box center [684, 11] width 60 height 19
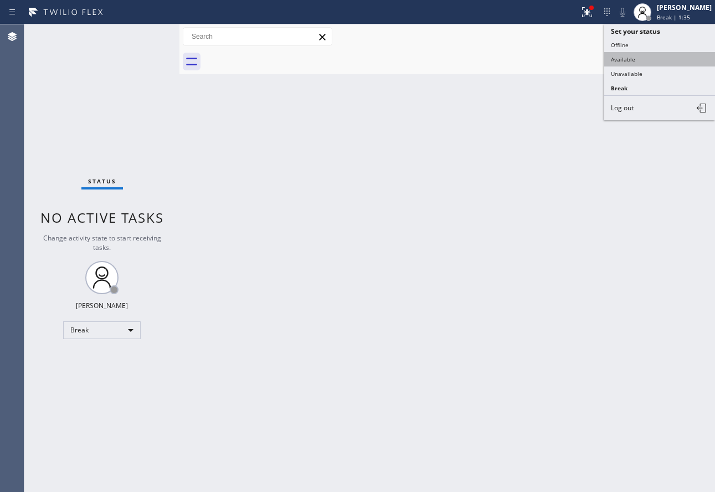
drag, startPoint x: 637, startPoint y: 70, endPoint x: 636, endPoint y: 59, distance: 11.7
click at [636, 59] on ul "Set your status Offline Available Unavailable Break Log out" at bounding box center [659, 72] width 111 height 96
click at [636, 59] on button "Available" at bounding box center [659, 59] width 111 height 14
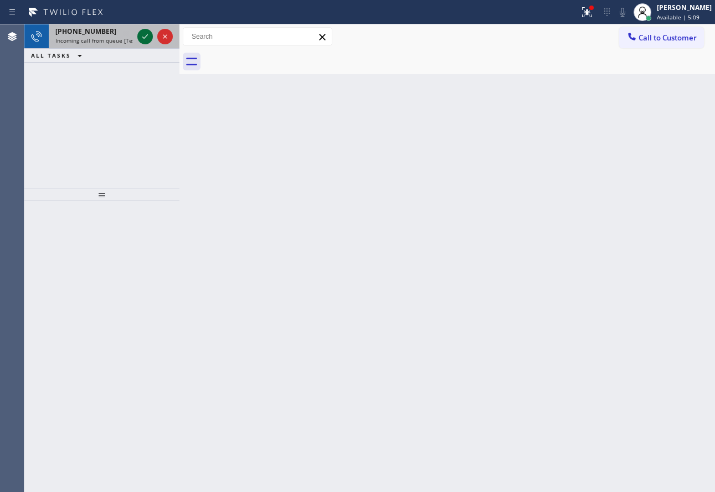
click at [143, 34] on icon at bounding box center [144, 36] width 13 height 13
click at [101, 43] on span "Incoming call from queue [Test] All" at bounding box center [101, 41] width 92 height 8
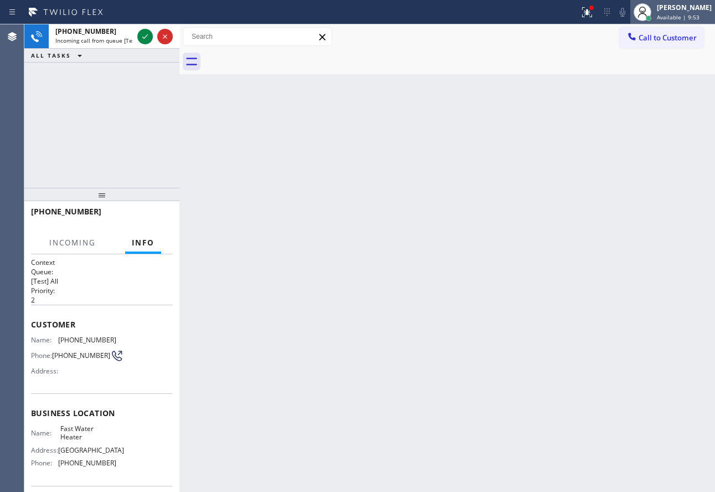
click at [674, 15] on span "Available | 9:53" at bounding box center [677, 17] width 43 height 8
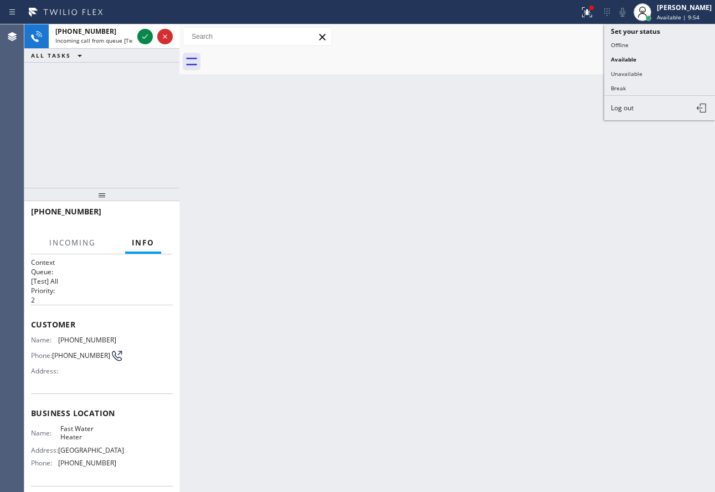
click at [544, 141] on div "Back to Dashboard Change Sender ID Customers Technicians Select a contact Outbo…" at bounding box center [446, 257] width 535 height 467
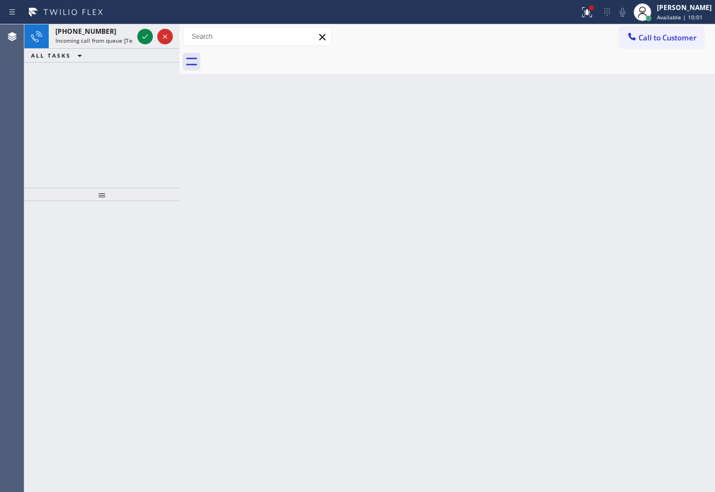
click at [144, 38] on icon at bounding box center [144, 36] width 13 height 13
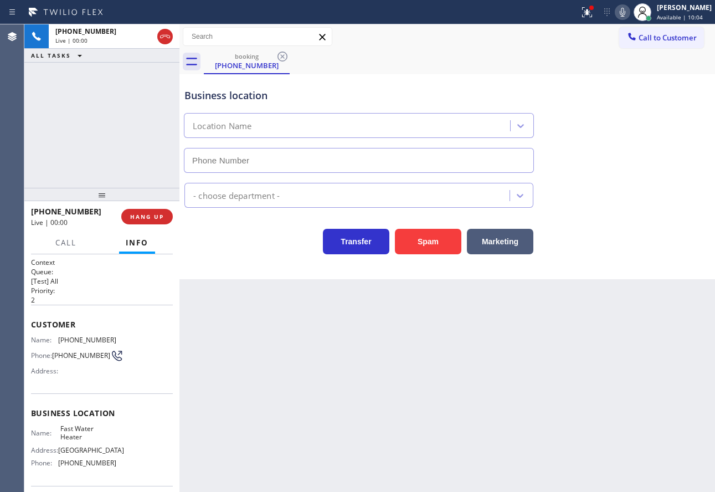
type input "[PHONE_NUMBER]"
drag, startPoint x: 154, startPoint y: 216, endPoint x: 198, endPoint y: 274, distance: 72.3
click at [198, 274] on div "[PHONE_NUMBER] Live | 00:16 ALL TASKS ALL TASKS ACTIVE TASKS TASKS IN WRAP UP […" at bounding box center [369, 257] width 690 height 467
click at [638, 229] on div "Transfer Spam Marketing" at bounding box center [447, 236] width 530 height 35
click at [159, 219] on span "HANG UP" at bounding box center [147, 217] width 34 height 8
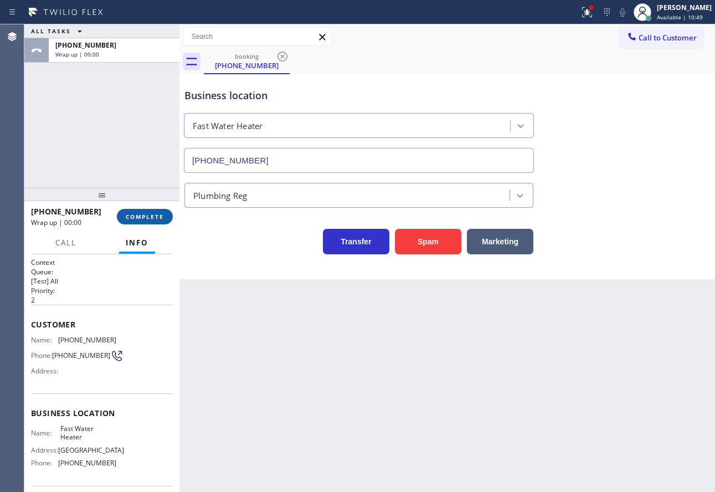
click at [159, 219] on span "COMPLETE" at bounding box center [145, 217] width 38 height 8
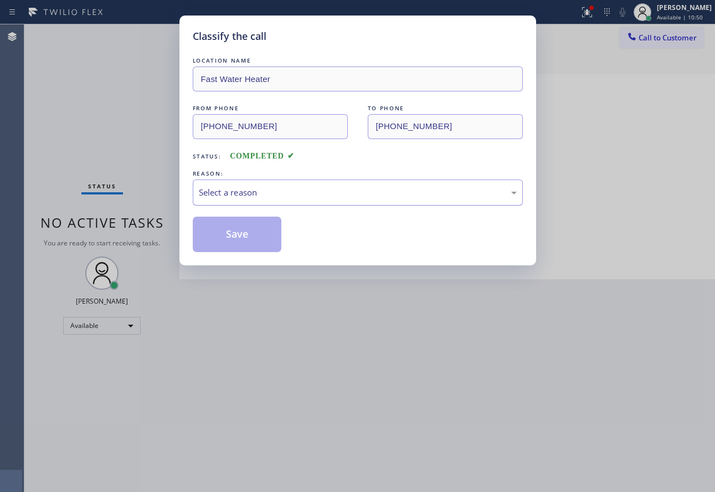
click at [240, 187] on div "Select a reason" at bounding box center [358, 192] width 318 height 13
click at [232, 251] on div "Classify the call LOCATION NAME Fast Water Heater FROM PHONE [PHONE_NUMBER] TO …" at bounding box center [357, 140] width 356 height 250
click at [232, 241] on button "Save" at bounding box center [237, 233] width 89 height 35
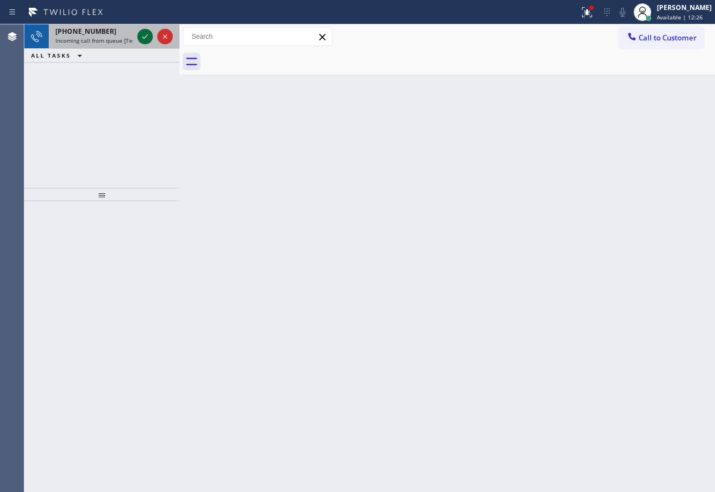
click at [142, 36] on icon at bounding box center [144, 36] width 13 height 13
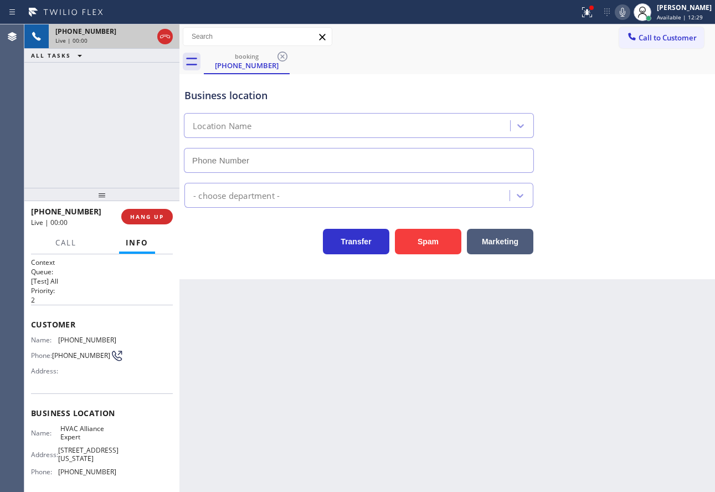
type input "[PHONE_NUMBER]"
click at [609, 272] on div "Business location HVAC Alliance Expert [PHONE_NUMBER] HVAC Transfer Spam Market…" at bounding box center [446, 176] width 535 height 205
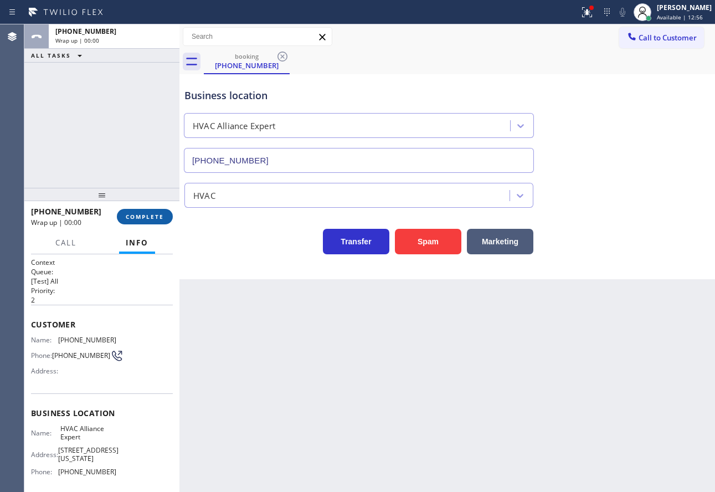
click at [157, 218] on span "COMPLETE" at bounding box center [145, 217] width 38 height 8
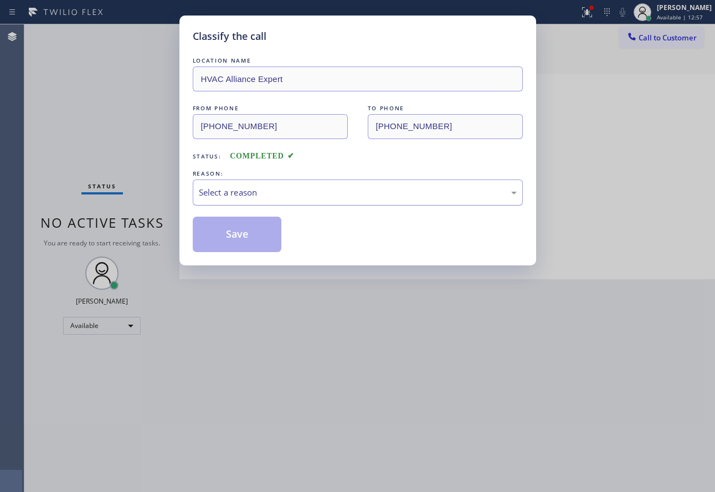
click at [263, 186] on div "Select a reason" at bounding box center [358, 192] width 318 height 13
drag, startPoint x: 236, startPoint y: 236, endPoint x: 235, endPoint y: 243, distance: 6.8
click at [236, 236] on button "Save" at bounding box center [237, 233] width 89 height 35
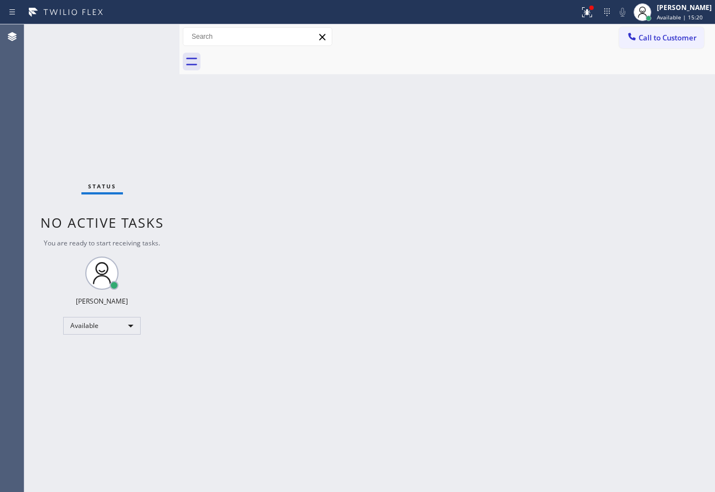
click at [498, 262] on div "Back to Dashboard Change Sender ID Customers Technicians Select a contact Outbo…" at bounding box center [446, 257] width 535 height 467
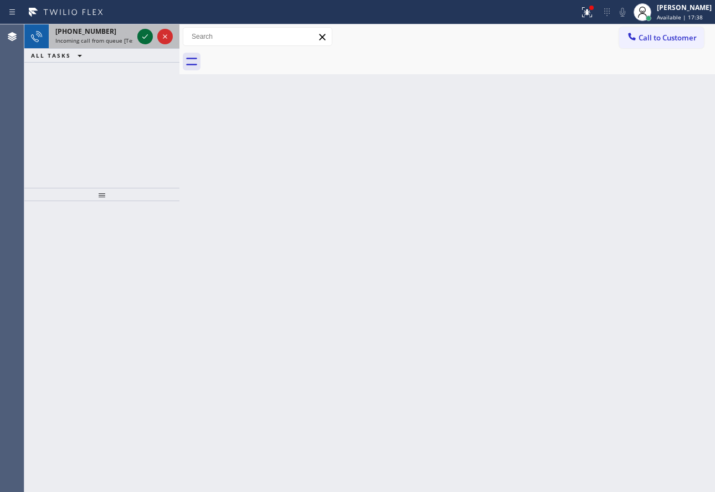
click at [144, 35] on icon at bounding box center [144, 36] width 13 height 13
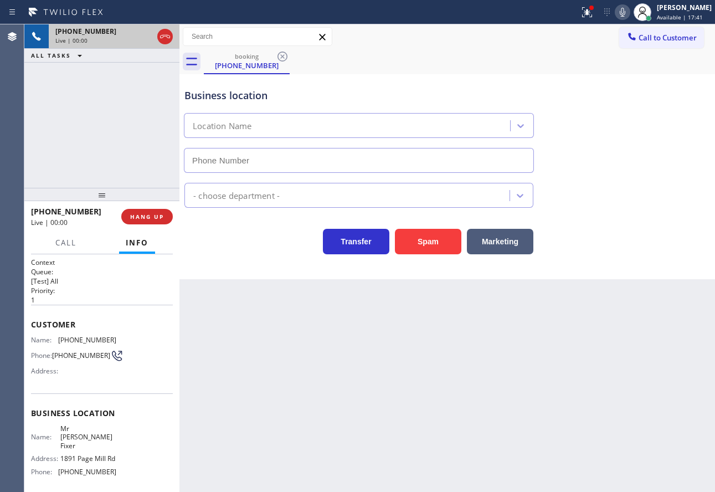
type input "[PHONE_NUMBER]"
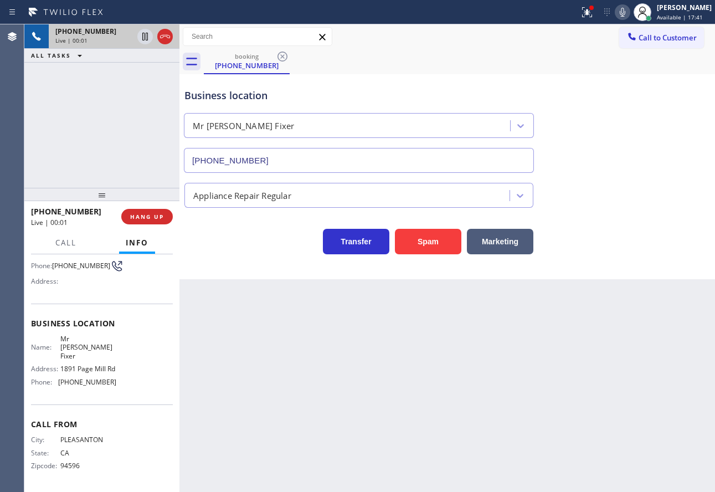
scroll to position [94, 0]
click at [65, 244] on span "Call" at bounding box center [65, 242] width 21 height 10
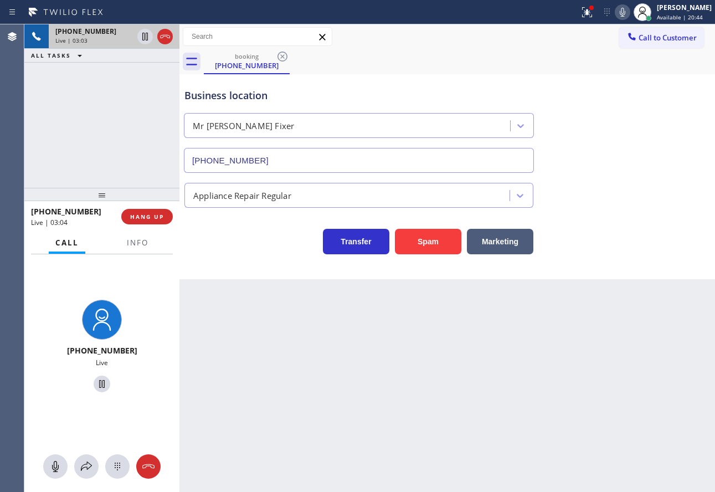
drag, startPoint x: 88, startPoint y: 471, endPoint x: 333, endPoint y: 223, distance: 348.4
click at [88, 470] on icon at bounding box center [86, 465] width 13 height 13
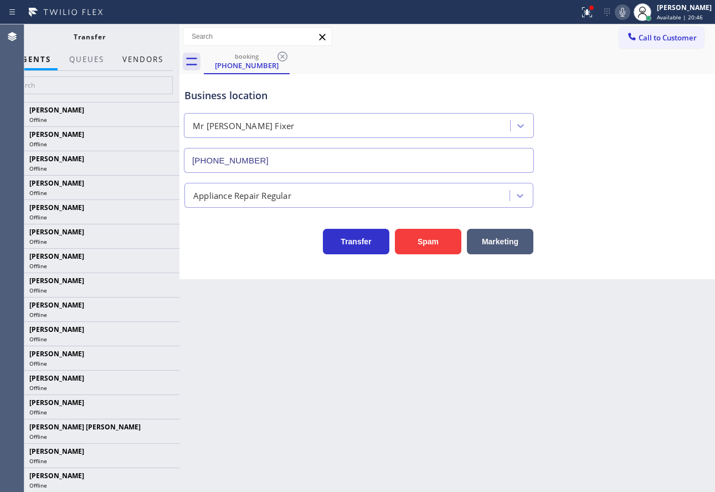
click at [149, 59] on button "Vendors" at bounding box center [143, 60] width 54 height 22
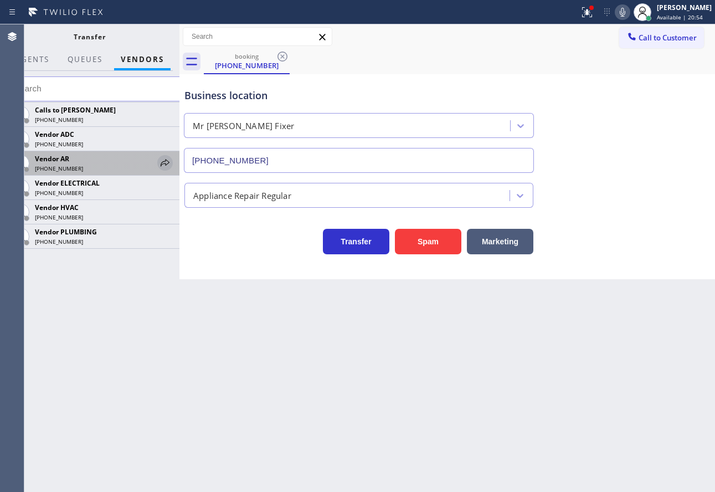
click at [167, 161] on icon at bounding box center [164, 162] width 13 height 13
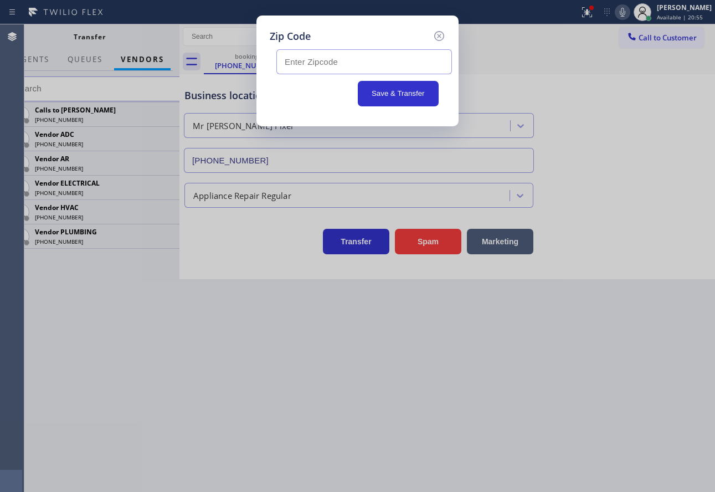
click at [332, 59] on input "text" at bounding box center [363, 61] width 175 height 25
paste input "94550"
type input "94550"
click at [439, 33] on icon at bounding box center [438, 35] width 13 height 13
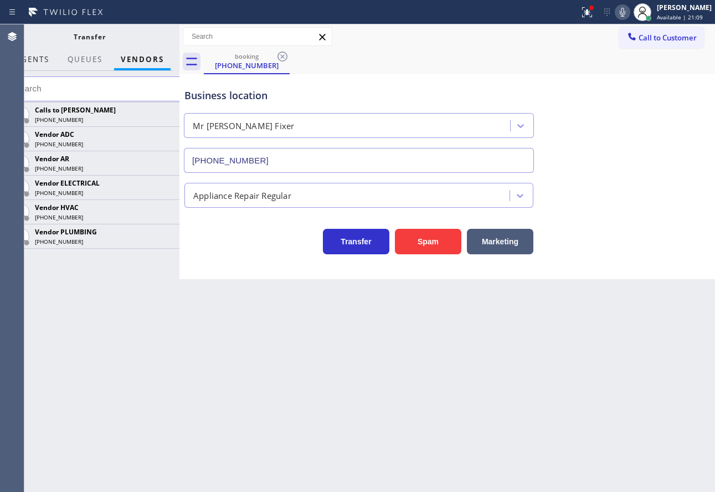
click at [37, 59] on span "AGENTS" at bounding box center [32, 59] width 34 height 10
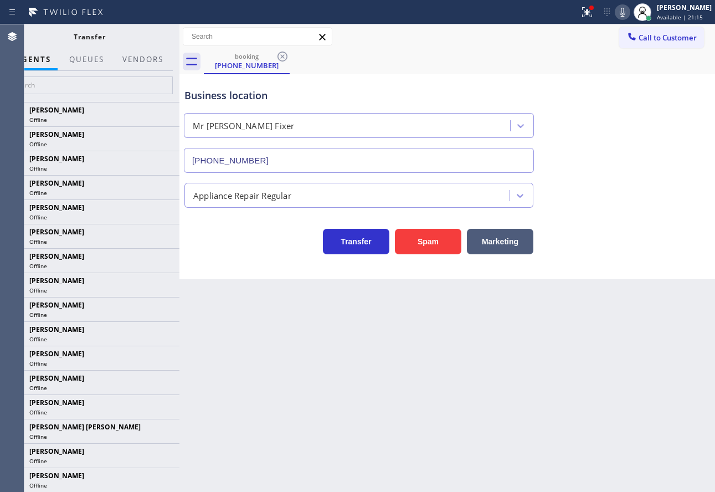
click at [629, 15] on icon at bounding box center [622, 12] width 13 height 13
click at [66, 56] on button "QUEUES" at bounding box center [87, 60] width 48 height 22
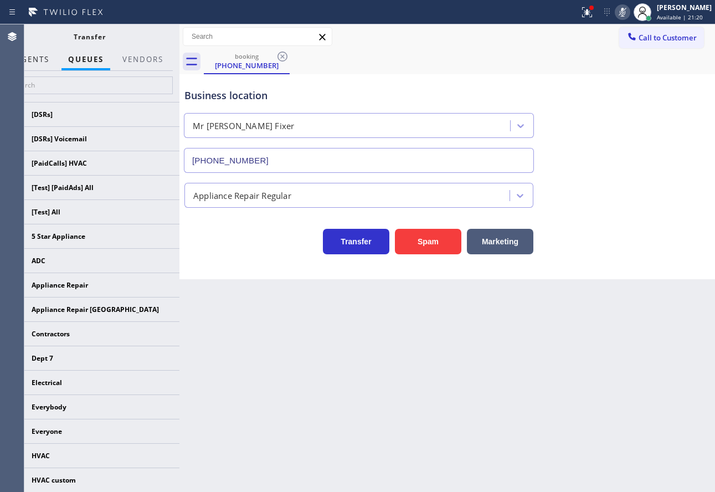
click at [48, 57] on span "AGENTS" at bounding box center [32, 59] width 34 height 10
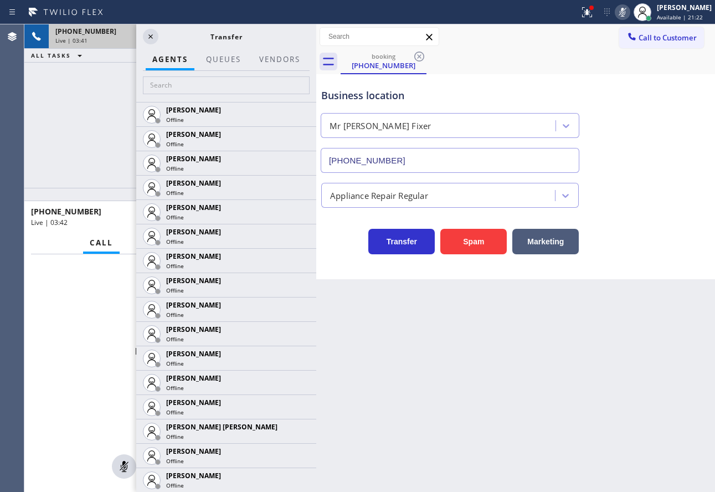
scroll to position [73, 0]
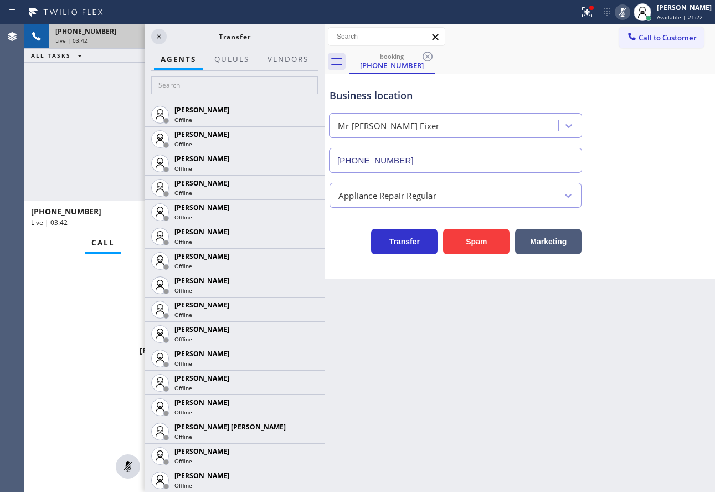
drag, startPoint x: 179, startPoint y: 125, endPoint x: 324, endPoint y: 142, distance: 146.0
click at [324, 142] on div at bounding box center [324, 257] width 0 height 467
click at [161, 34] on icon at bounding box center [158, 36] width 13 height 13
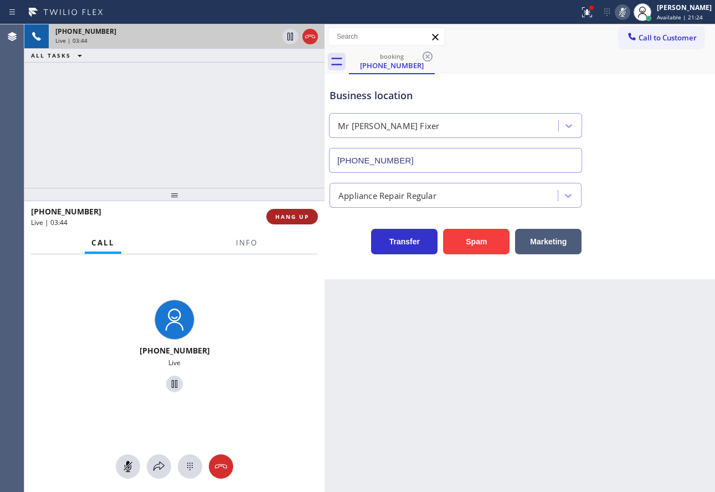
click at [290, 217] on span "HANG UP" at bounding box center [292, 217] width 34 height 8
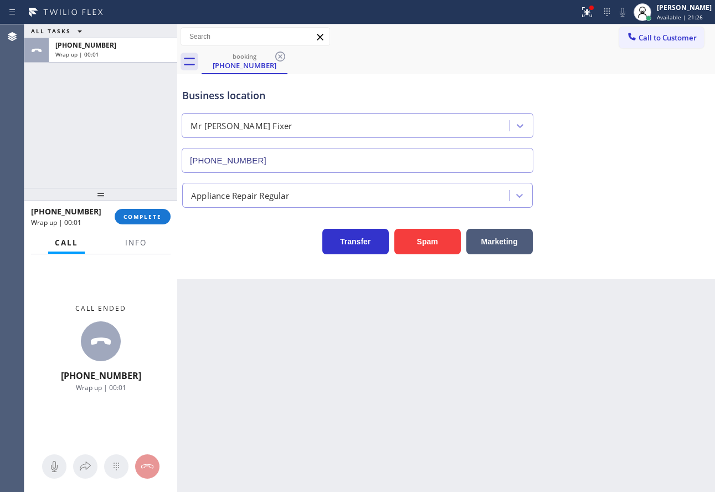
scroll to position [94, 0]
drag, startPoint x: 324, startPoint y: 145, endPoint x: 97, endPoint y: 81, distance: 235.2
click at [55, 112] on div "ALL TASKS ALL TASKS ACTIVE TASKS TASKS IN WRAP UP [PHONE_NUMBER] Wrap up | 00:0…" at bounding box center [369, 257] width 690 height 467
click at [136, 241] on span "Info" at bounding box center [136, 242] width 22 height 10
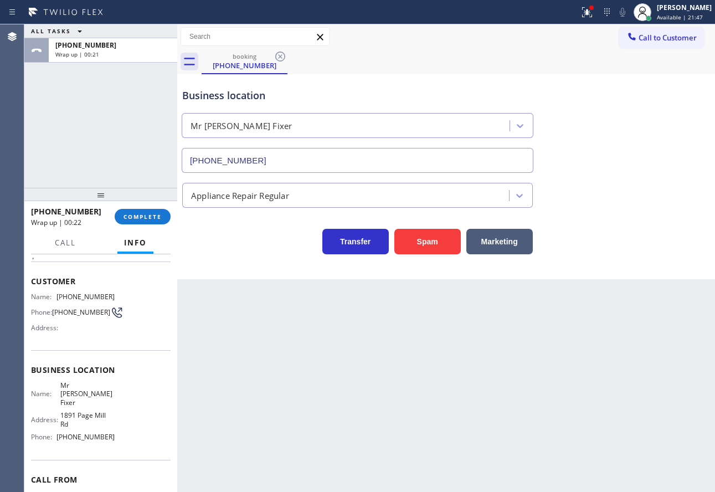
scroll to position [0, 0]
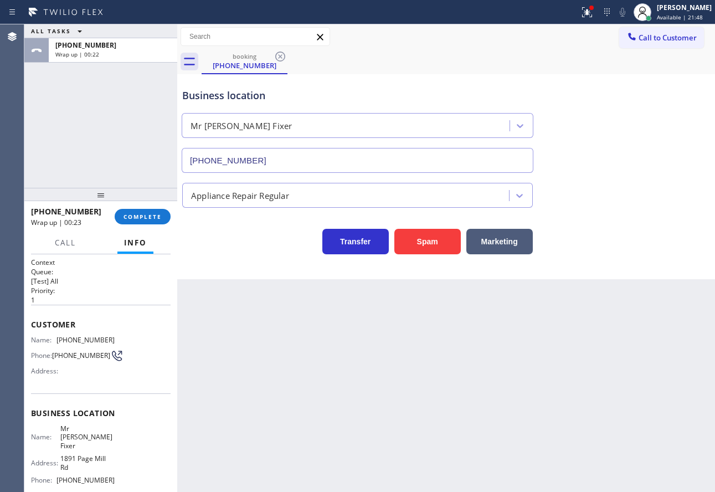
click at [69, 340] on span "[PHONE_NUMBER]" at bounding box center [85, 339] width 58 height 8
copy span "[PHONE_NUMBER]"
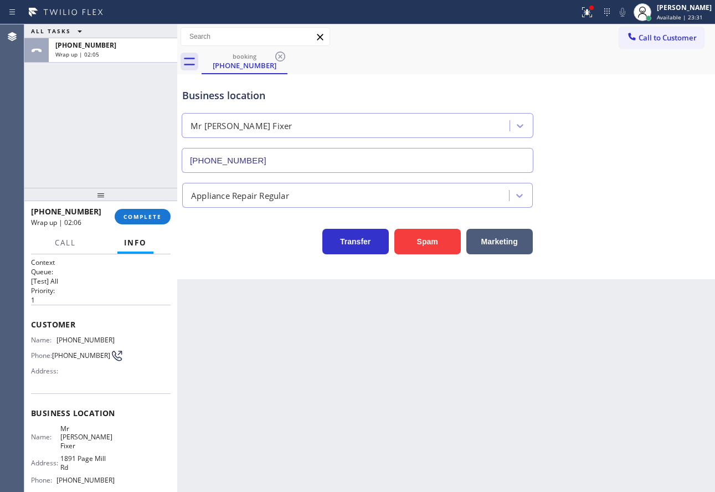
click at [87, 433] on span "Mr [PERSON_NAME] Fixer" at bounding box center [87, 436] width 55 height 25
click at [80, 475] on span "[PHONE_NUMBER]" at bounding box center [85, 479] width 58 height 8
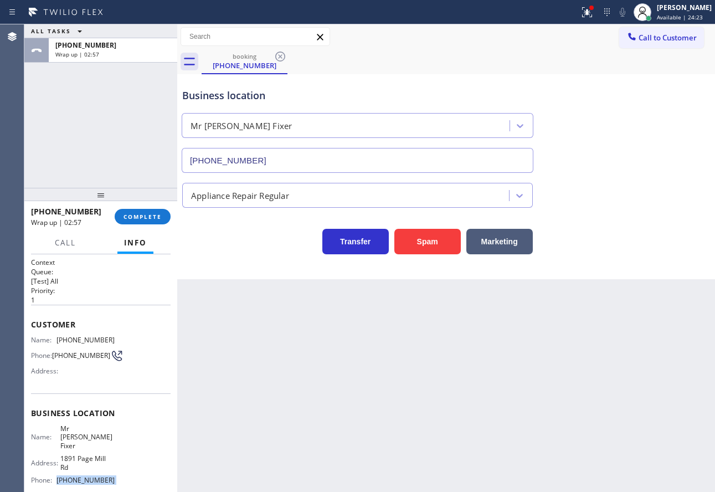
click at [80, 475] on span "[PHONE_NUMBER]" at bounding box center [85, 479] width 58 height 8
click at [151, 211] on button "COMPLETE" at bounding box center [143, 216] width 56 height 15
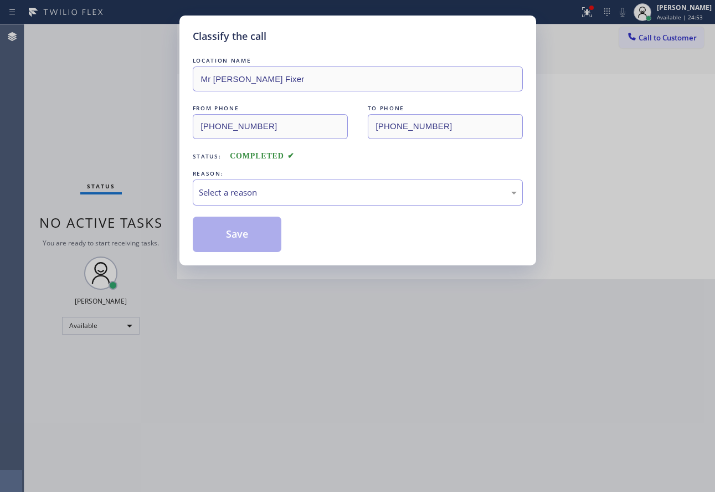
click at [291, 193] on div "Select a reason" at bounding box center [358, 192] width 318 height 13
click at [244, 231] on button "Save" at bounding box center [237, 233] width 89 height 35
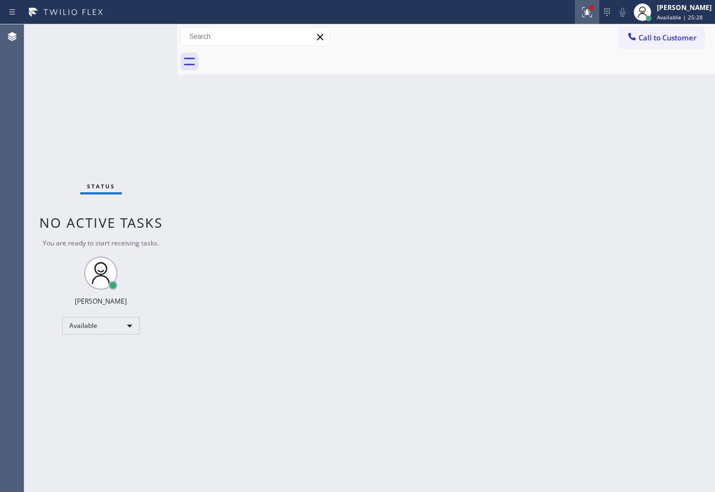
click at [598, 4] on button at bounding box center [587, 12] width 24 height 24
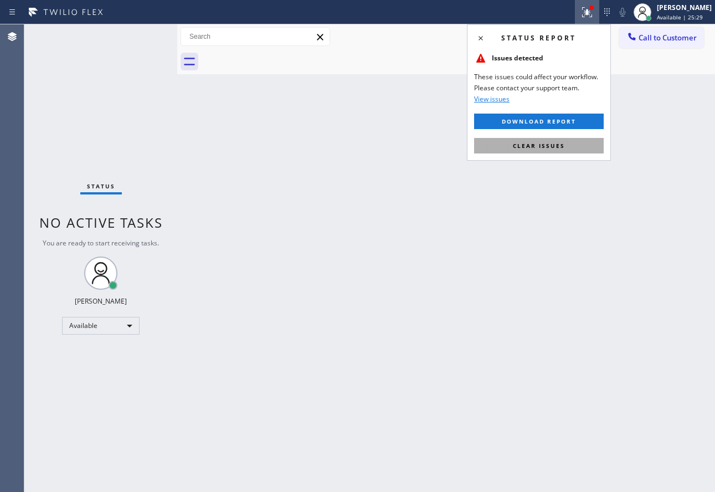
click at [516, 147] on span "Clear issues" at bounding box center [539, 146] width 52 height 8
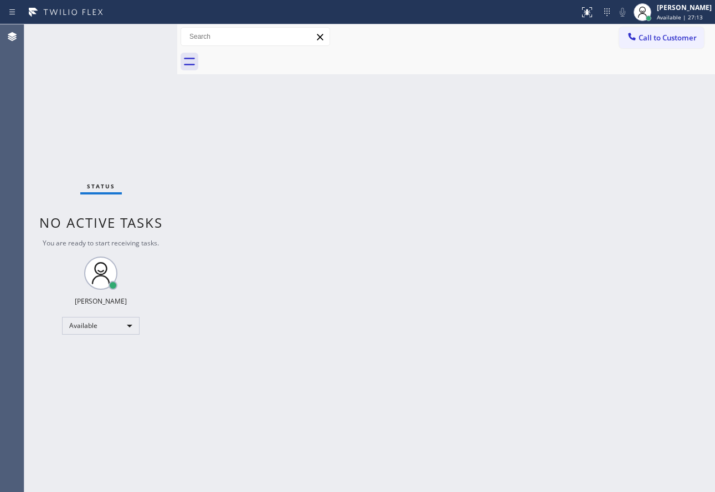
click at [522, 278] on div "Back to Dashboard Change Sender ID Customers Technicians Select a contact Outbo…" at bounding box center [445, 257] width 537 height 467
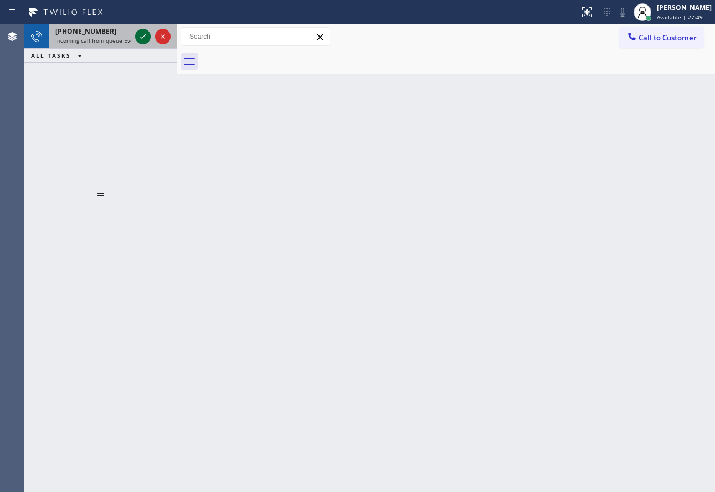
click at [144, 37] on icon at bounding box center [142, 36] width 13 height 13
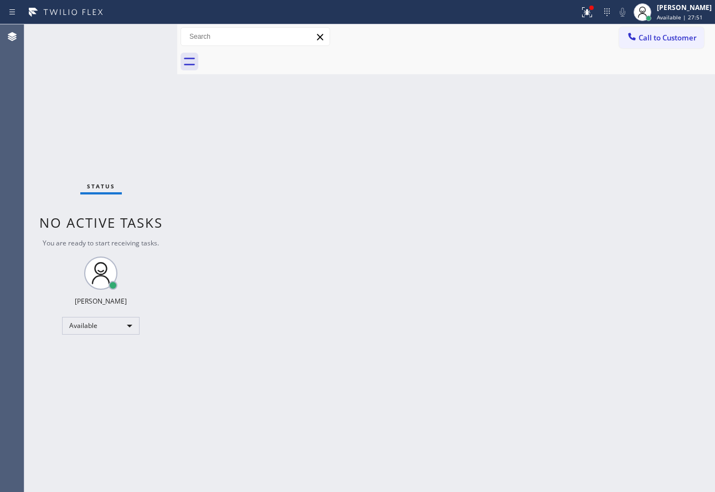
click at [144, 37] on div "Status No active tasks You are ready to start receiving tasks. [PERSON_NAME] Av…" at bounding box center [100, 257] width 153 height 467
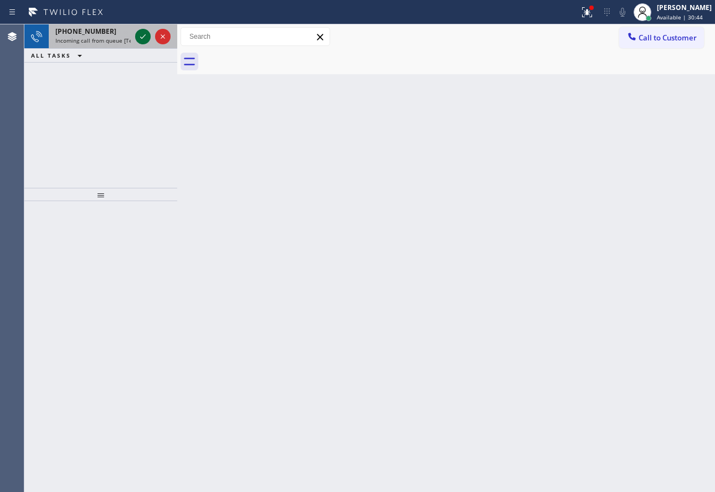
click at [144, 37] on icon at bounding box center [142, 36] width 13 height 13
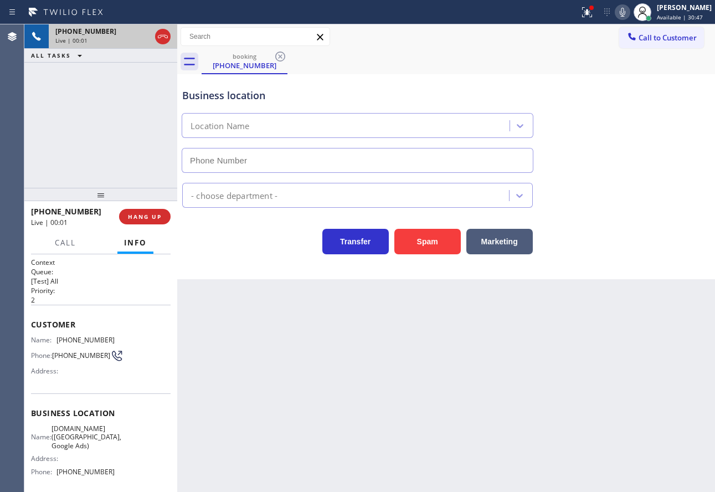
type input "[PHONE_NUMBER]"
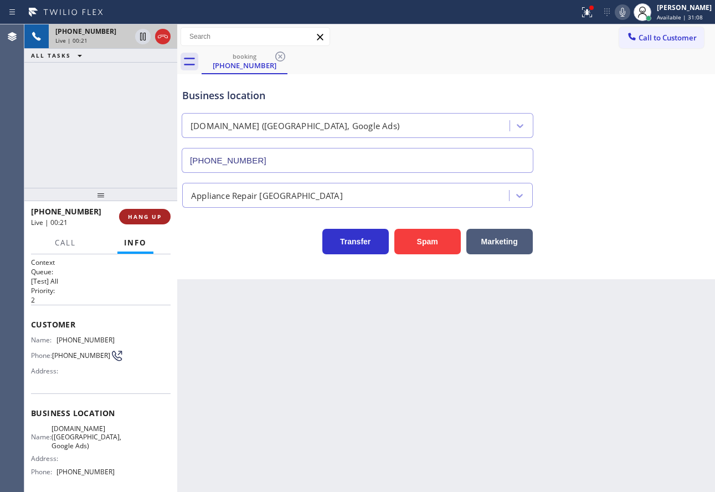
click at [149, 212] on button "HANG UP" at bounding box center [144, 216] width 51 height 15
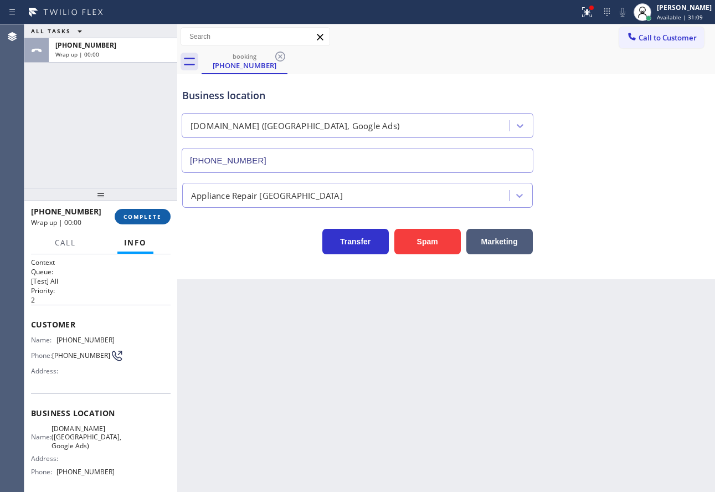
click at [149, 212] on button "COMPLETE" at bounding box center [143, 216] width 56 height 15
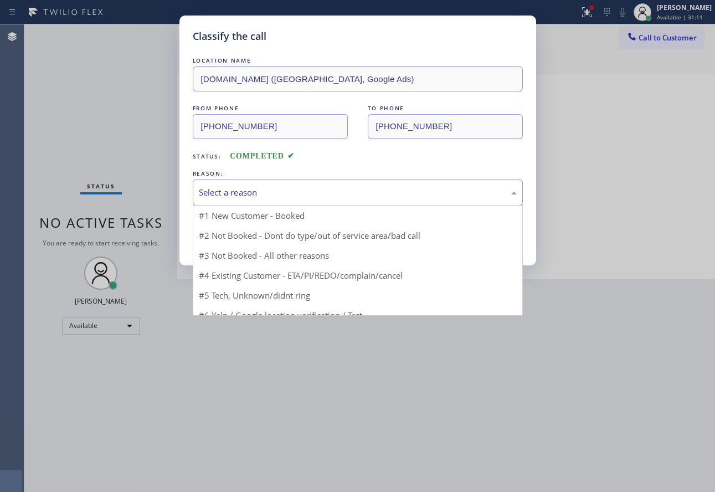
drag, startPoint x: 340, startPoint y: 183, endPoint x: 223, endPoint y: 304, distance: 168.7
click at [340, 184] on div "Select a reason" at bounding box center [358, 192] width 330 height 26
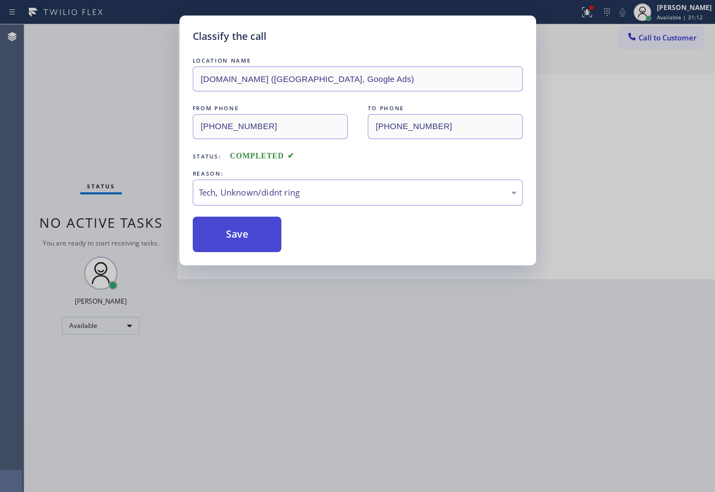
click at [234, 240] on button "Save" at bounding box center [237, 233] width 89 height 35
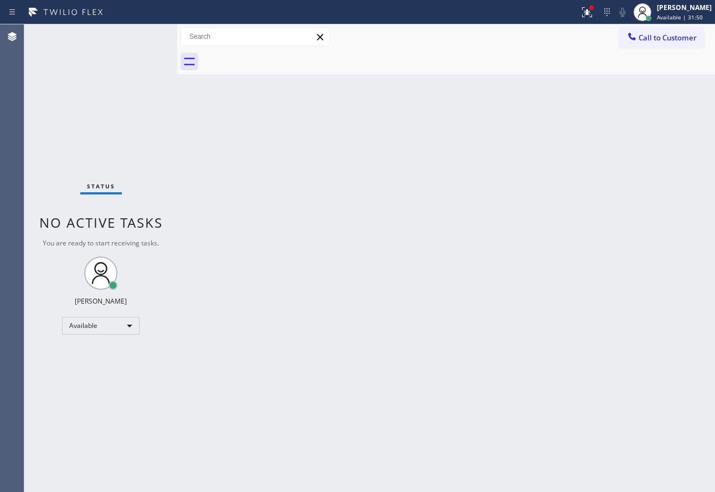
click at [505, 275] on div "Back to Dashboard Change Sender ID Customers Technicians Select a contact Outbo…" at bounding box center [445, 257] width 537 height 467
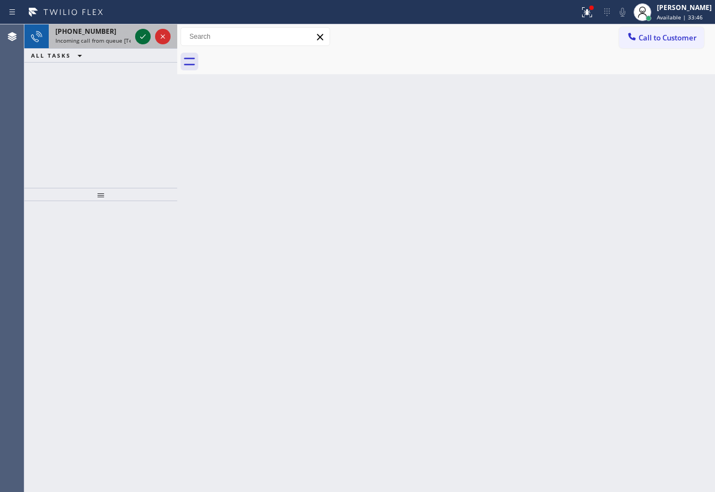
click at [143, 38] on icon at bounding box center [143, 36] width 6 height 4
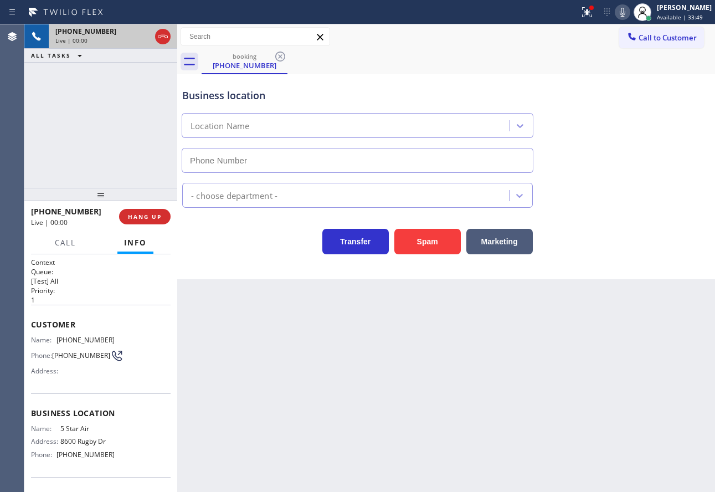
type input "[PHONE_NUMBER]"
click at [565, 270] on div "Business location 5 Star Air [PHONE_NUMBER] Air Duct Cleaning Res Transfer Spam…" at bounding box center [445, 176] width 537 height 205
click at [607, 252] on div "Transfer Spam Marketing" at bounding box center [446, 236] width 532 height 35
click at [132, 214] on span "HANG UP" at bounding box center [145, 217] width 34 height 8
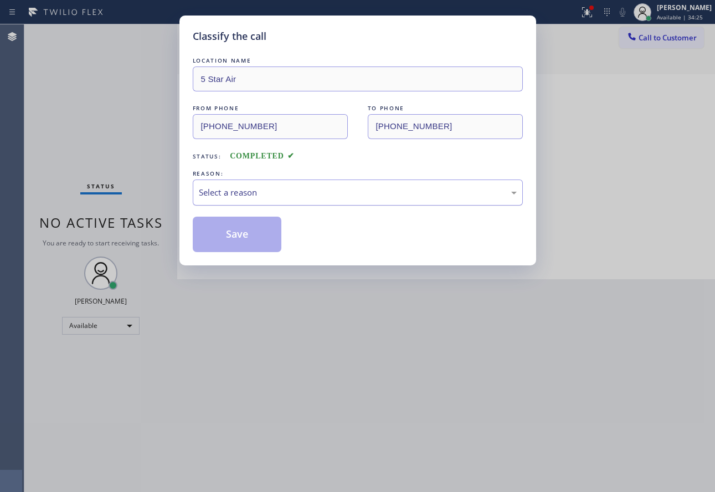
click at [347, 189] on div "Select a reason" at bounding box center [358, 192] width 318 height 13
click at [233, 234] on button "Save" at bounding box center [237, 233] width 89 height 35
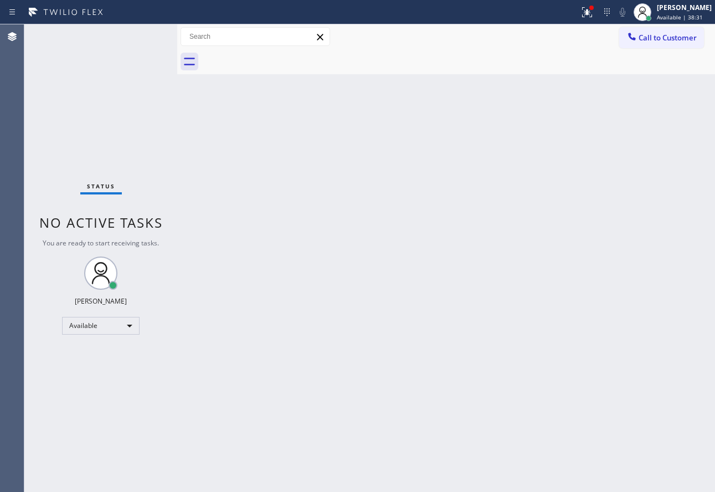
click at [360, 261] on div "Back to Dashboard Change Sender ID Customers Technicians Select a contact Outbo…" at bounding box center [445, 257] width 537 height 467
click at [557, 367] on div "Back to Dashboard Change Sender ID Customers Technicians Select a contact Outbo…" at bounding box center [445, 257] width 537 height 467
click at [354, 334] on div "Back to Dashboard Change Sender ID Customers Technicians Select a contact Outbo…" at bounding box center [445, 257] width 537 height 467
click at [466, 328] on div "Back to Dashboard Change Sender ID Customers Technicians Select a contact Outbo…" at bounding box center [445, 257] width 537 height 467
click at [498, 263] on div "Back to Dashboard Change Sender ID Customers Technicians Select a contact Outbo…" at bounding box center [445, 257] width 537 height 467
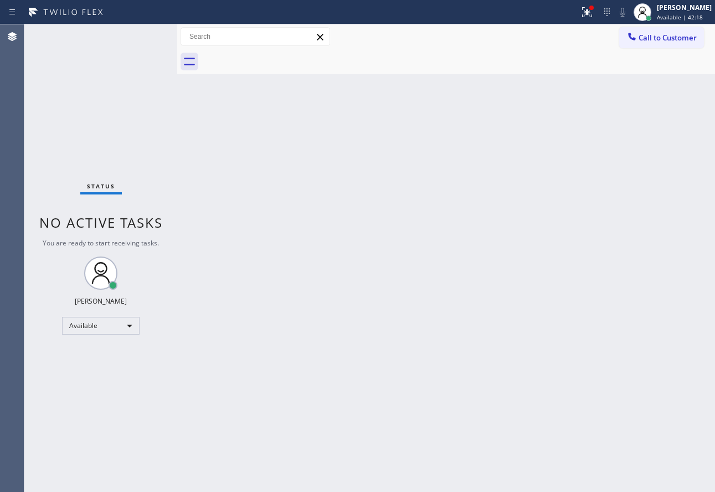
click at [457, 284] on div "Back to Dashboard Change Sender ID Customers Technicians Select a contact Outbo…" at bounding box center [445, 257] width 537 height 467
click at [545, 330] on div "Back to Dashboard Change Sender ID Customers Technicians Select a contact Outbo…" at bounding box center [445, 257] width 537 height 467
click at [519, 413] on div "Back to Dashboard Change Sender ID Customers Technicians Select a contact Outbo…" at bounding box center [445, 257] width 537 height 467
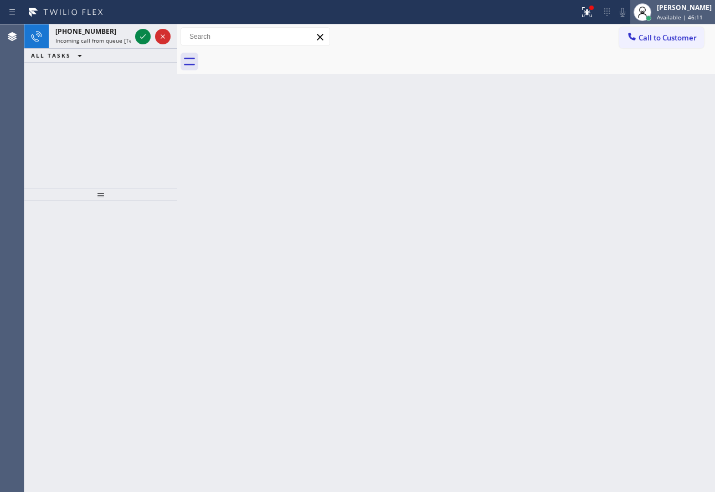
click at [680, 17] on span "Available | 46:11" at bounding box center [679, 17] width 46 height 8
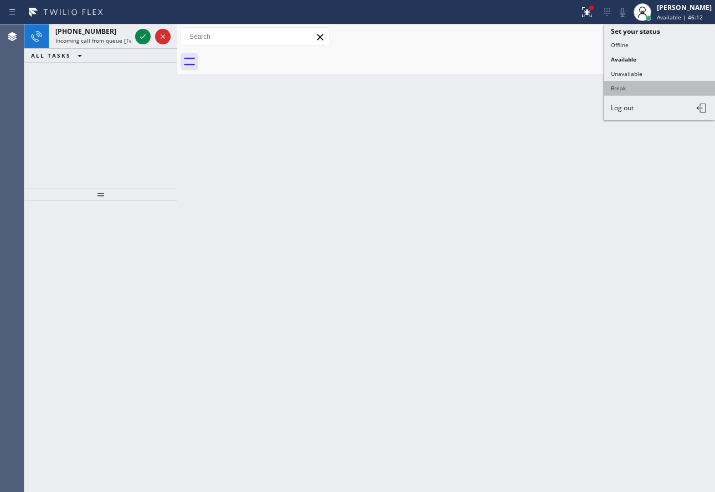
click at [617, 90] on button "Break" at bounding box center [659, 88] width 111 height 14
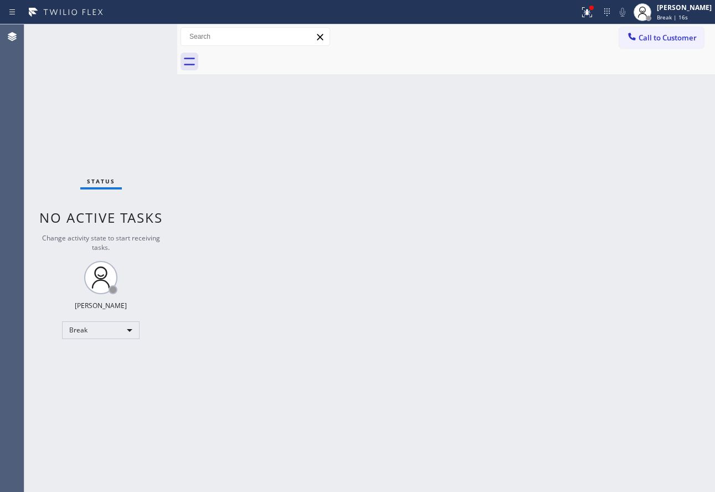
click at [223, 220] on div "Back to Dashboard Change Sender ID Customers Technicians Select a contact Outbo…" at bounding box center [445, 257] width 537 height 467
